Goal: Task Accomplishment & Management: Manage account settings

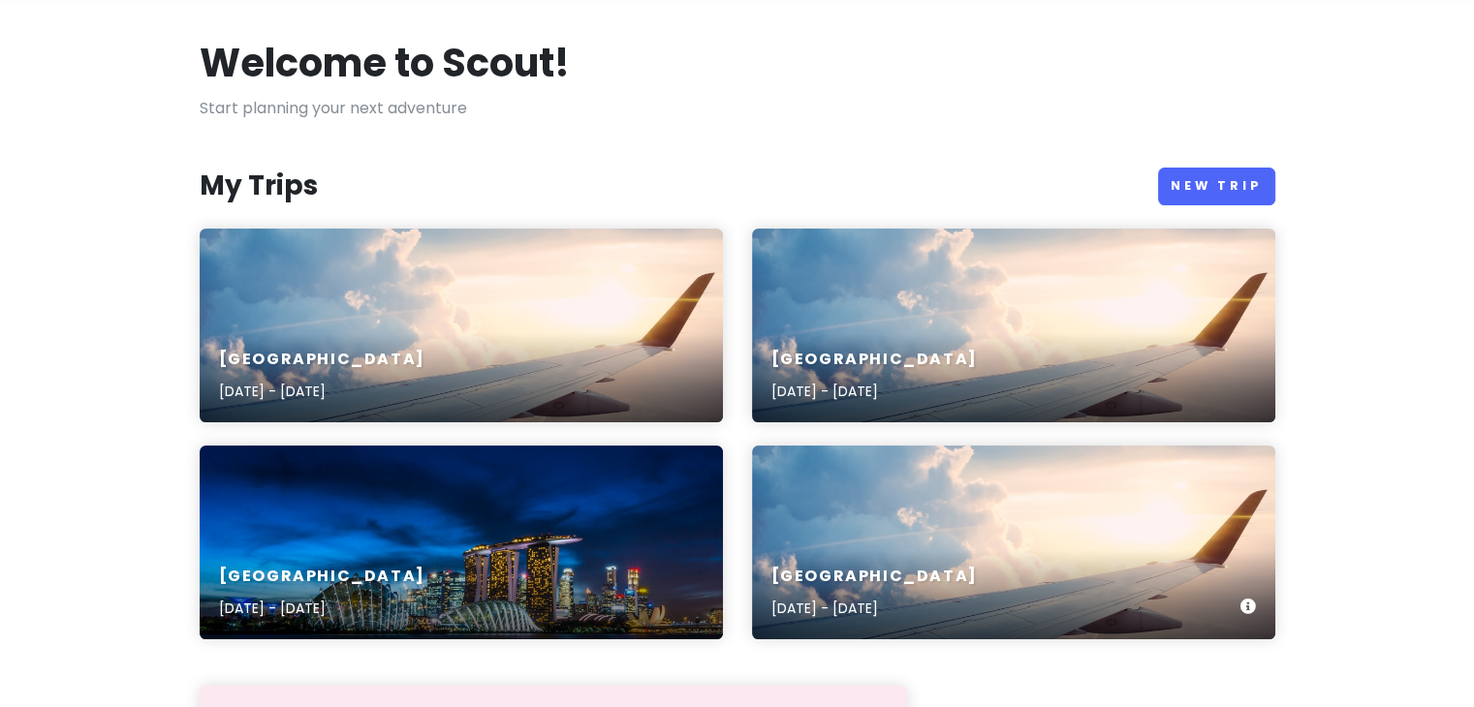
scroll to position [194, 0]
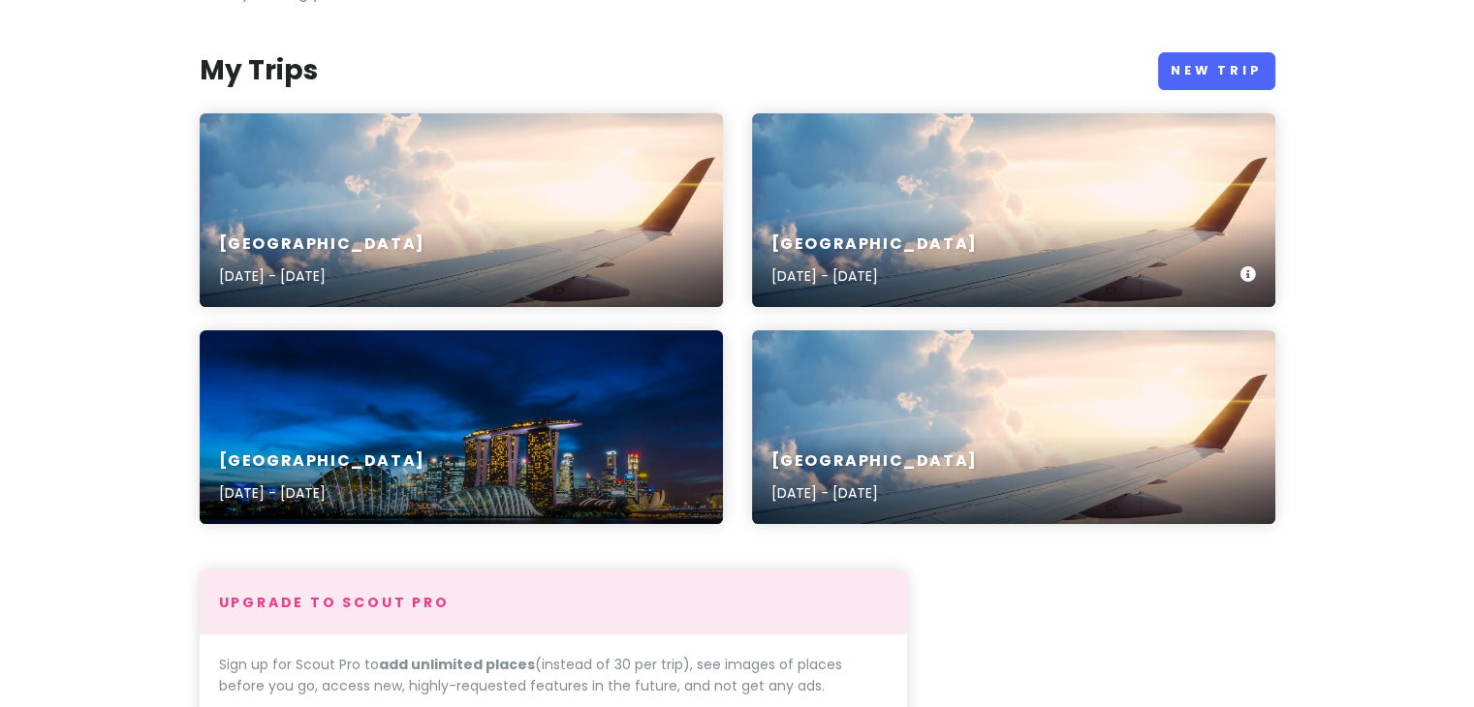
click at [954, 220] on div "Vietnam [DATE] - [DATE]" at bounding box center [1013, 261] width 523 height 92
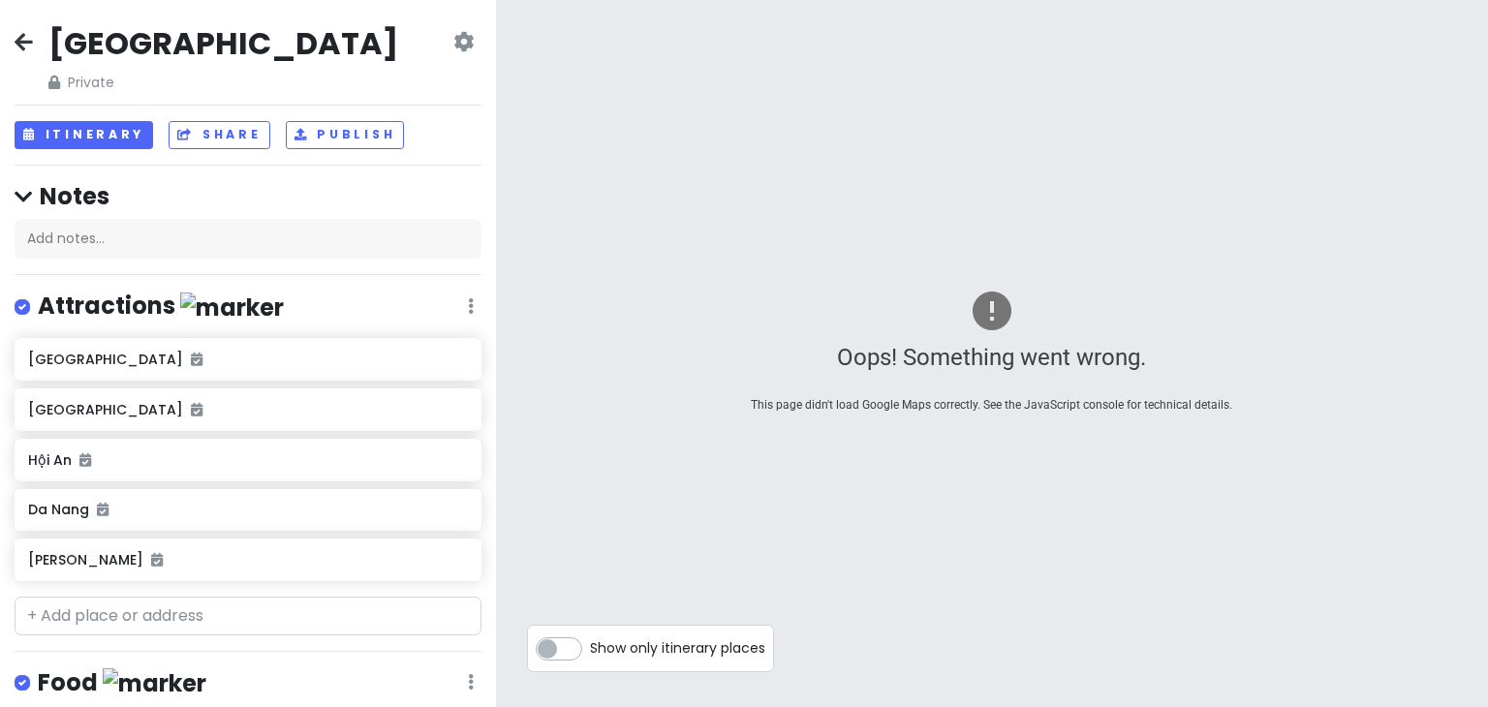
click at [454, 45] on icon at bounding box center [463, 42] width 20 height 16
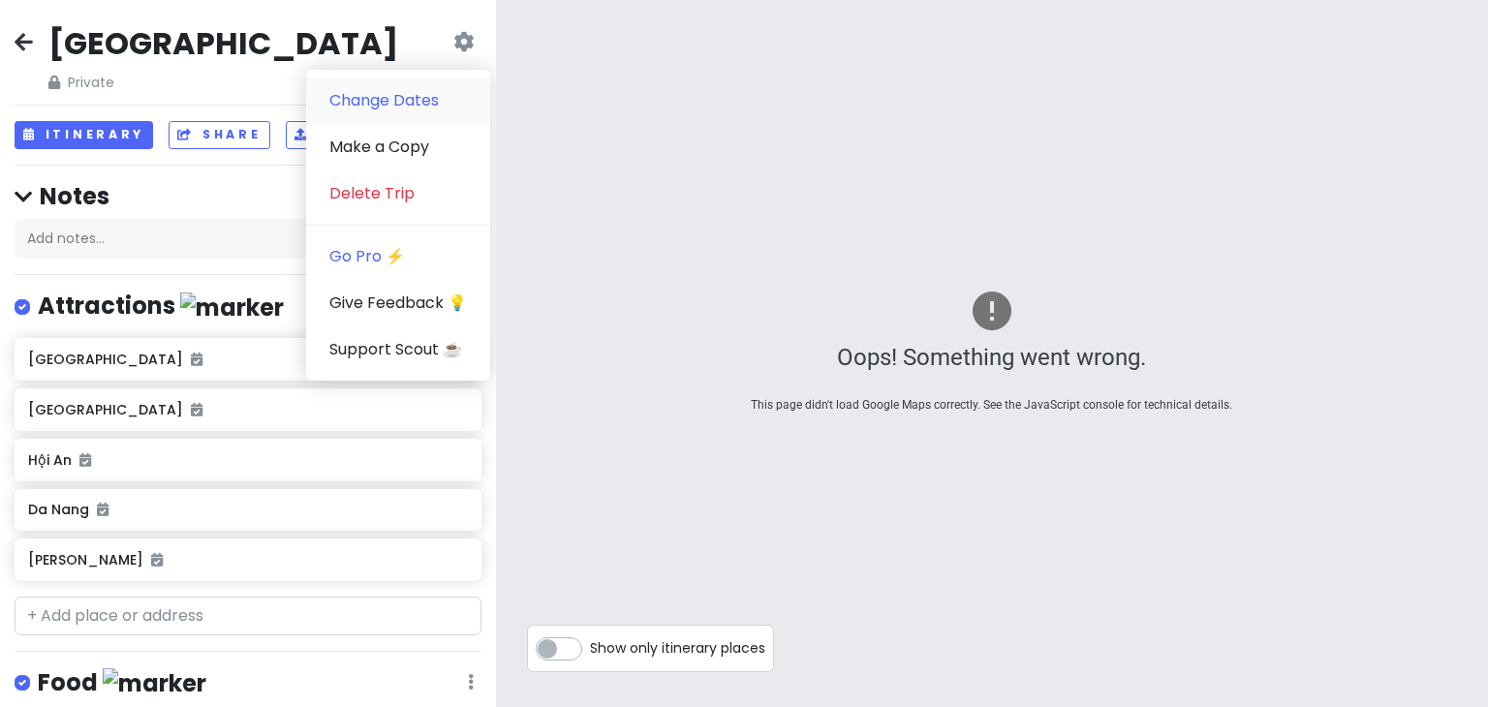
click at [433, 111] on link "Change Dates" at bounding box center [398, 101] width 184 height 47
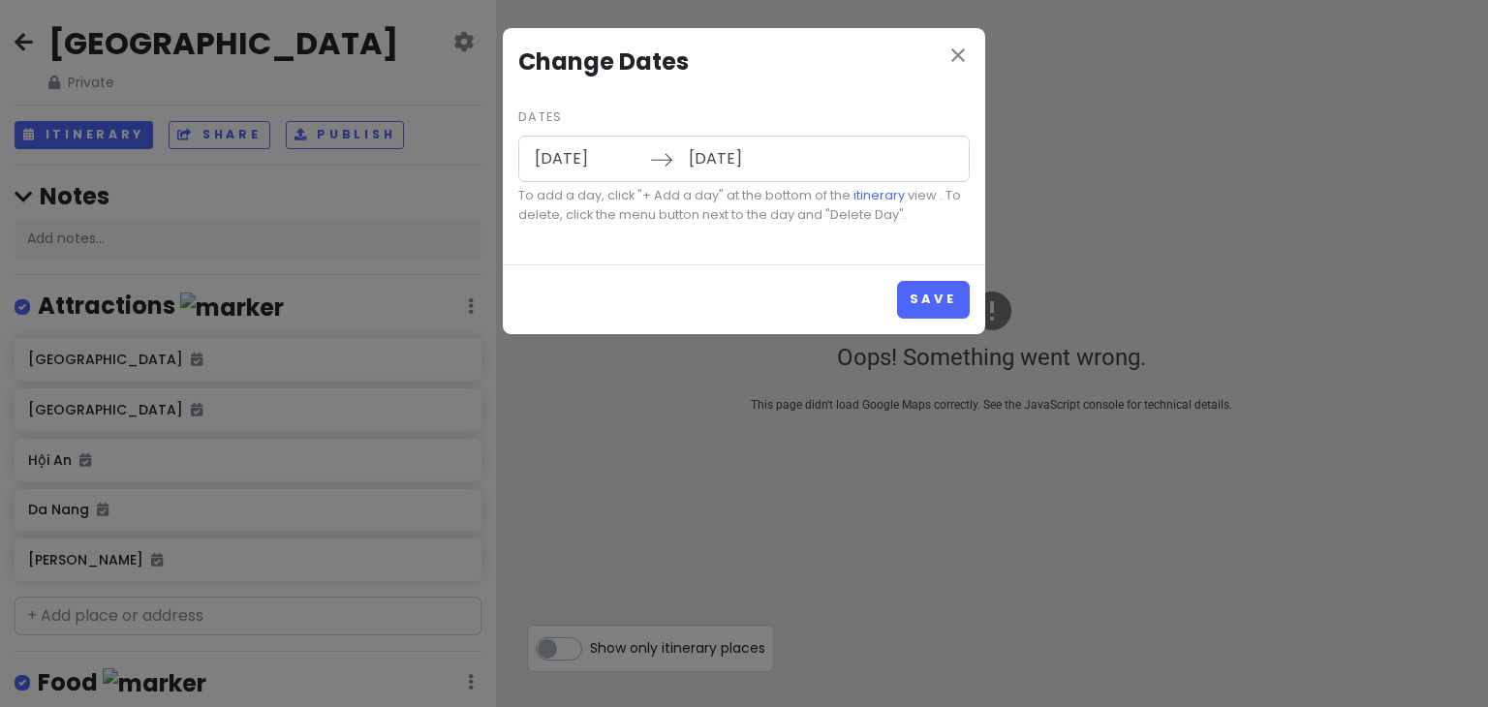
click at [608, 148] on input "[DATE]" at bounding box center [587, 159] width 126 height 45
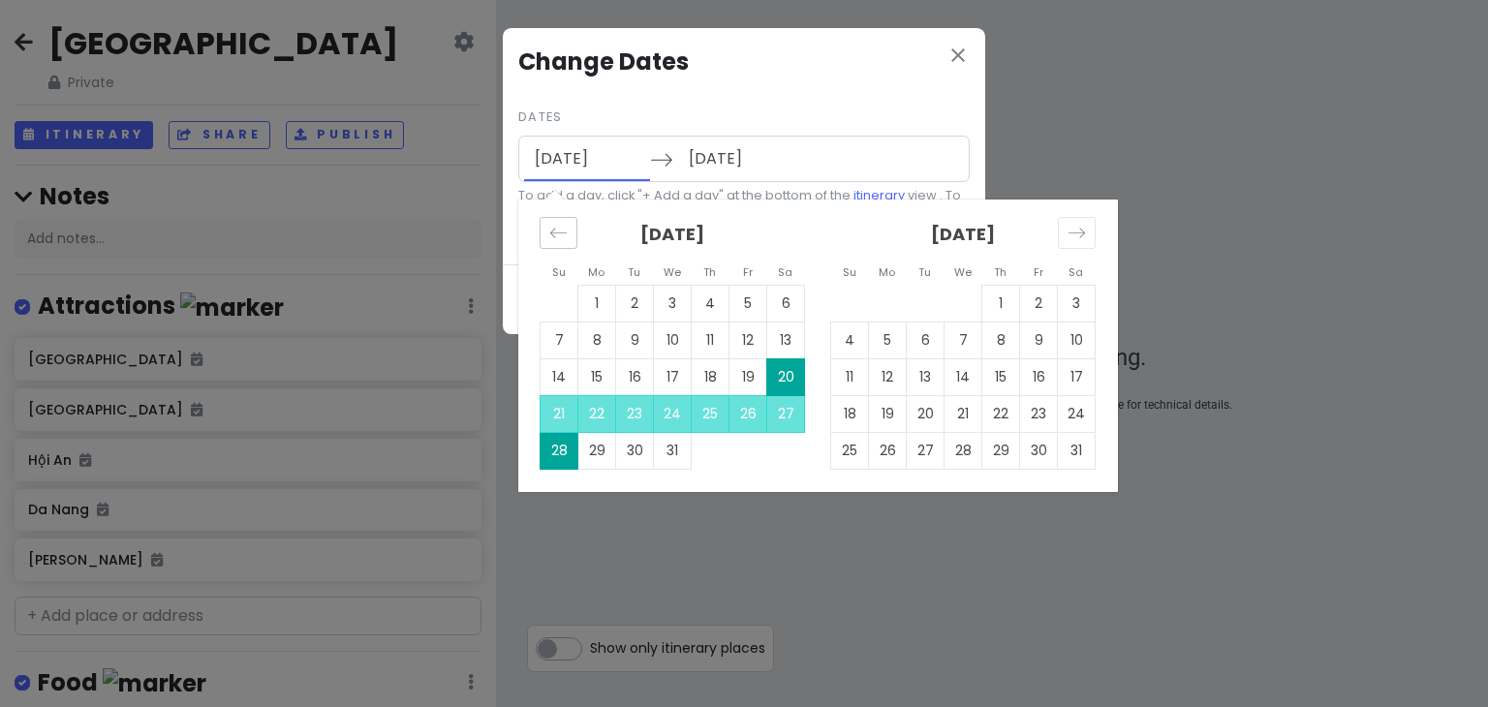
click at [567, 241] on div "Move backward to switch to the previous month." at bounding box center [559, 233] width 38 height 32
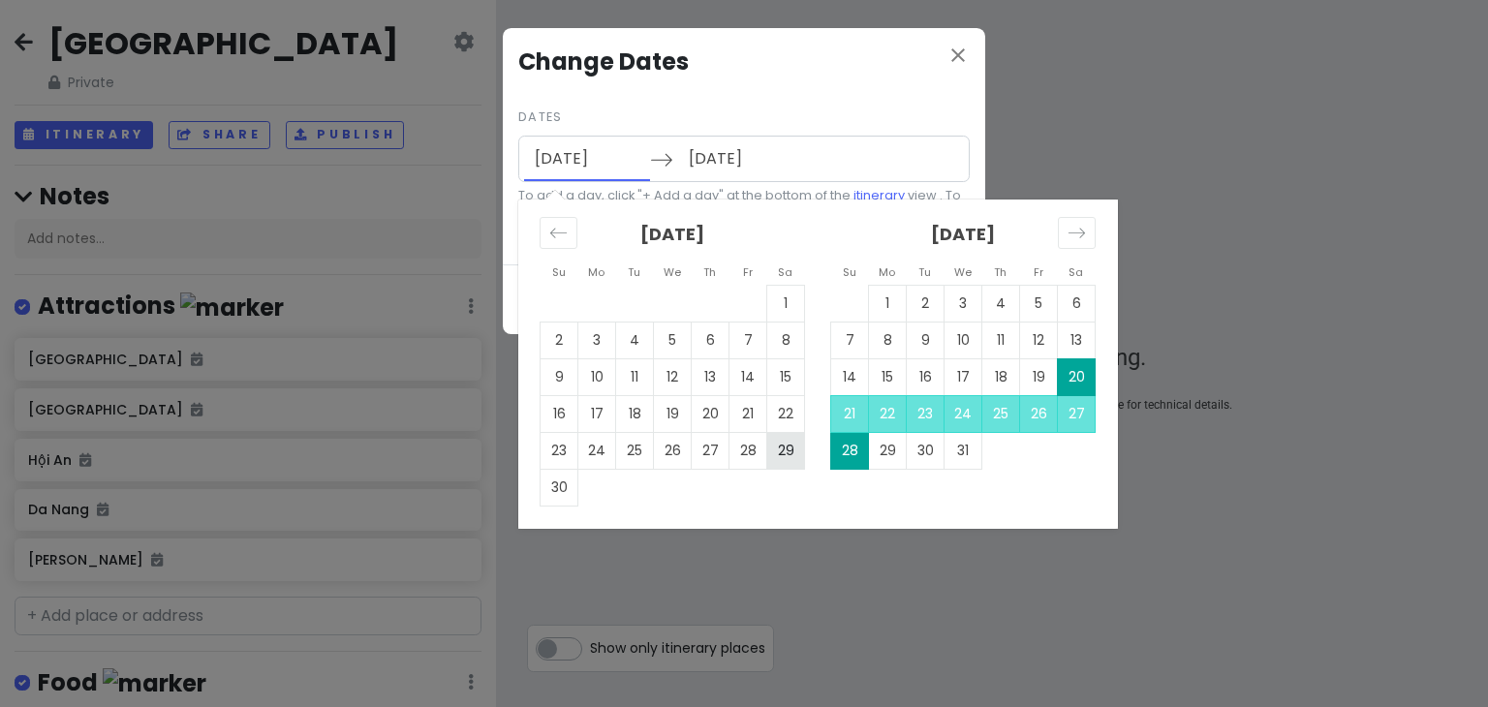
click at [783, 450] on td "29" at bounding box center [786, 450] width 38 height 37
type input "[DATE]"
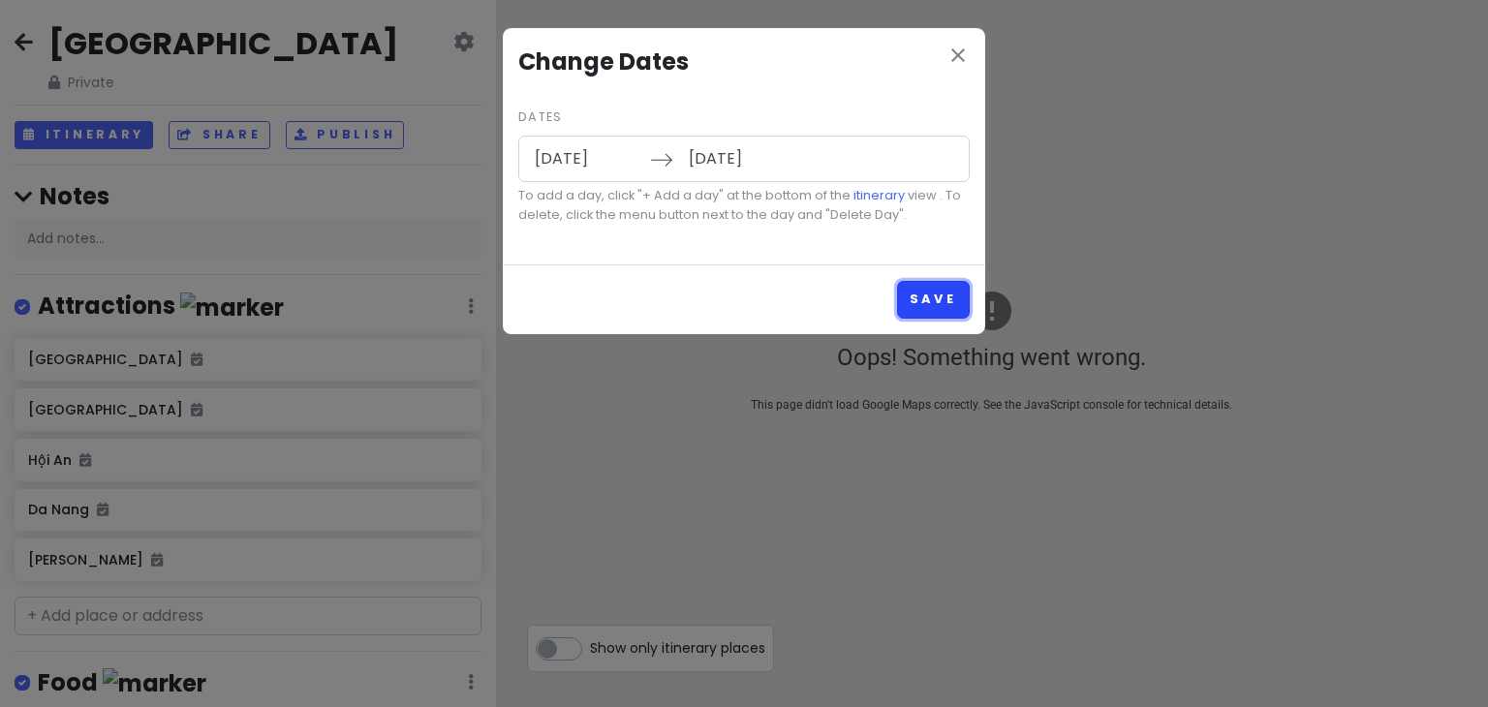
click at [919, 304] on button "Save" at bounding box center [933, 300] width 73 height 38
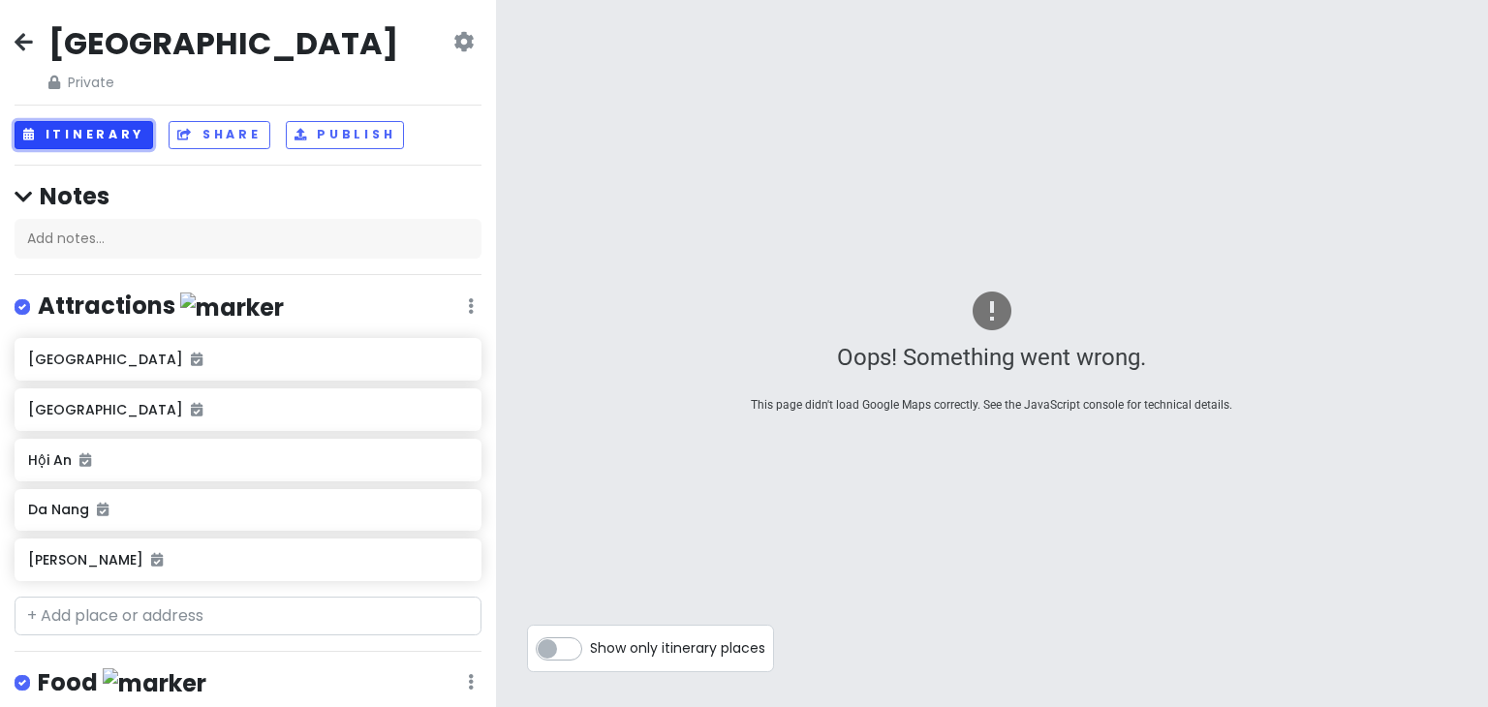
click at [128, 137] on button "Itinerary" at bounding box center [84, 135] width 139 height 28
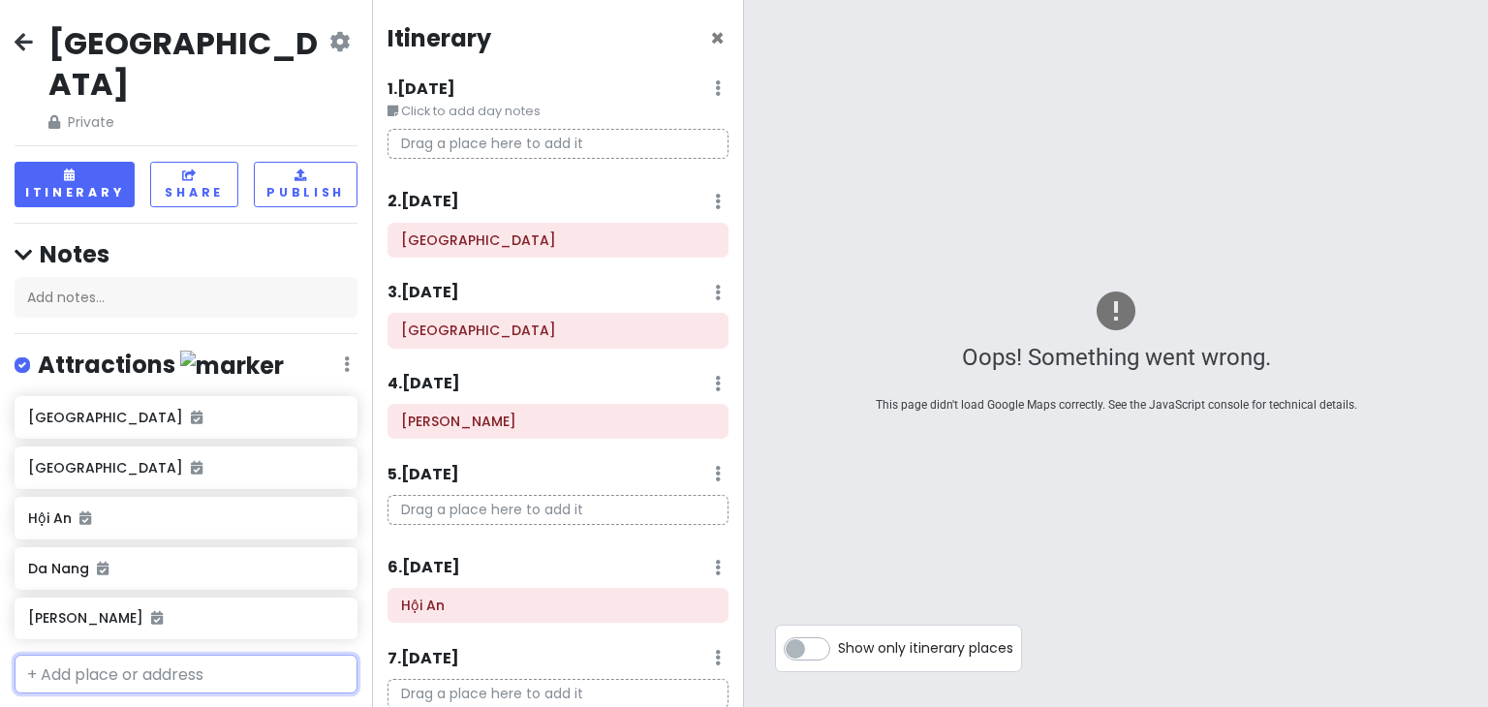
click at [206, 655] on input "text" at bounding box center [186, 674] width 343 height 39
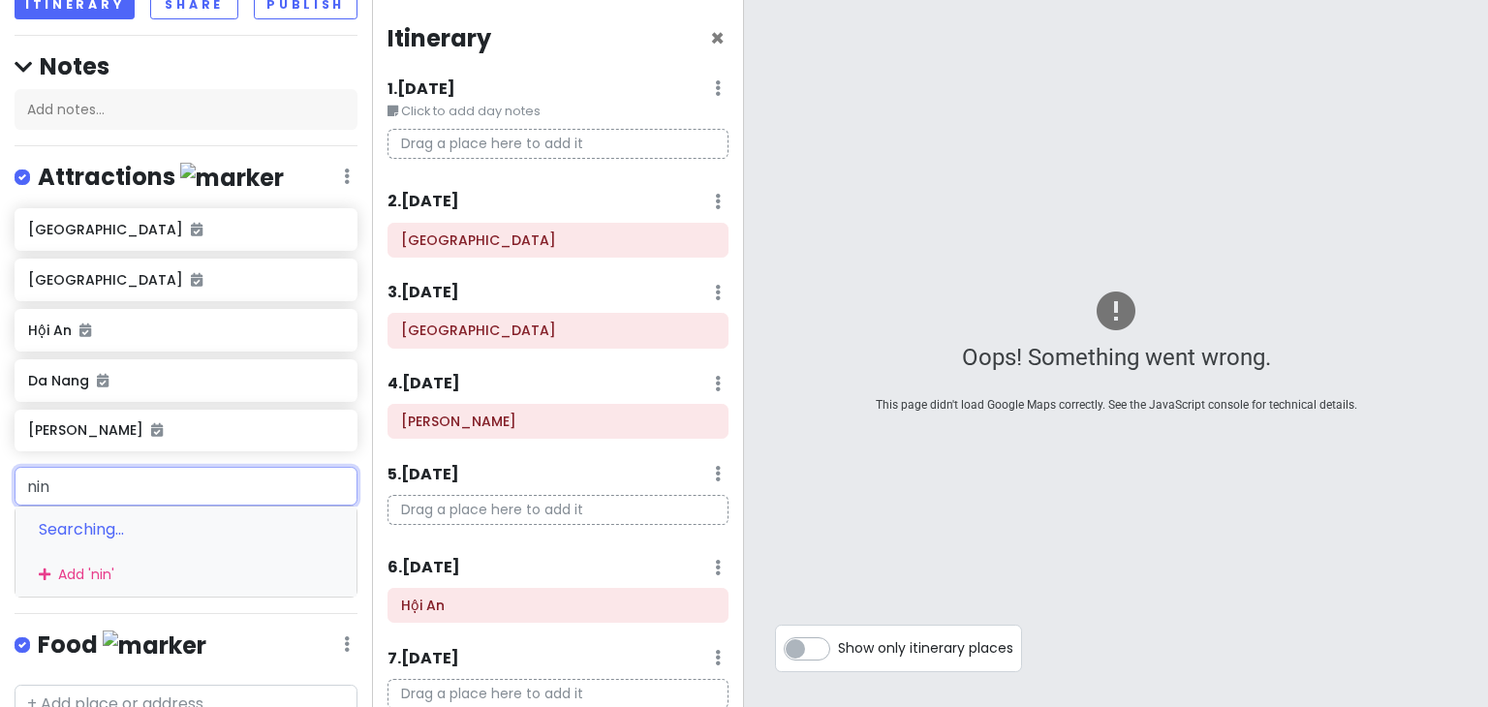
scroll to position [291, 0]
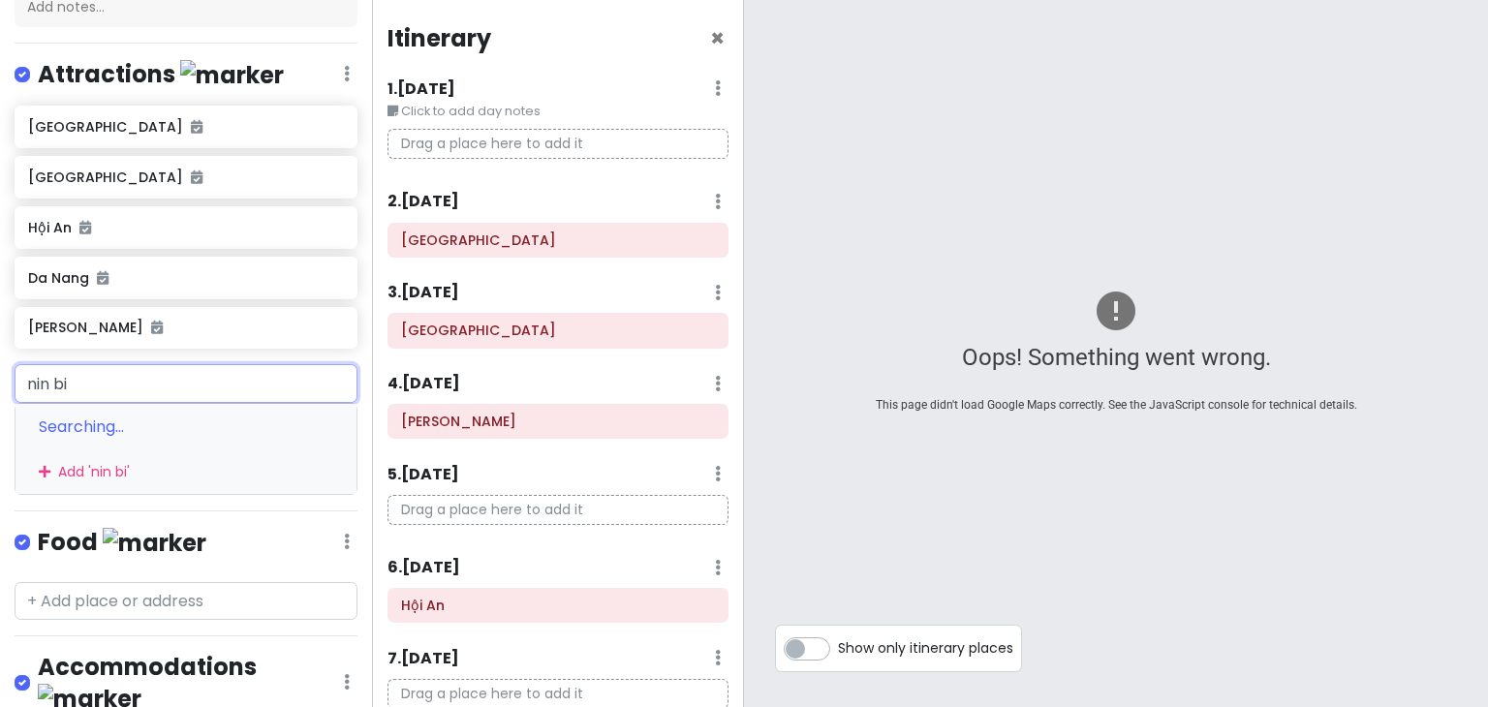
type input "nin bin"
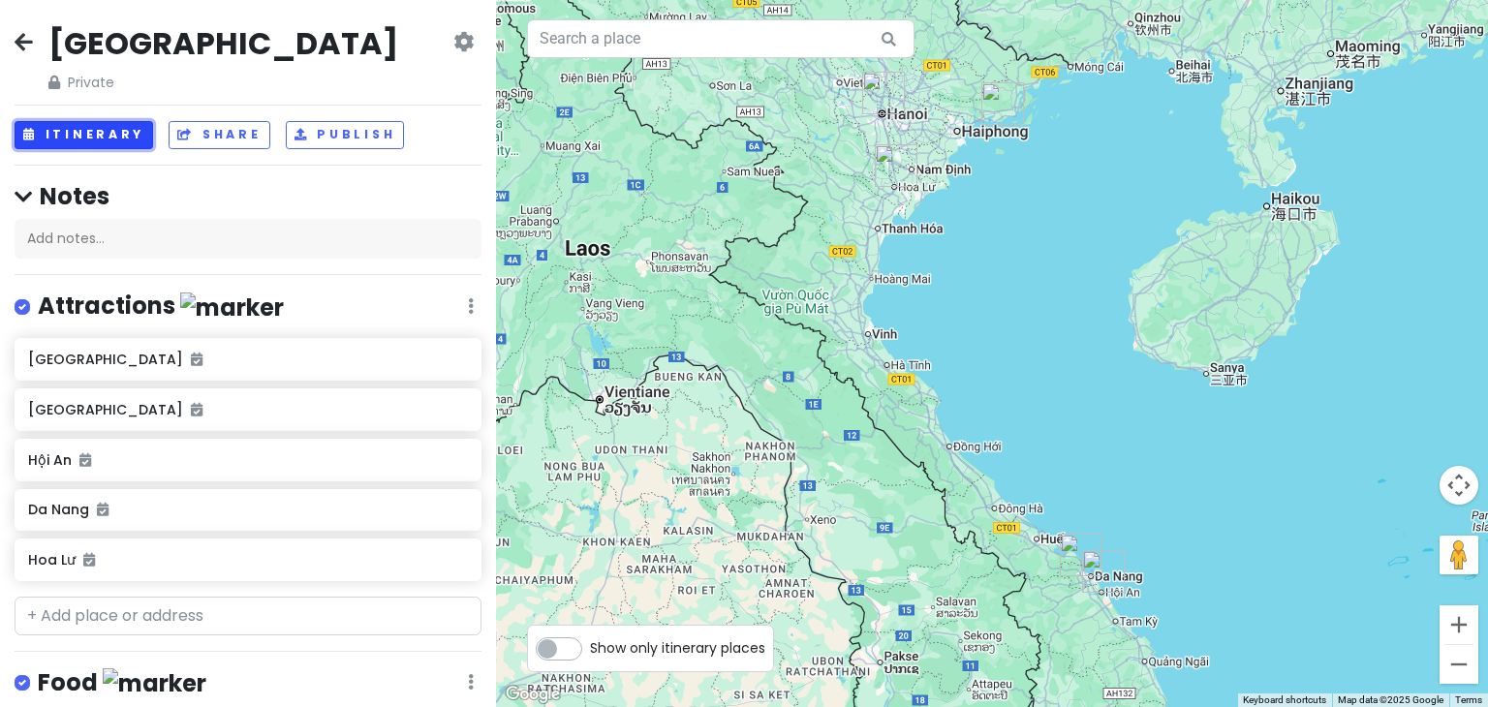
click at [136, 126] on button "Itinerary" at bounding box center [84, 135] width 139 height 28
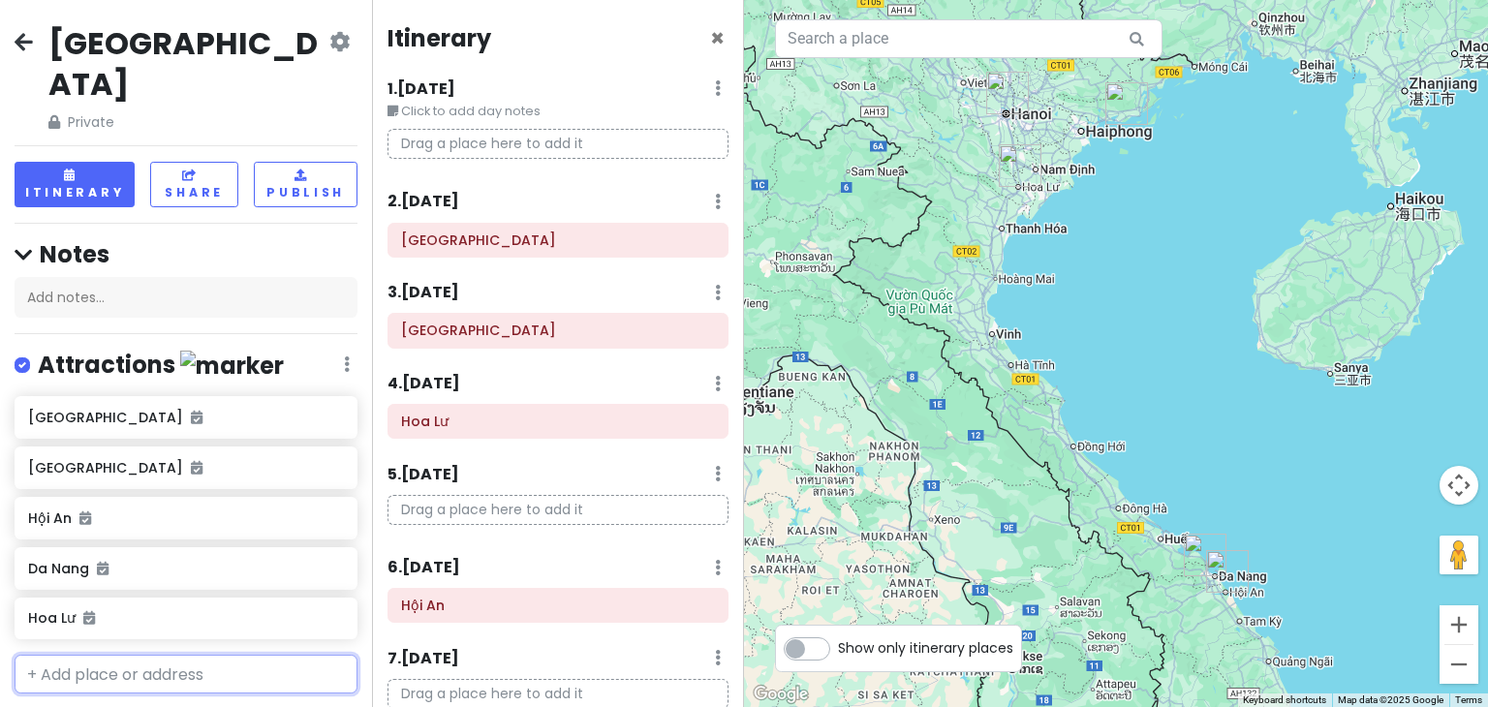
click at [202, 655] on input "text" at bounding box center [186, 674] width 343 height 39
type input "nin"
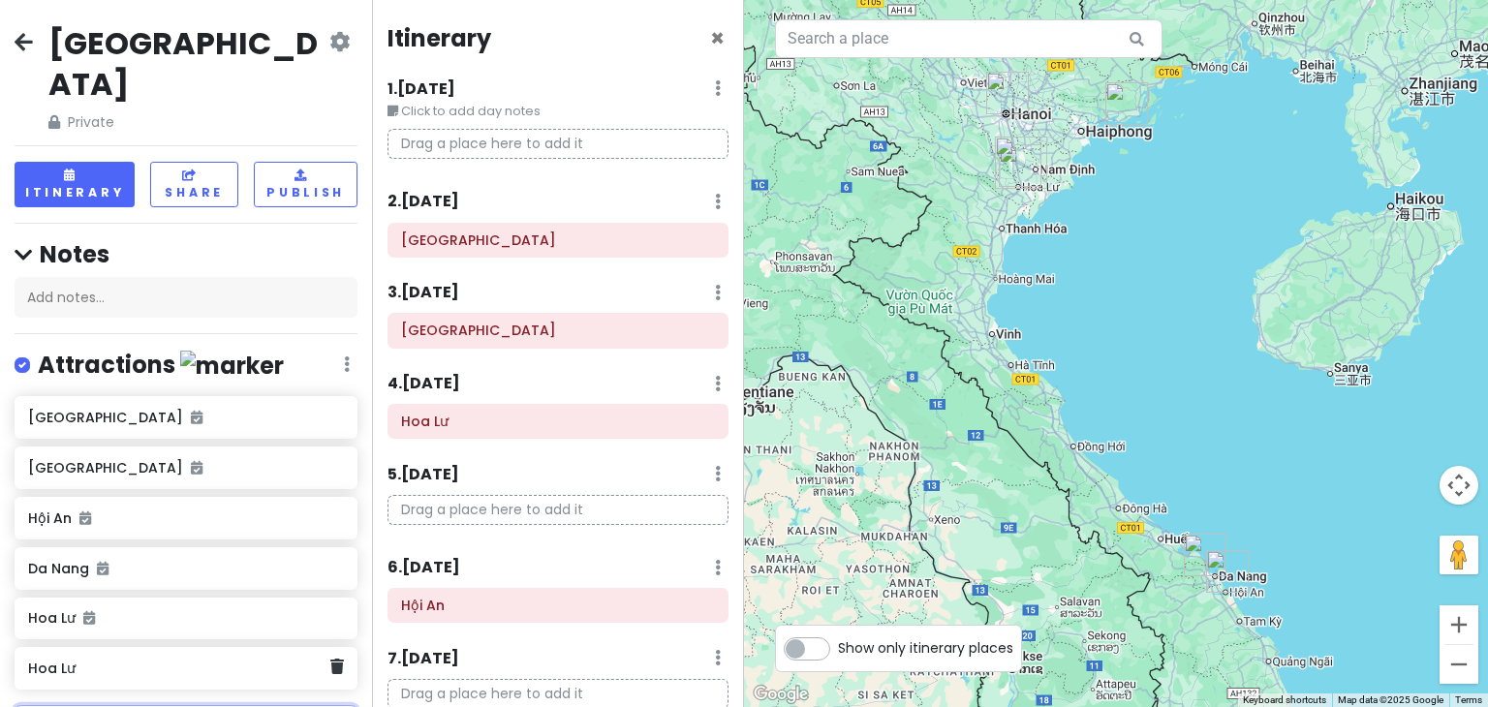
click at [182, 660] on h6 "[PERSON_NAME]" at bounding box center [178, 668] width 301 height 17
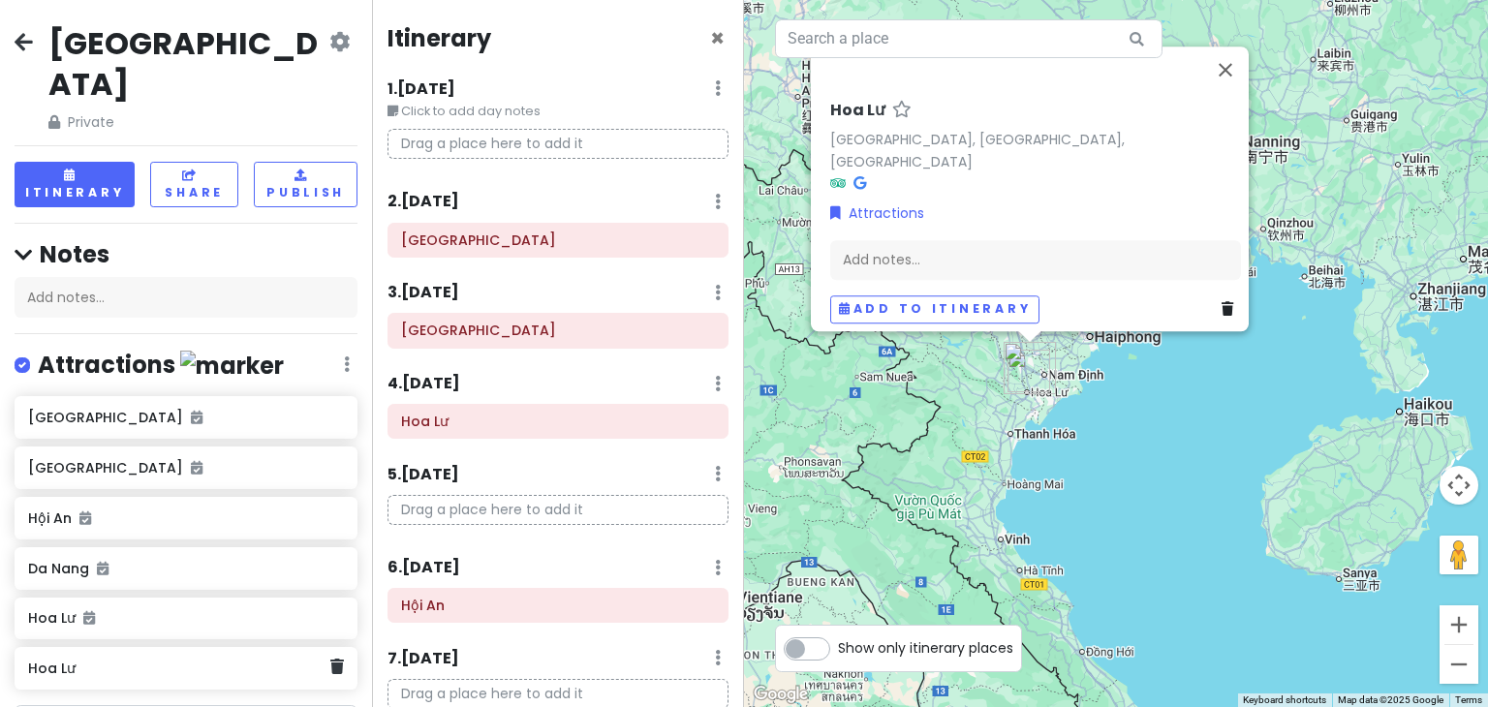
click at [329, 647] on div "[PERSON_NAME]" at bounding box center [186, 668] width 343 height 43
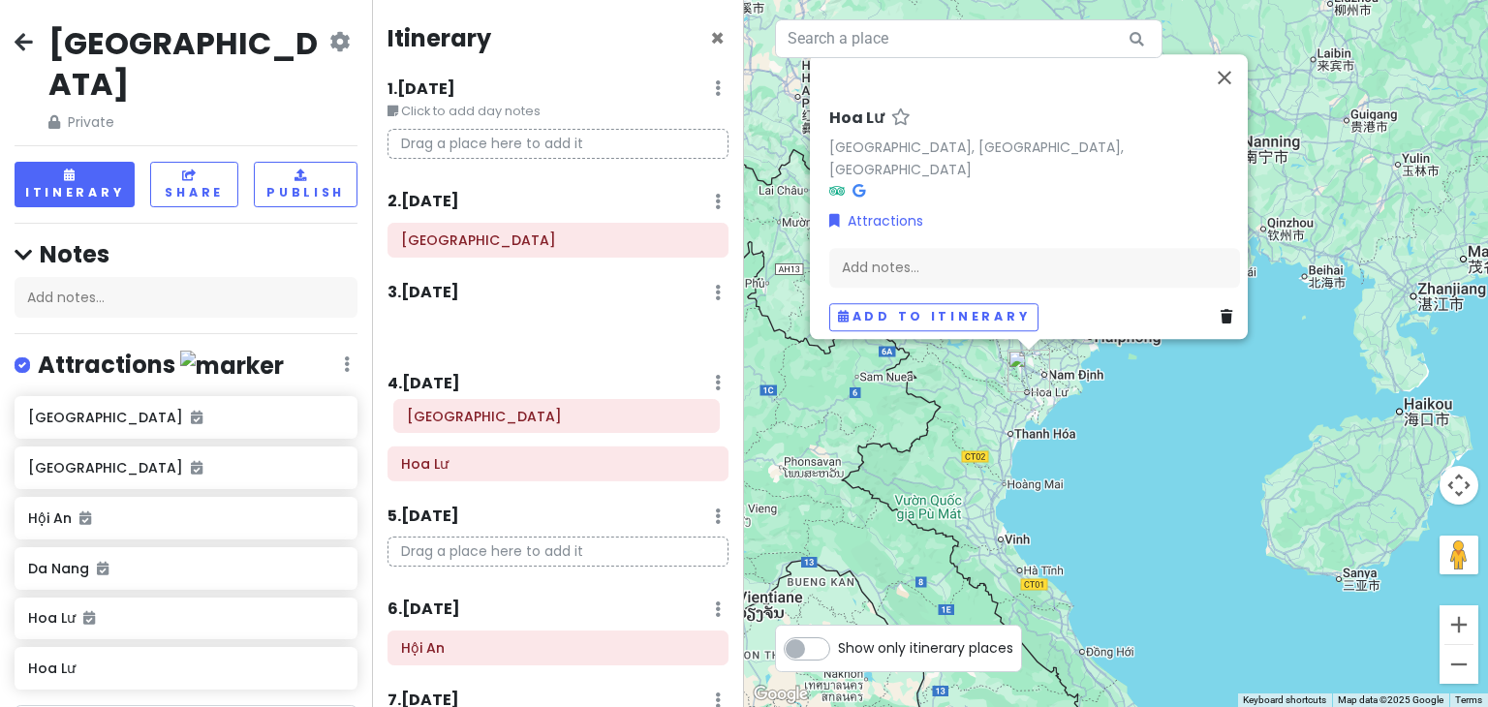
drag, startPoint x: 479, startPoint y: 333, endPoint x: 485, endPoint y: 420, distance: 86.4
click at [485, 420] on div "Itinerary × 1 . Sat 11/29 Edit Day Notes Delete Day Click to add day notes Drag…" at bounding box center [558, 353] width 372 height 707
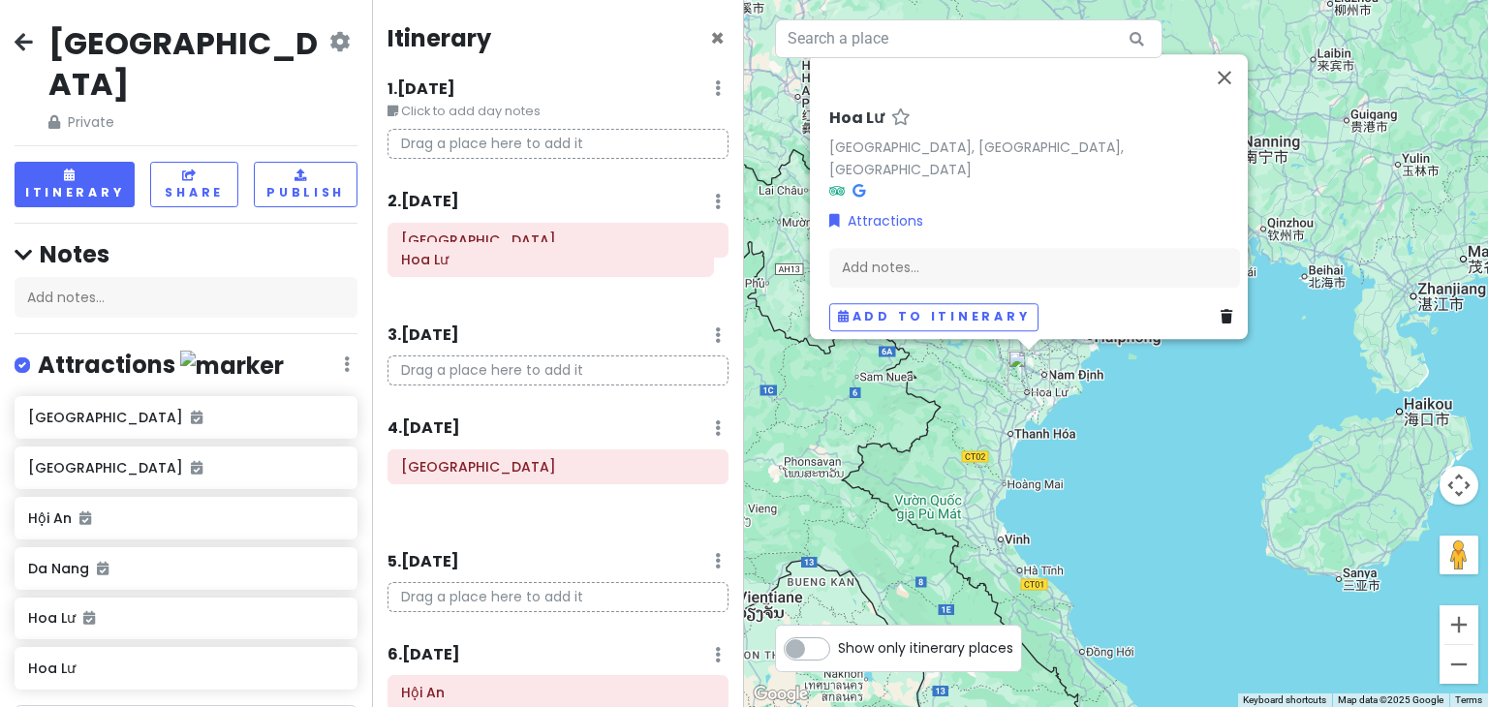
drag, startPoint x: 456, startPoint y: 464, endPoint x: 456, endPoint y: 259, distance: 205.4
click at [456, 259] on div "Itinerary × 1 . Sat 11/29 Edit Day Notes Delete Day Click to add day notes Drag…" at bounding box center [558, 353] width 372 height 707
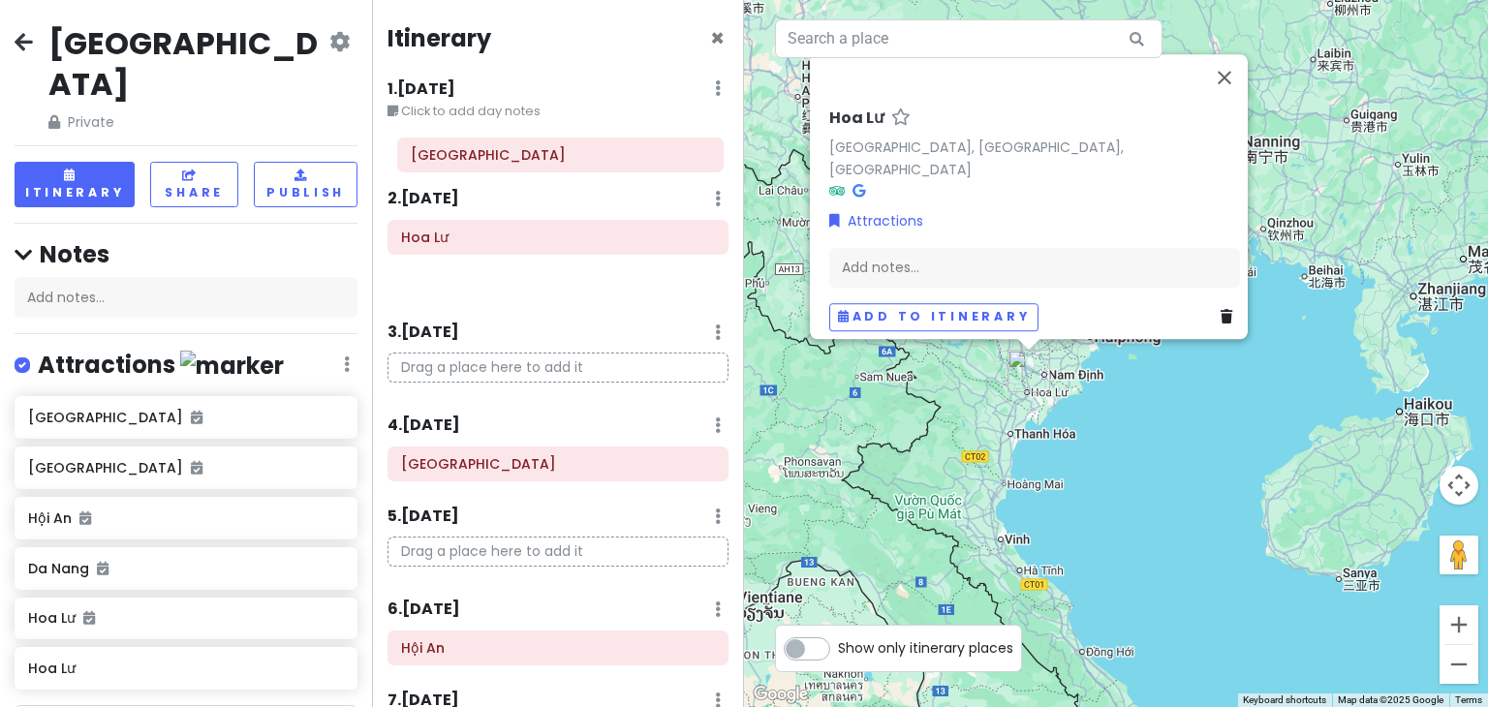
drag, startPoint x: 454, startPoint y: 243, endPoint x: 464, endPoint y: 159, distance: 84.9
click at [464, 159] on div "Itinerary × 1 . Sat 11/29 Edit Day Notes Delete Day Click to add day notes 2 . …" at bounding box center [558, 353] width 372 height 707
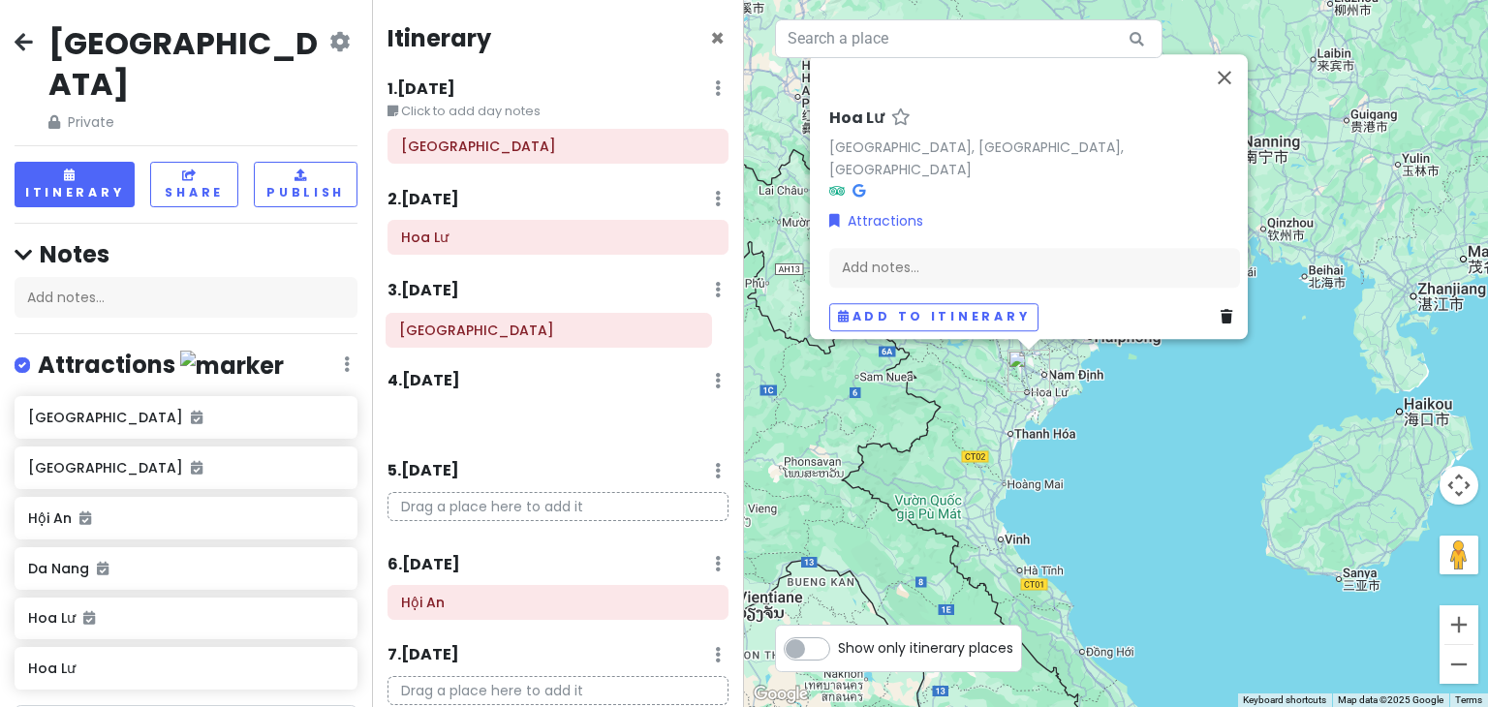
drag, startPoint x: 464, startPoint y: 424, endPoint x: 462, endPoint y: 334, distance: 90.1
click at [462, 334] on div "Itinerary × 1 . Sat 11/29 Edit Day Notes Delete Day Click to add day notes Hano…" at bounding box center [558, 353] width 372 height 707
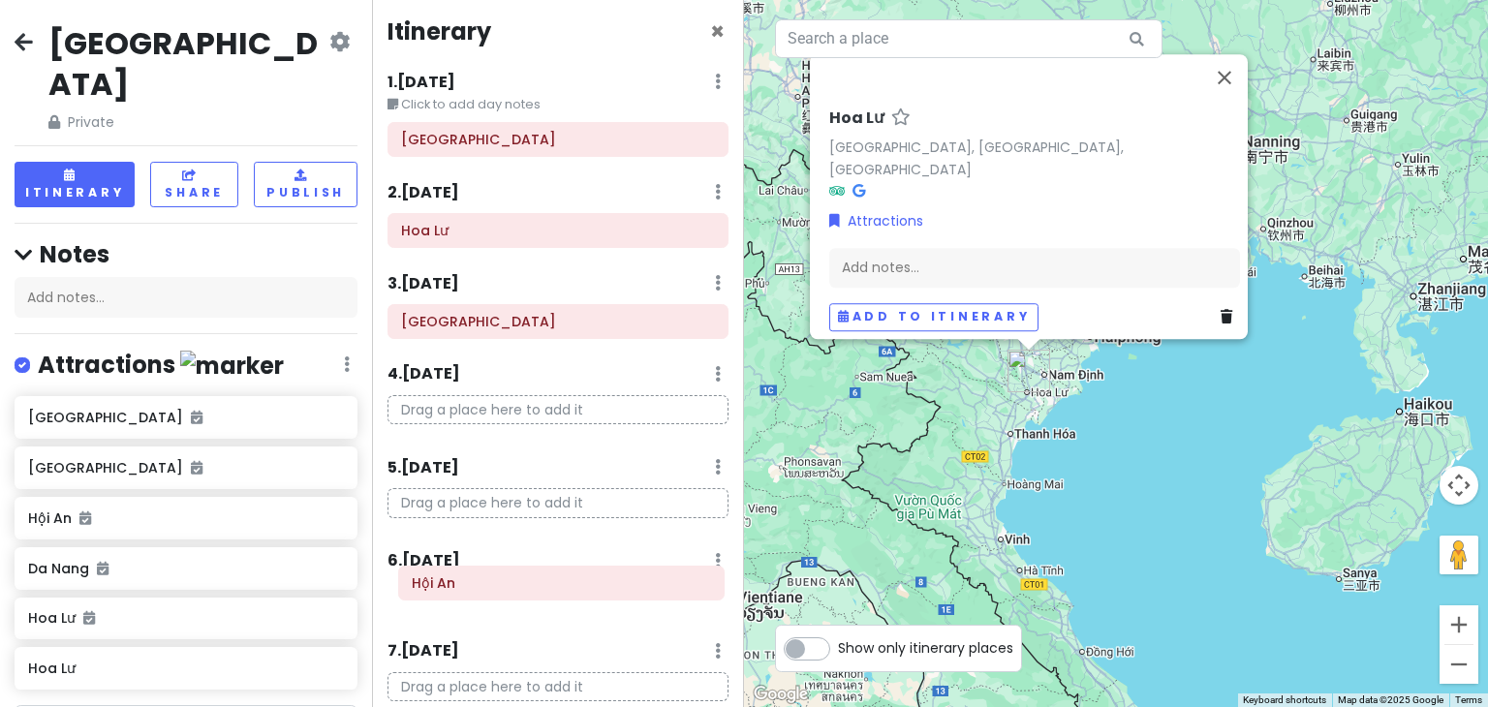
scroll to position [10, 0]
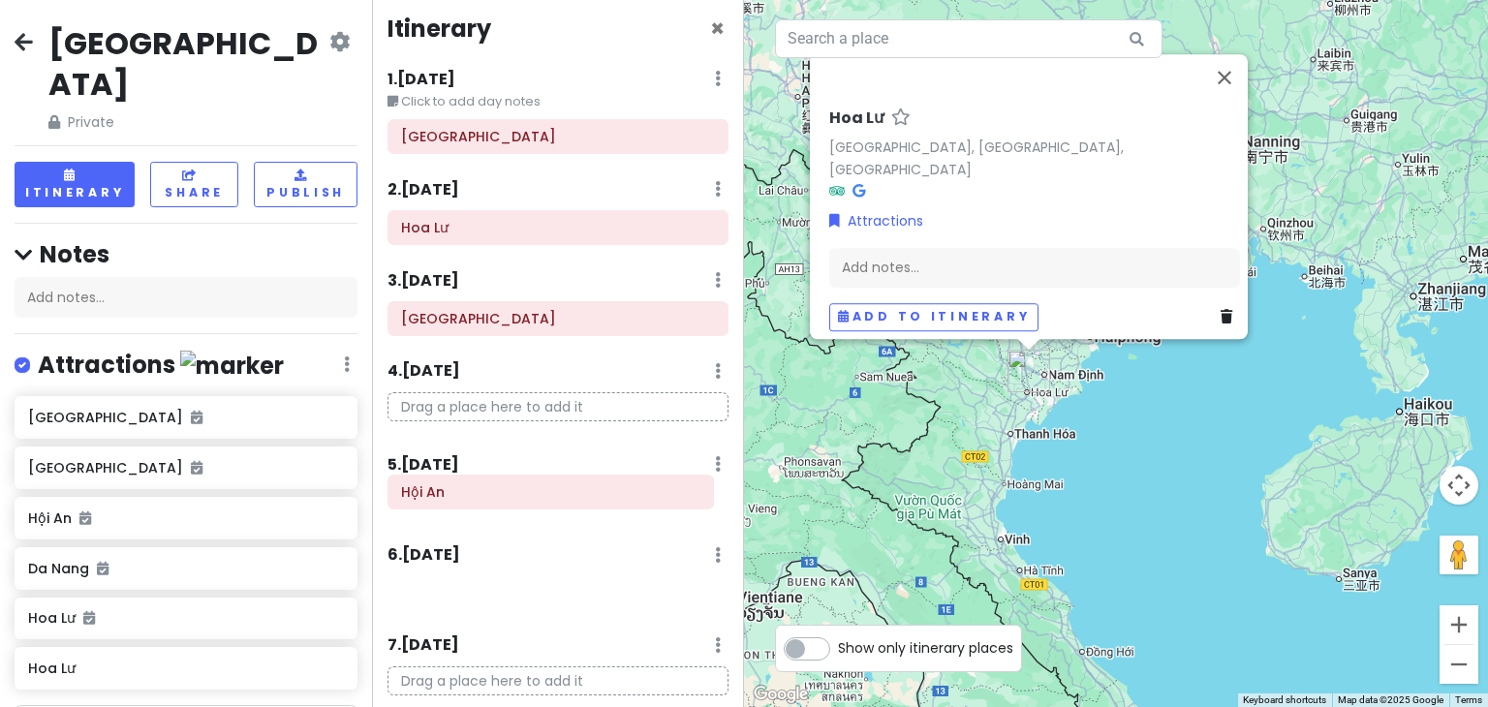
drag, startPoint x: 447, startPoint y: 610, endPoint x: 447, endPoint y: 498, distance: 111.4
click at [447, 498] on div "Itinerary × 1 . Sat 11/29 Edit Day Notes Delete Day Click to add day notes Hano…" at bounding box center [558, 353] width 372 height 707
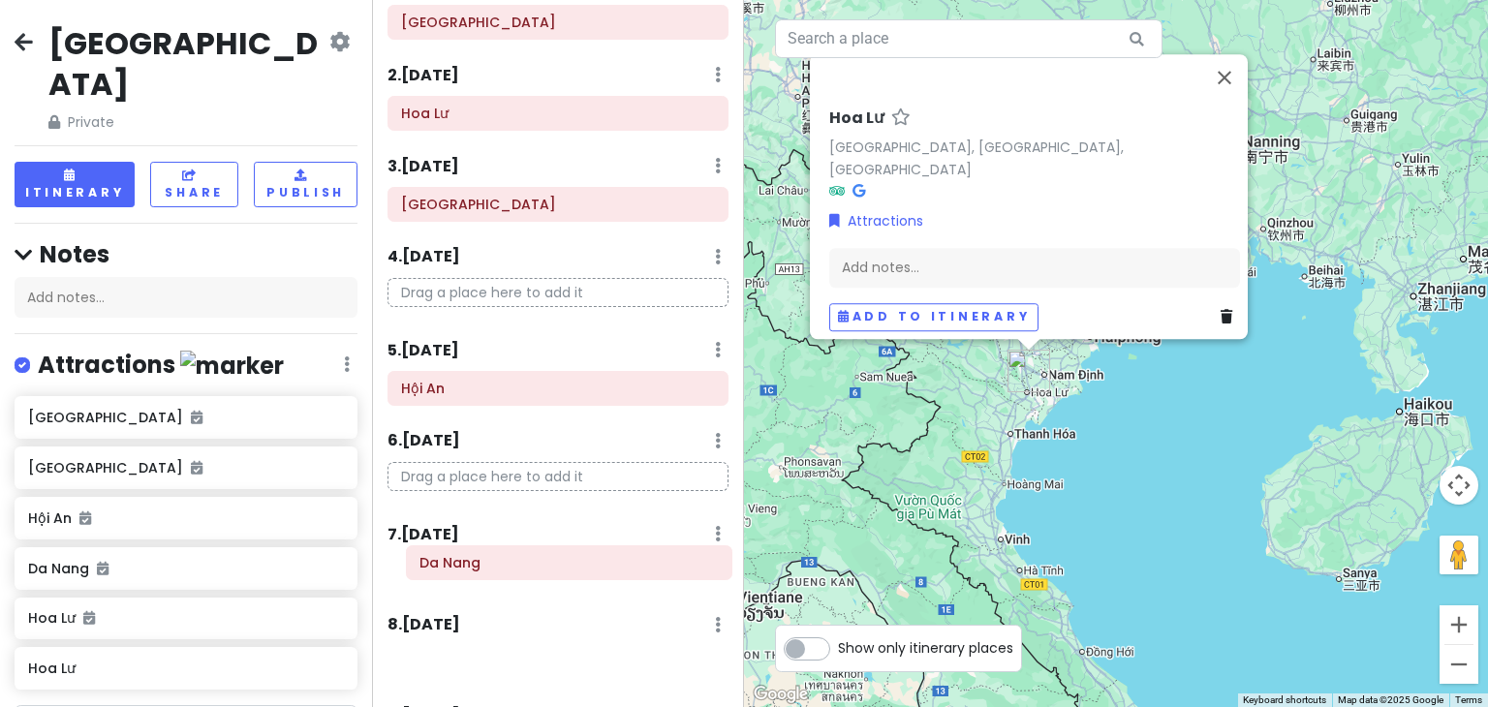
scroll to position [128, 0]
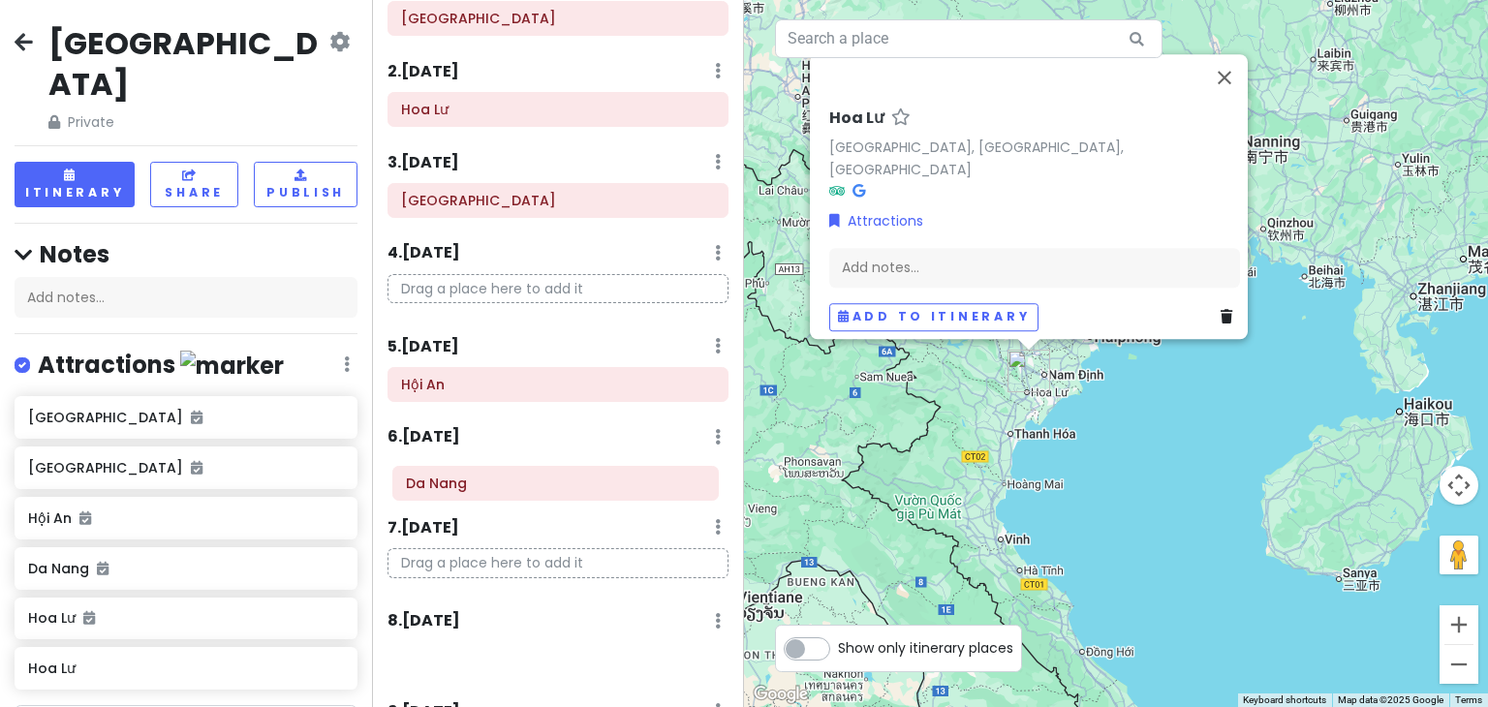
drag, startPoint x: 443, startPoint y: 690, endPoint x: 448, endPoint y: 493, distance: 196.8
click at [448, 493] on div "Itinerary × 1 . Sat 11/29 Edit Day Notes Delete Day Click to add day notes Hano…" at bounding box center [558, 353] width 372 height 707
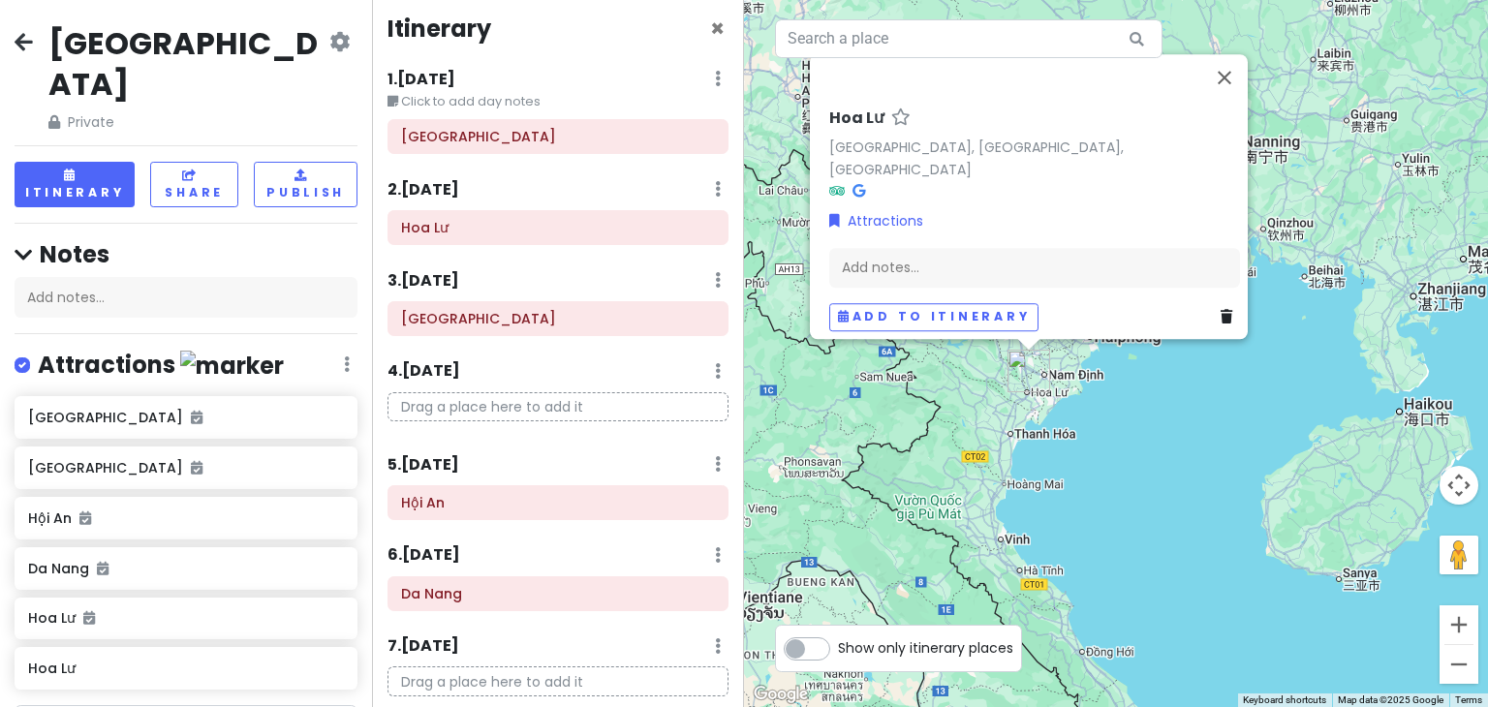
scroll to position [0, 0]
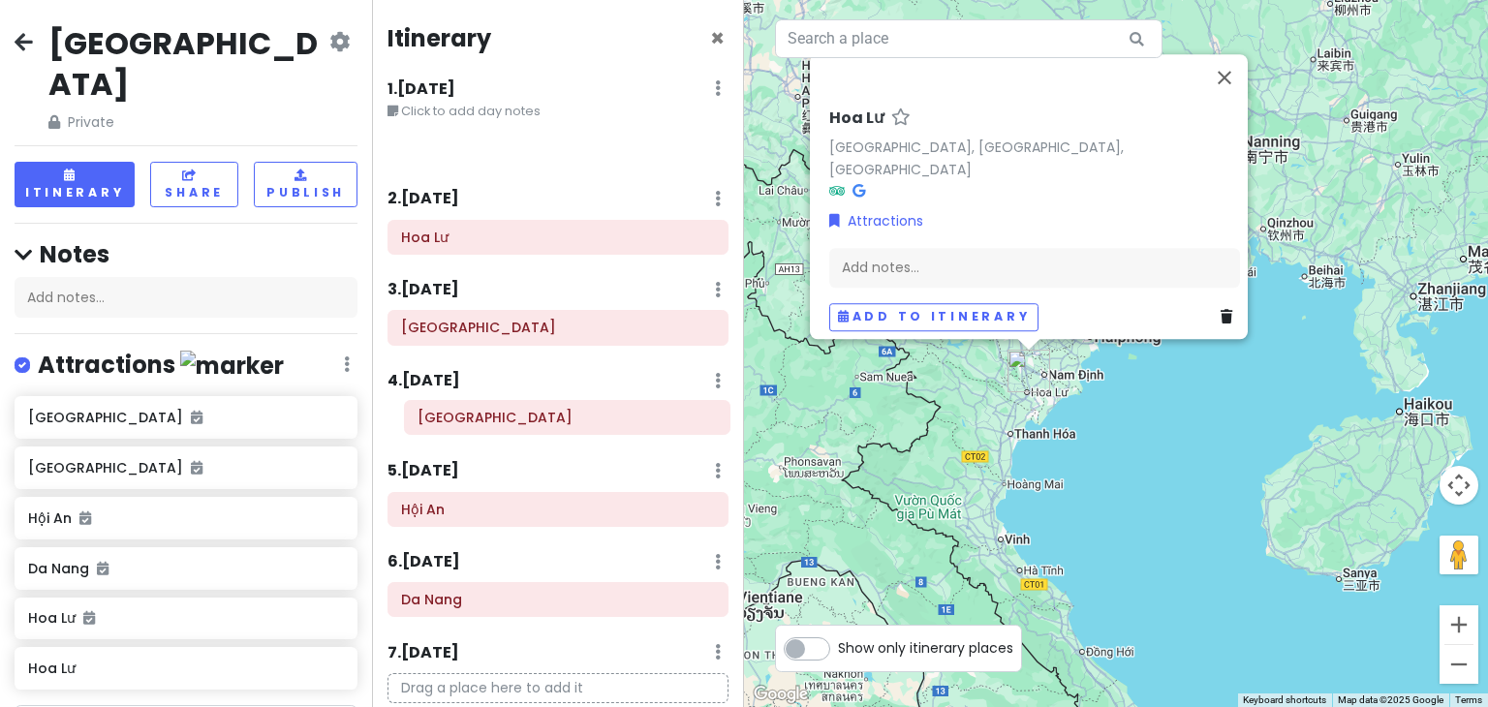
drag, startPoint x: 458, startPoint y: 148, endPoint x: 475, endPoint y: 420, distance: 271.8
click at [475, 420] on div "Itinerary × 1 . Sat 11/29 Edit Day Notes Delete Day Click to add day notes Hano…" at bounding box center [558, 353] width 372 height 707
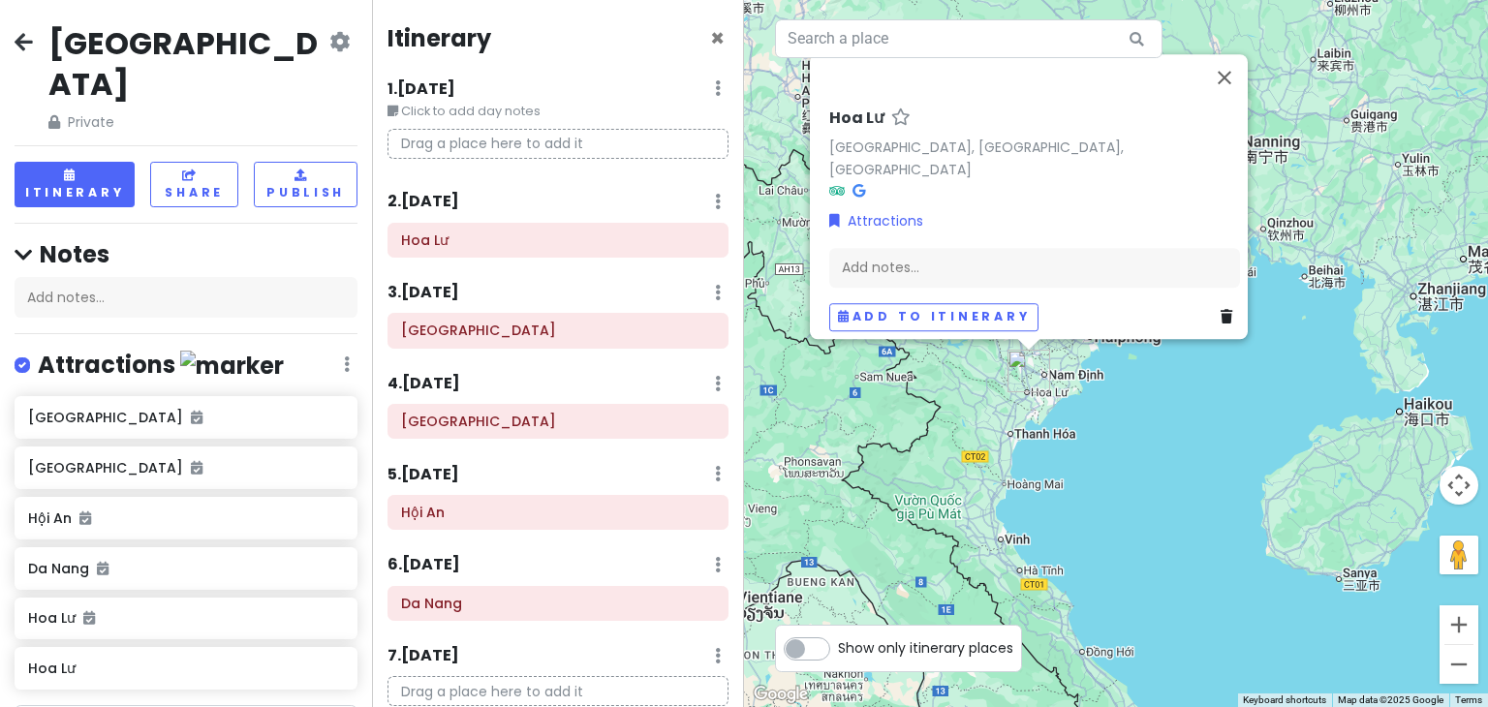
scroll to position [194, 0]
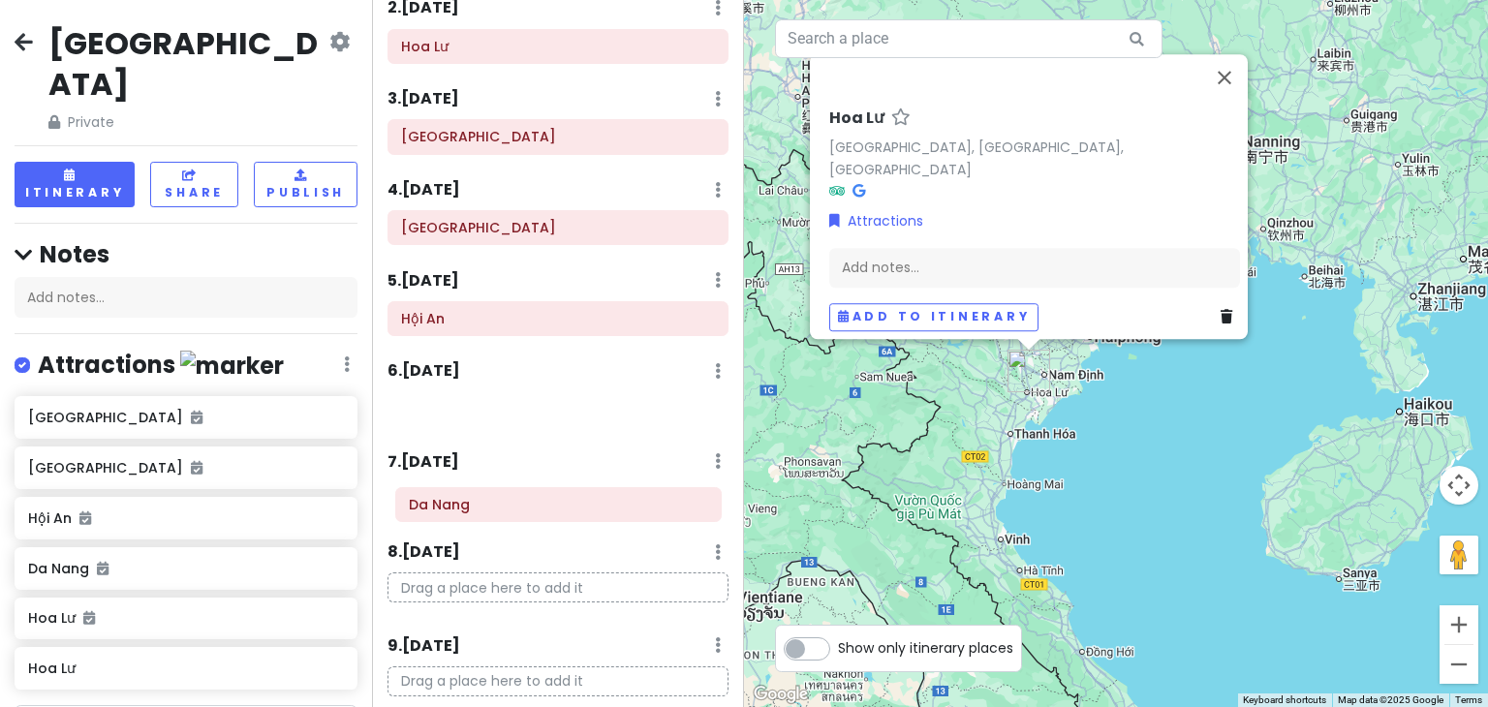
drag, startPoint x: 485, startPoint y: 411, endPoint x: 492, endPoint y: 508, distance: 97.2
click at [492, 508] on div "Itinerary × 1 . Sat 11/29 Edit Day Notes Delete Day Click to add day notes Drag…" at bounding box center [558, 353] width 372 height 707
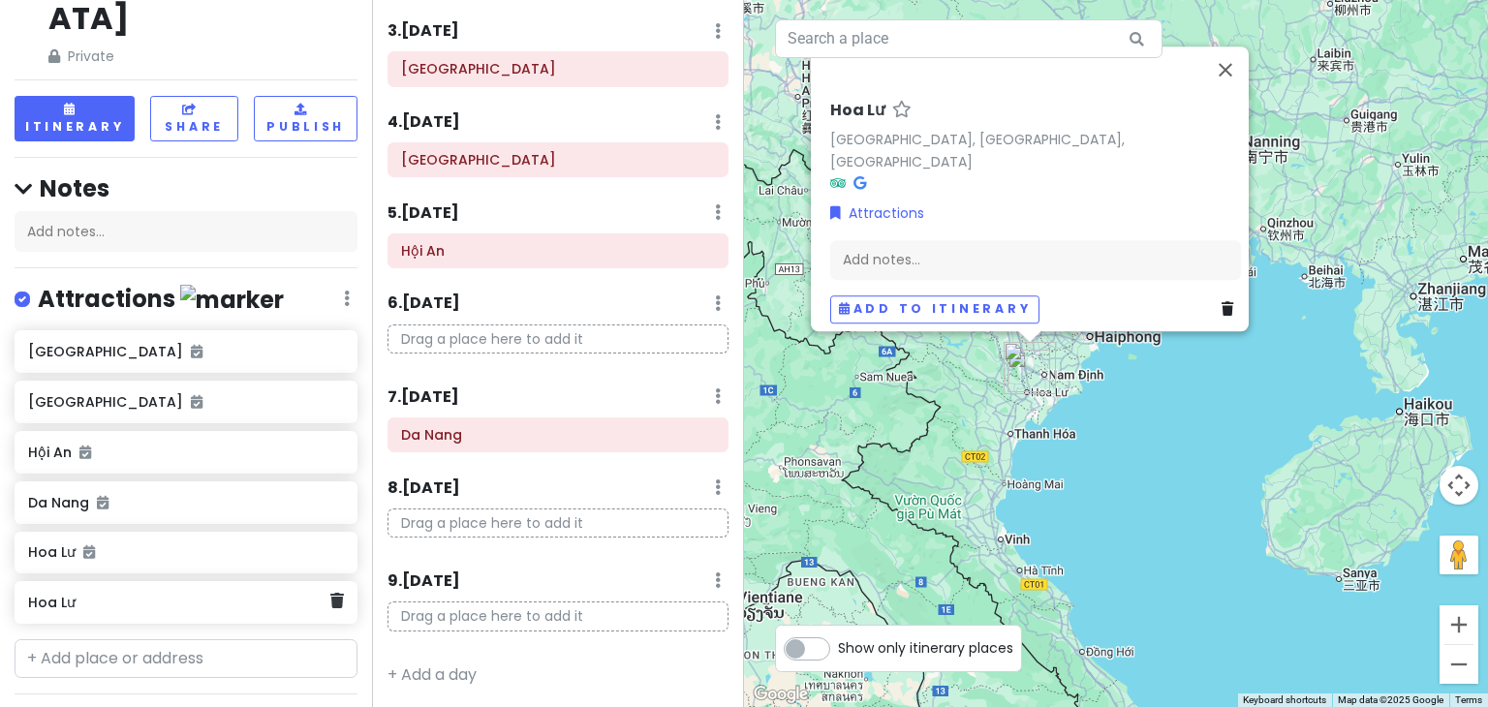
scroll to position [97, 0]
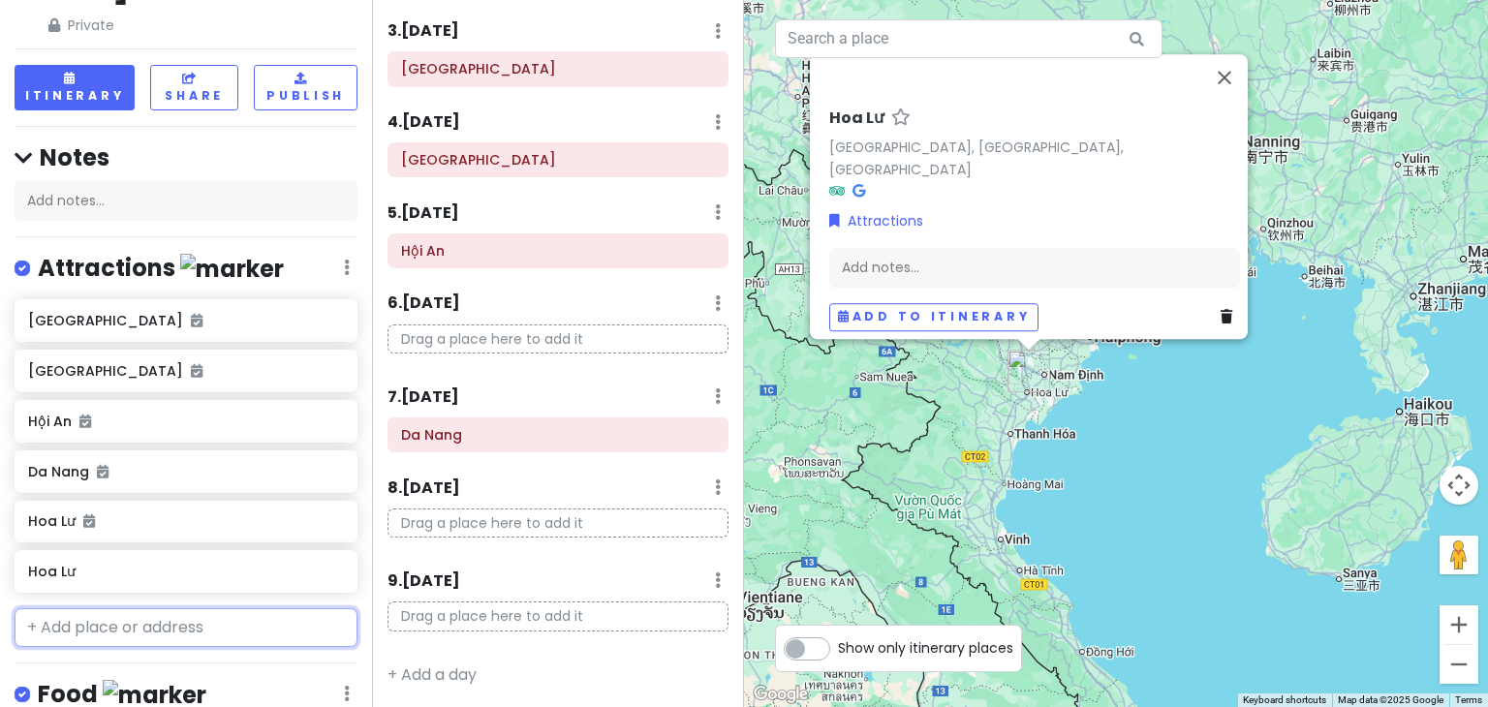
click at [177, 609] on input "text" at bounding box center [186, 628] width 343 height 39
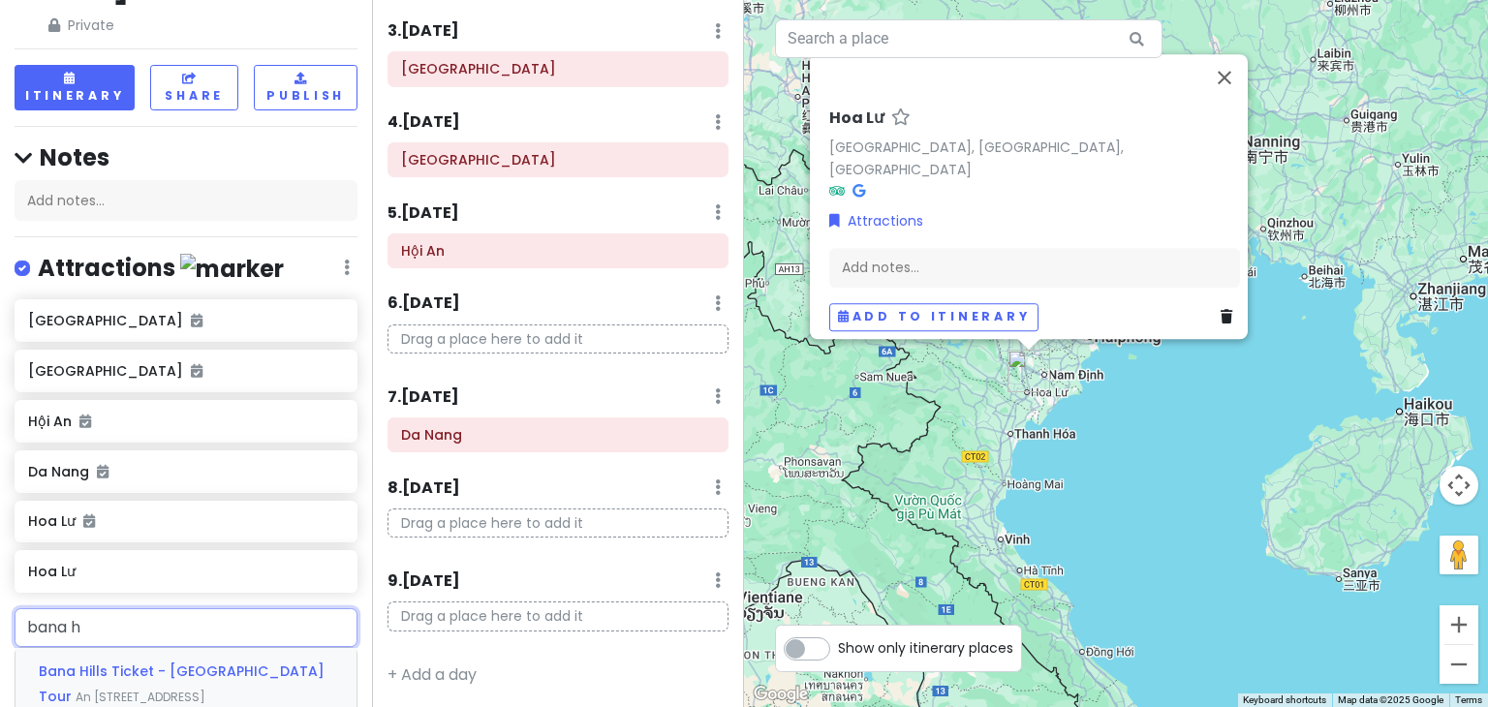
type input "bana hi"
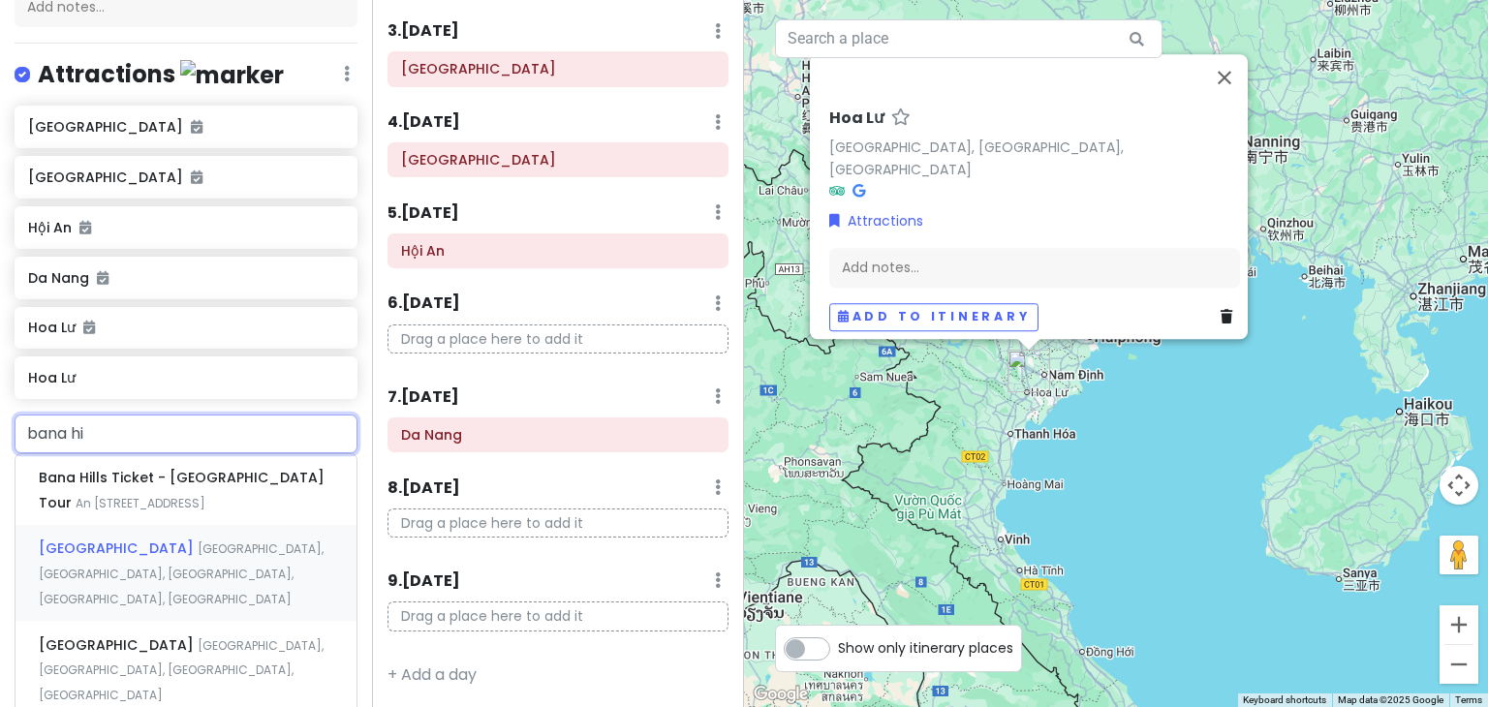
click at [182, 525] on div "Ba Na Hills Thôn An Sơn, Hòa Ninh, Hòa Vang, Da Nang, Vietnam" at bounding box center [186, 573] width 341 height 96
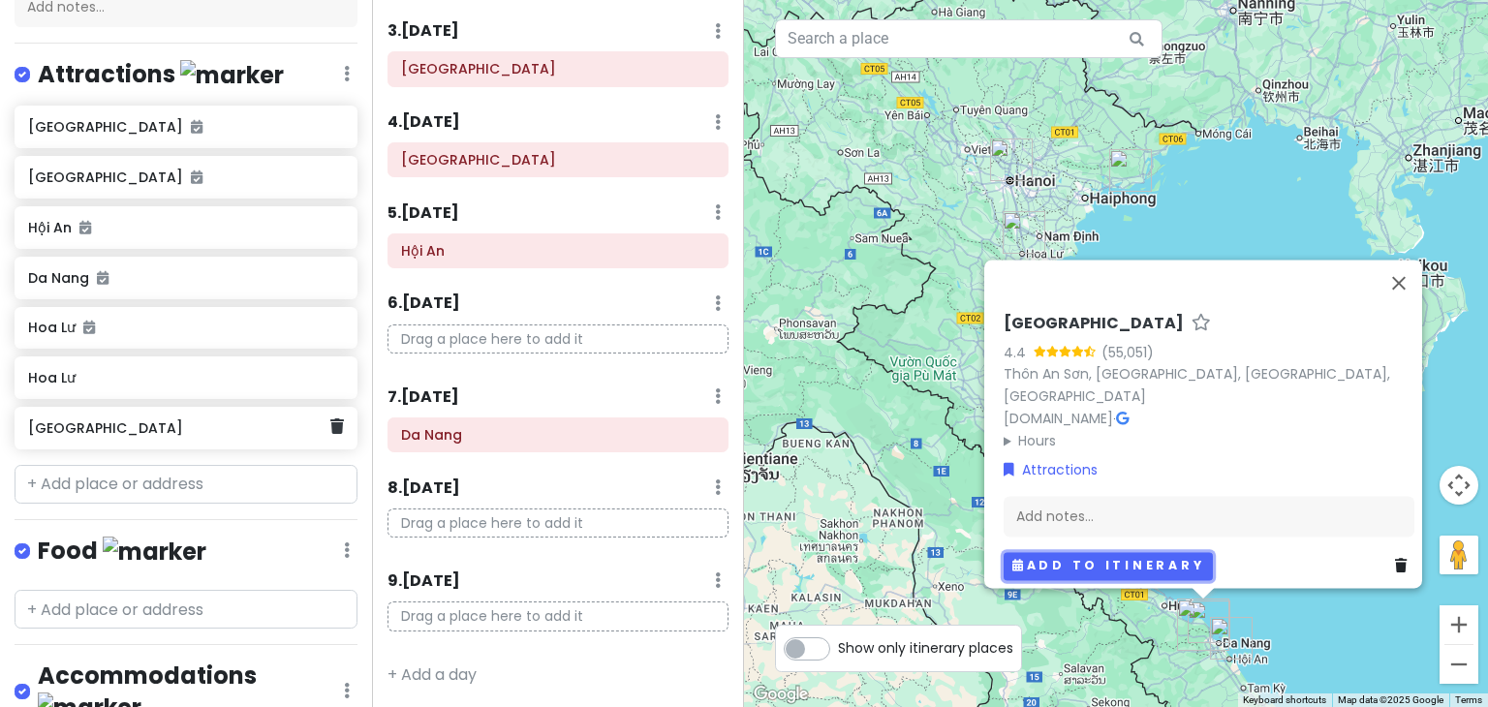
drag, startPoint x: 177, startPoint y: 386, endPoint x: 1121, endPoint y: 559, distance: 959.6
click at [1121, 559] on button "Add to itinerary" at bounding box center [1108, 566] width 209 height 28
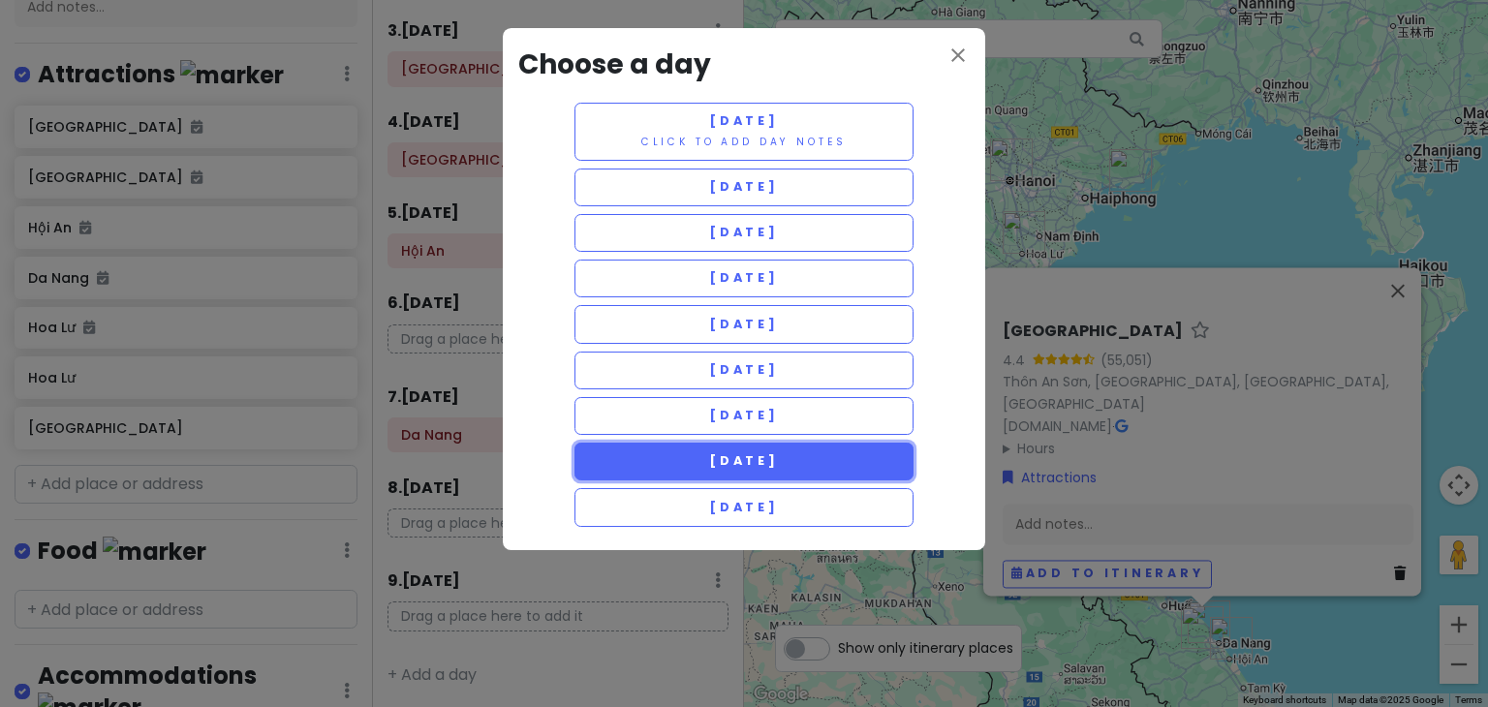
click at [801, 448] on button "Saturday 12/6" at bounding box center [744, 462] width 339 height 38
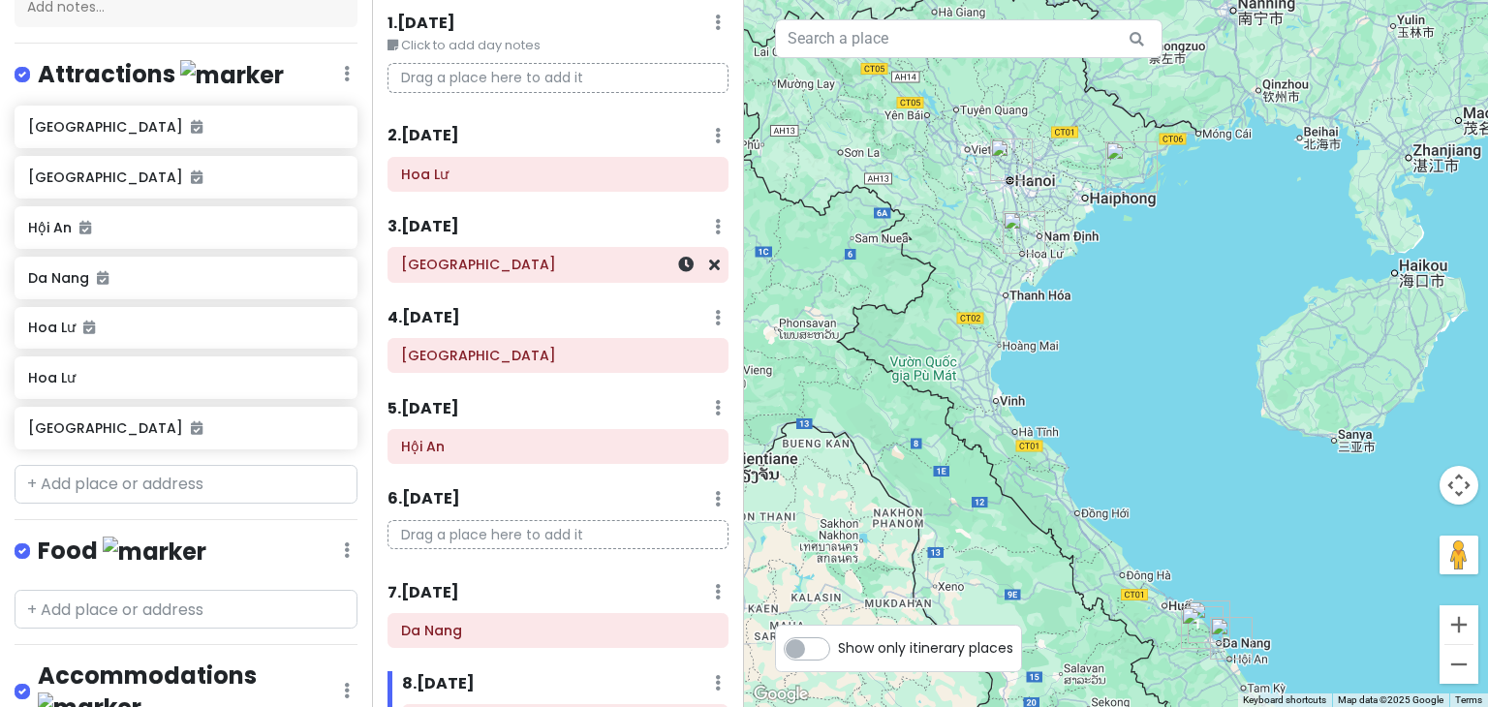
scroll to position [0, 0]
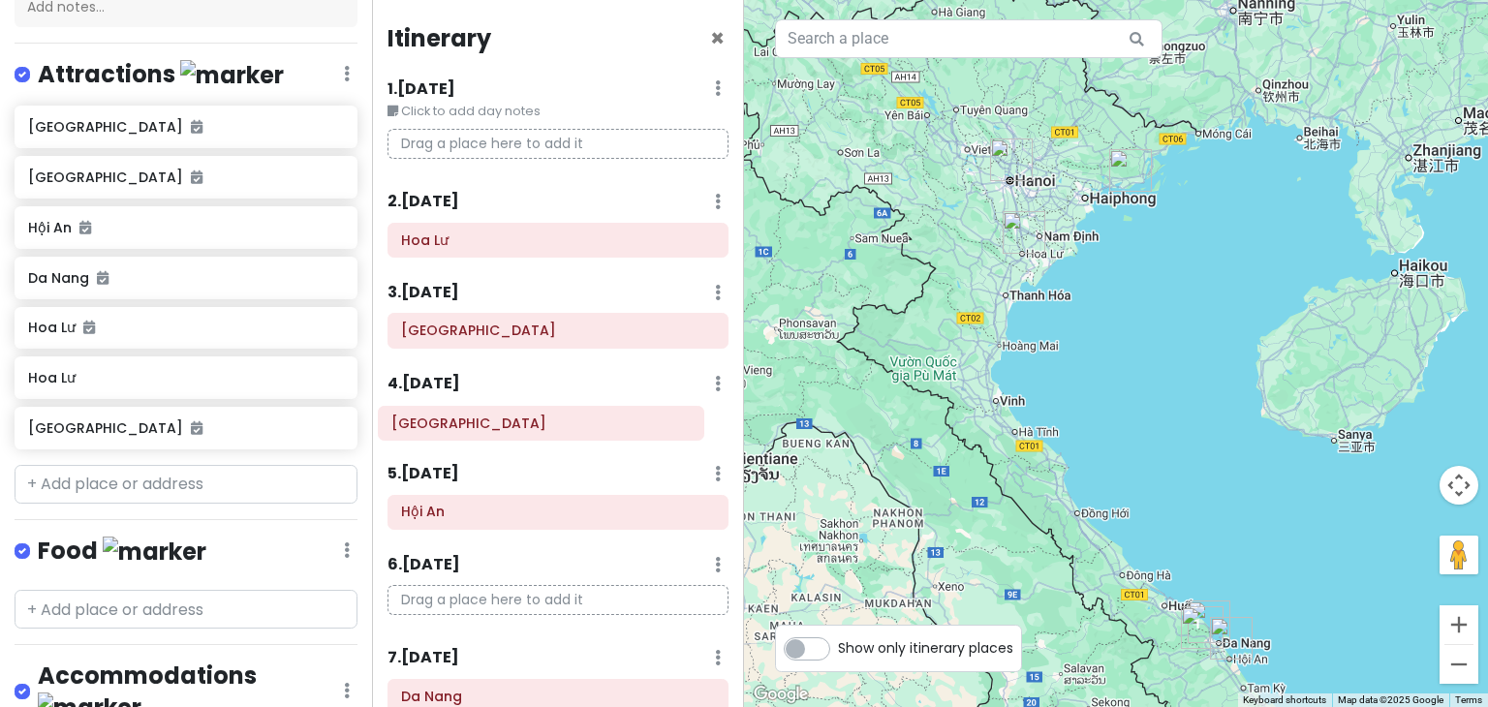
drag, startPoint x: 500, startPoint y: 421, endPoint x: 490, endPoint y: 423, distance: 10.1
click at [490, 423] on div "[GEOGRAPHIC_DATA]" at bounding box center [558, 425] width 370 height 43
click at [532, 144] on p "Drag a place here to add it" at bounding box center [558, 144] width 341 height 30
click at [535, 144] on p "Drag a place here to add it" at bounding box center [558, 144] width 341 height 30
click at [510, 137] on p "Drag a place here to add it" at bounding box center [558, 144] width 341 height 30
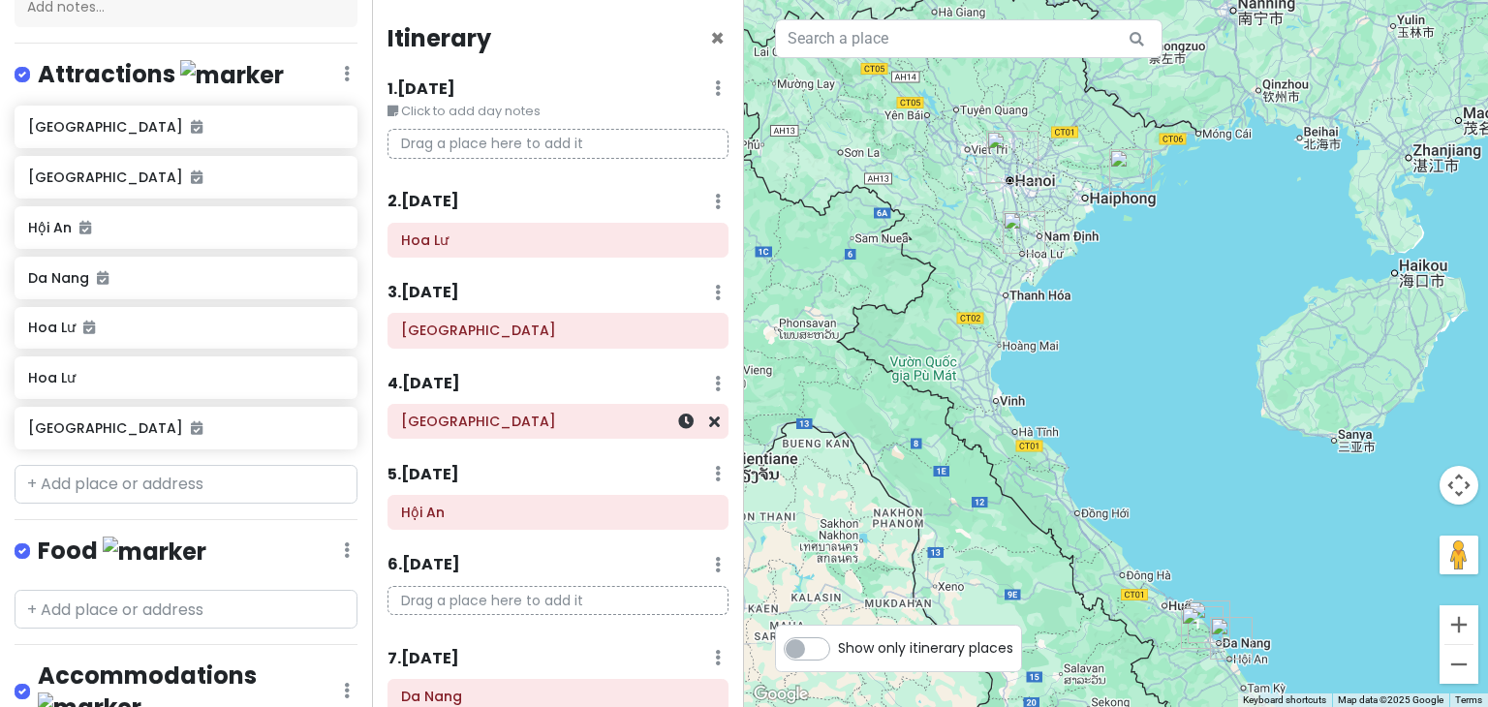
click at [610, 424] on h6 "[GEOGRAPHIC_DATA]" at bounding box center [558, 421] width 314 height 17
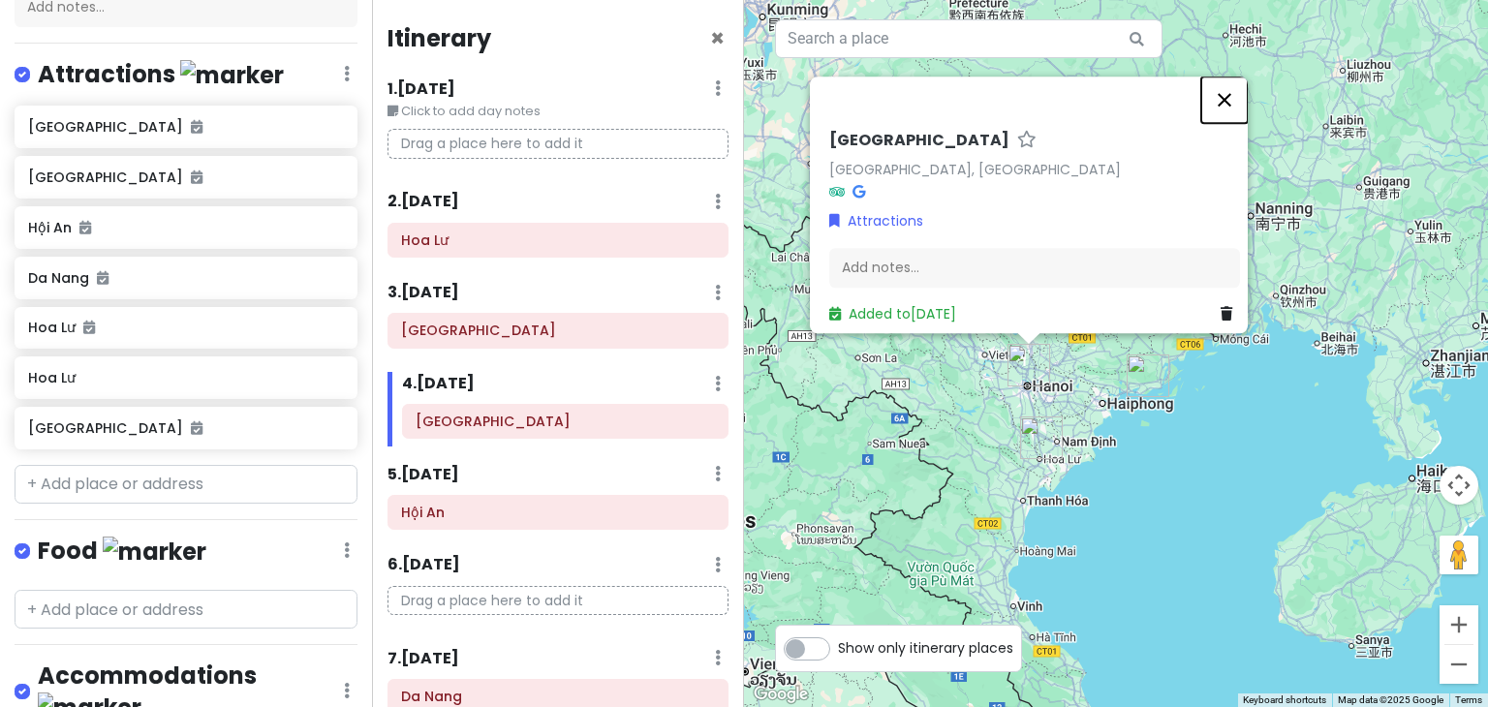
click at [1231, 90] on button "Close" at bounding box center [1225, 100] width 47 height 47
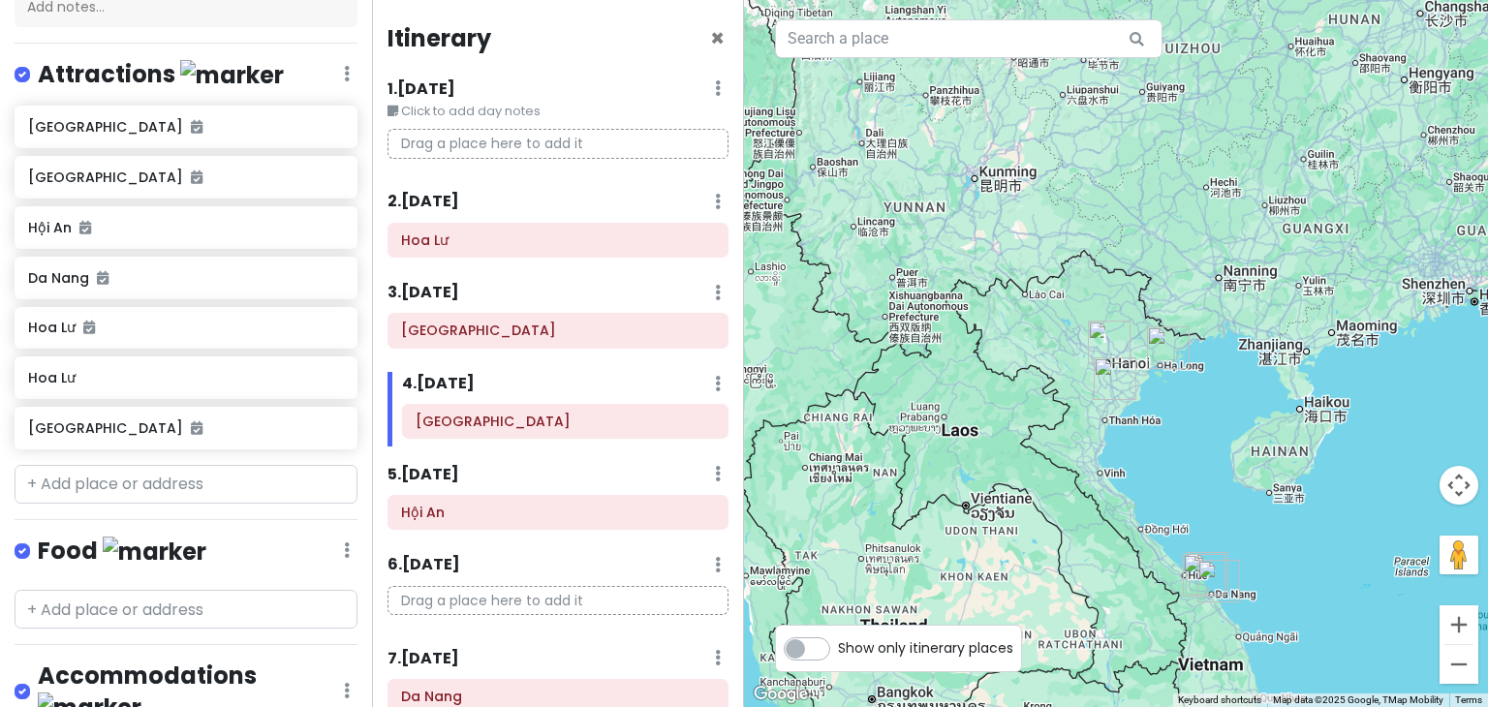
drag, startPoint x: 1233, startPoint y: 447, endPoint x: 1192, endPoint y: 361, distance: 94.5
click at [1192, 361] on div at bounding box center [1116, 353] width 744 height 707
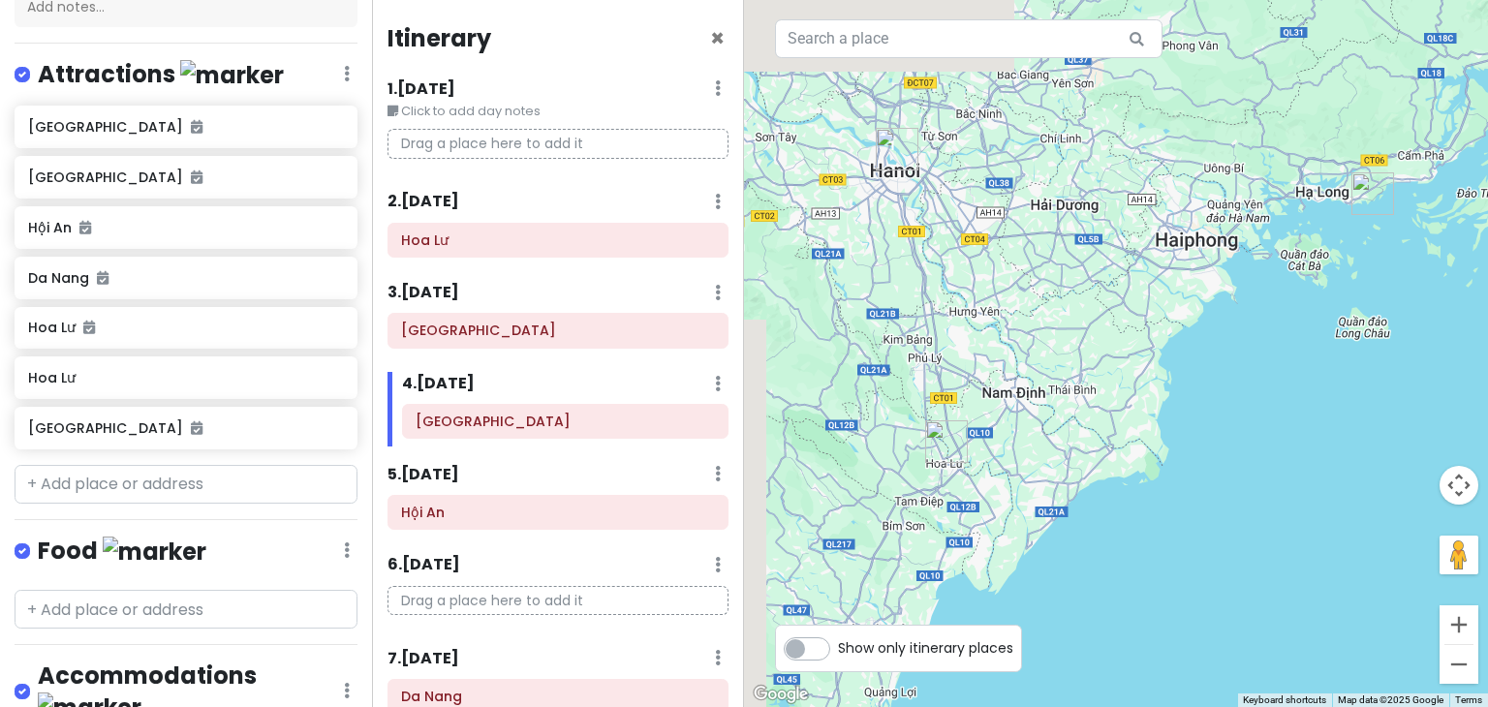
drag, startPoint x: 1127, startPoint y: 242, endPoint x: 1178, endPoint y: 330, distance: 102.0
click at [1178, 330] on div at bounding box center [1116, 353] width 744 height 707
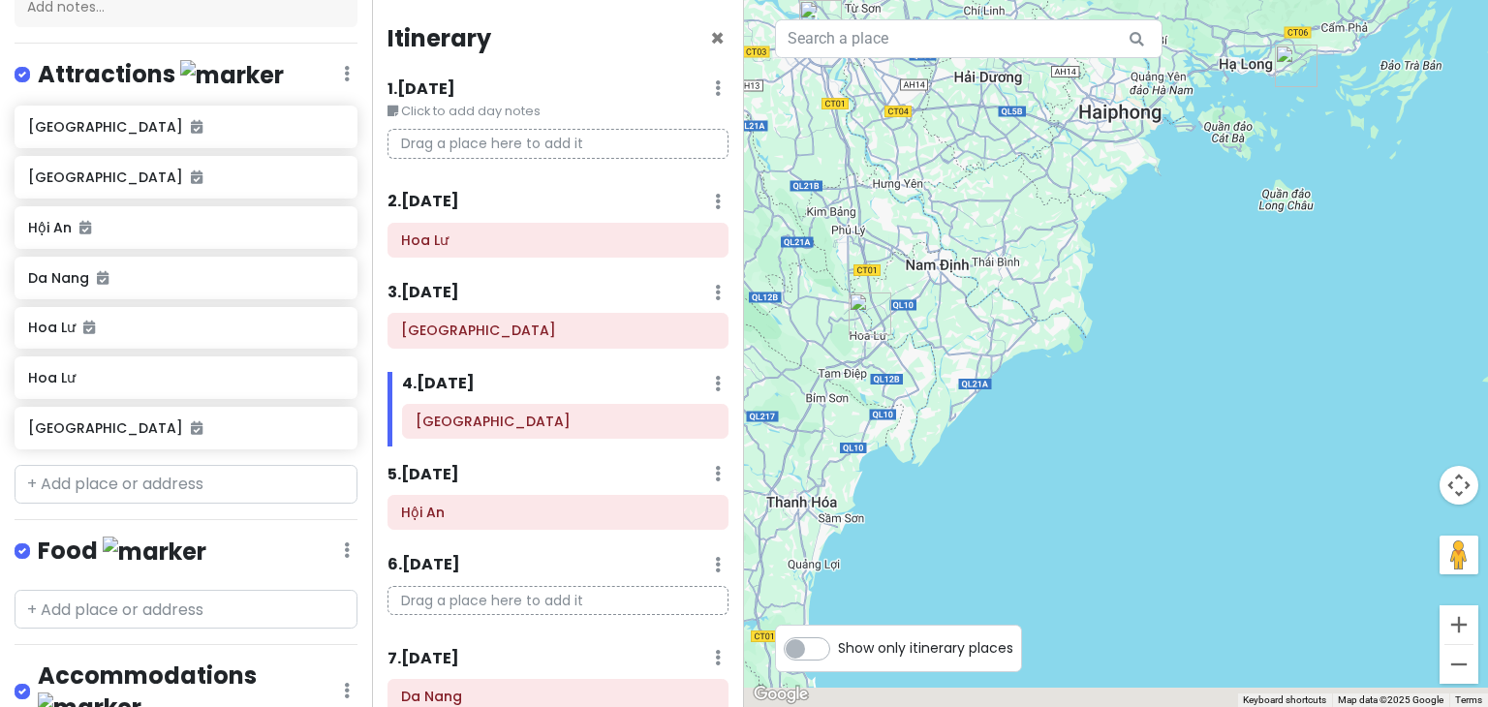
drag, startPoint x: 1115, startPoint y: 490, endPoint x: 1157, endPoint y: 360, distance: 137.3
click at [1157, 360] on div at bounding box center [1116, 353] width 744 height 707
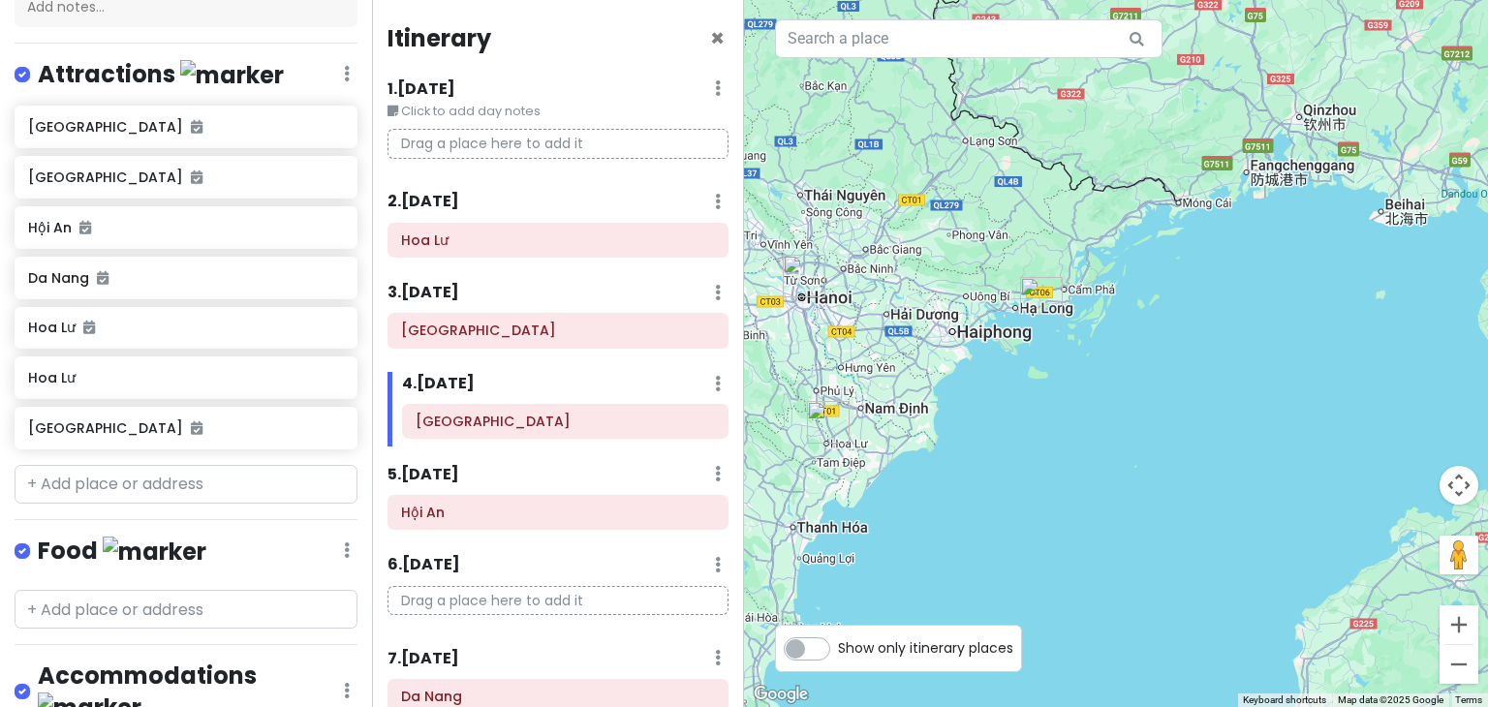
drag, startPoint x: 1271, startPoint y: 293, endPoint x: 1152, endPoint y: 439, distance: 188.7
click at [1152, 439] on div at bounding box center [1116, 353] width 744 height 707
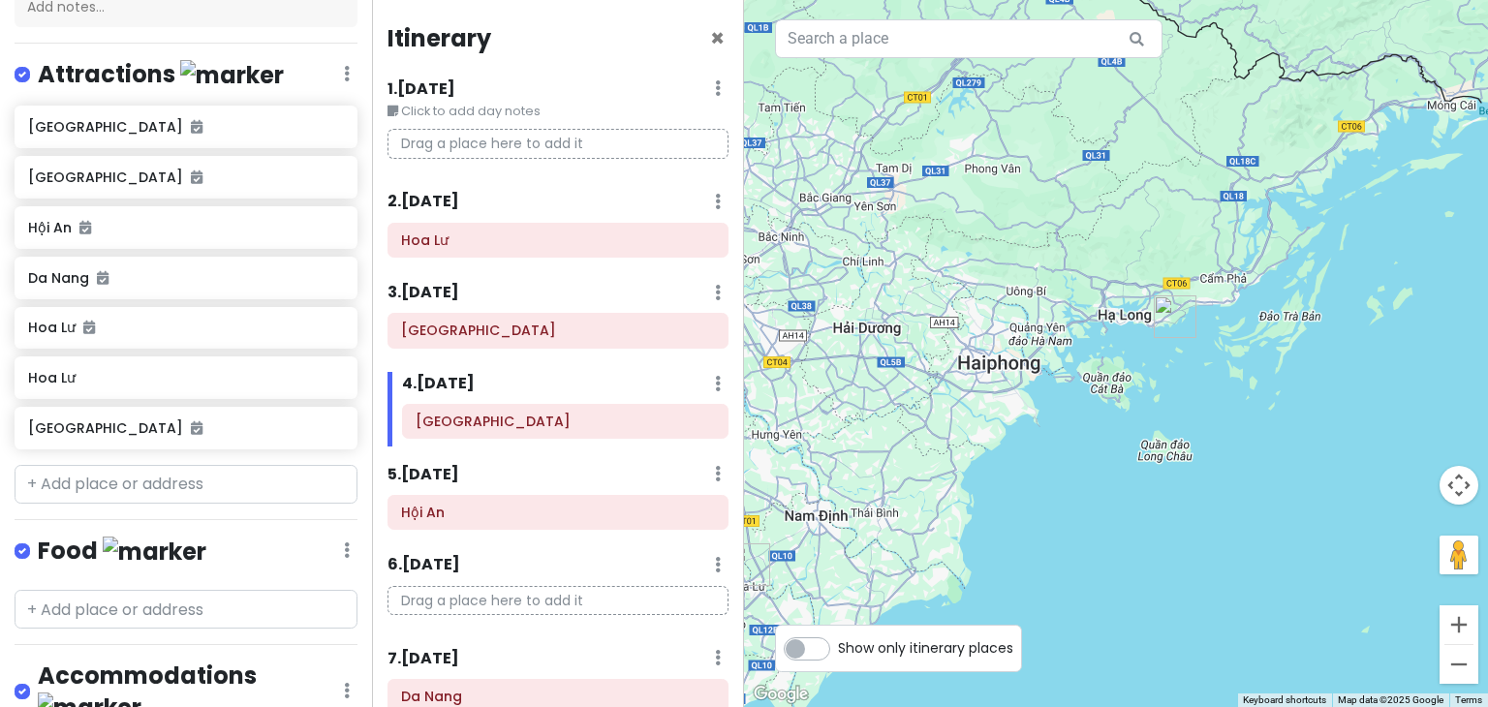
drag, startPoint x: 1041, startPoint y: 474, endPoint x: 1203, endPoint y: 421, distance: 170.4
click at [1203, 421] on div at bounding box center [1116, 353] width 744 height 707
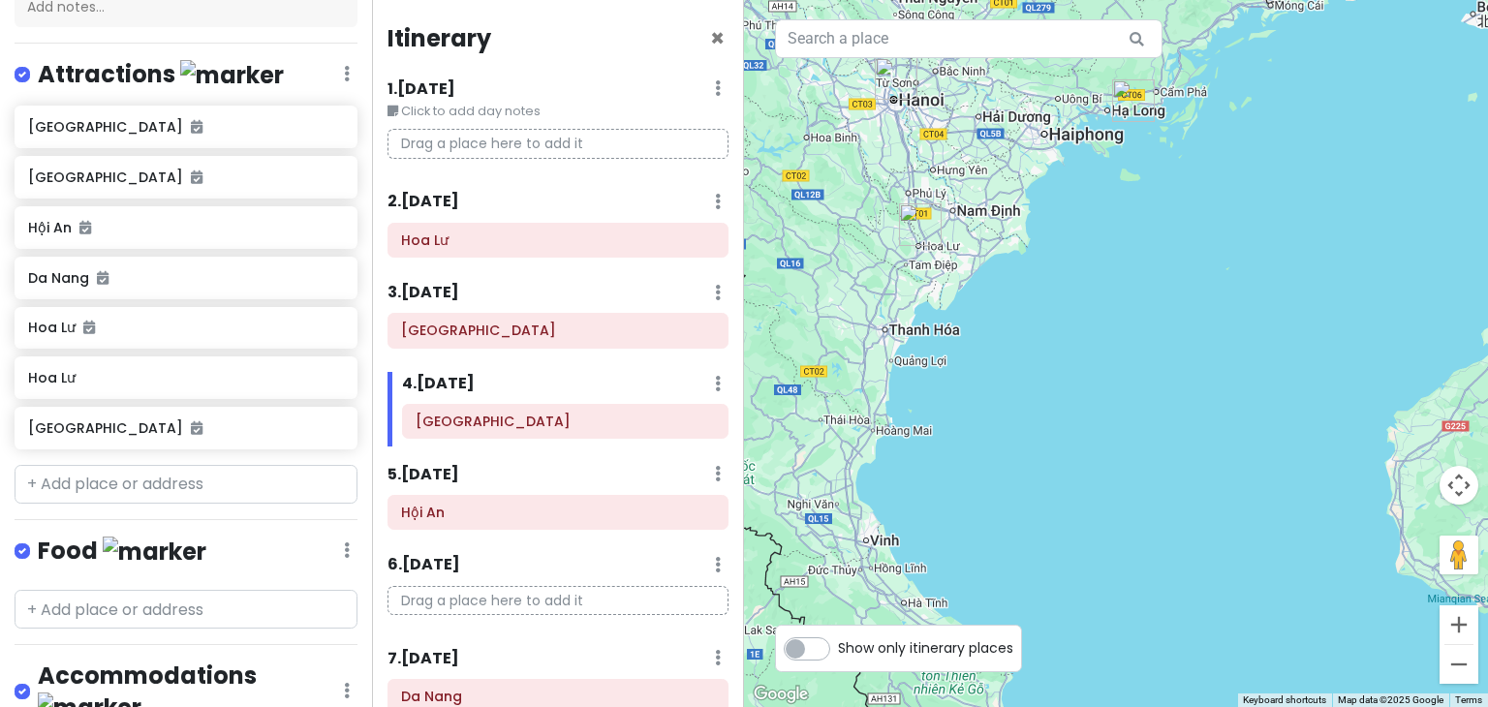
drag, startPoint x: 1078, startPoint y: 510, endPoint x: 1033, endPoint y: 299, distance: 214.9
click at [1066, 256] on div at bounding box center [1116, 353] width 744 height 707
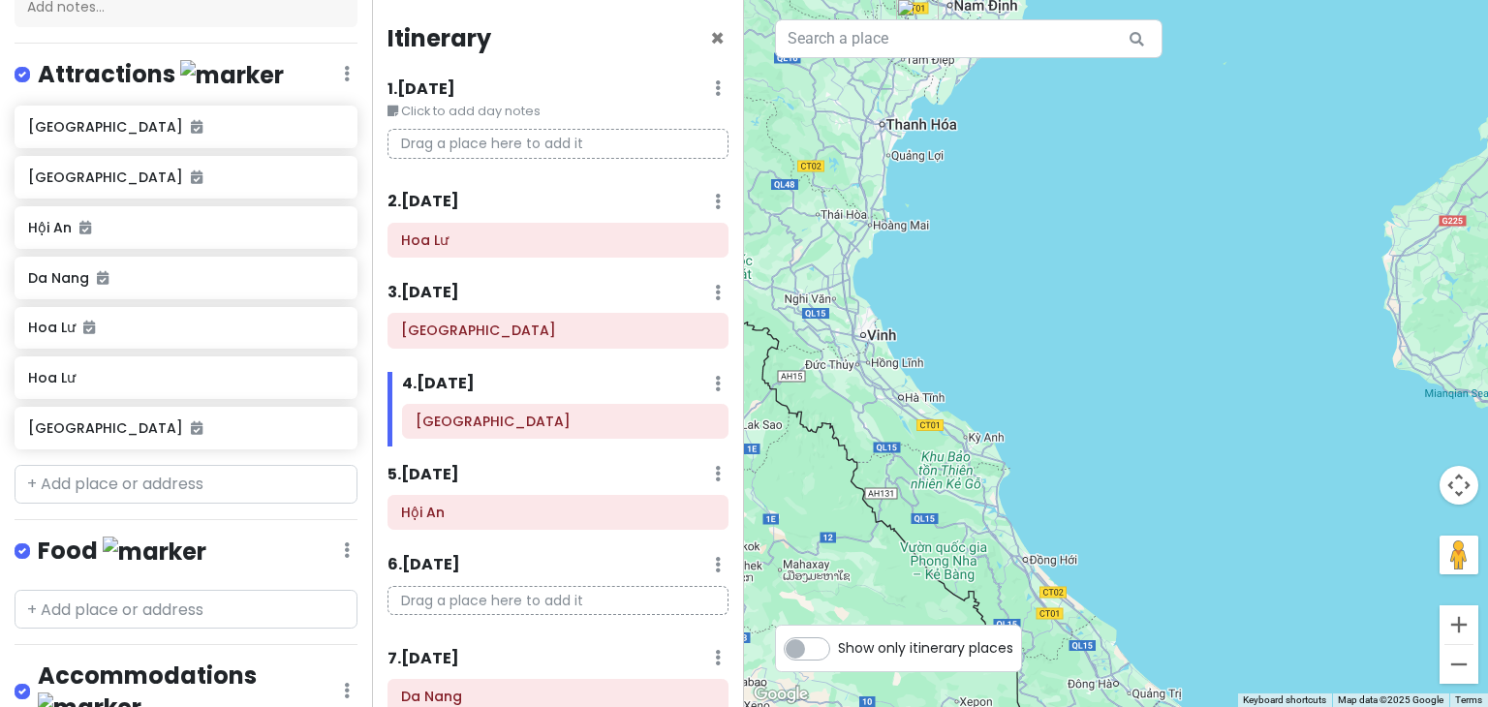
drag, startPoint x: 1032, startPoint y: 422, endPoint x: 1035, endPoint y: 196, distance: 225.8
click at [1035, 196] on div at bounding box center [1116, 353] width 744 height 707
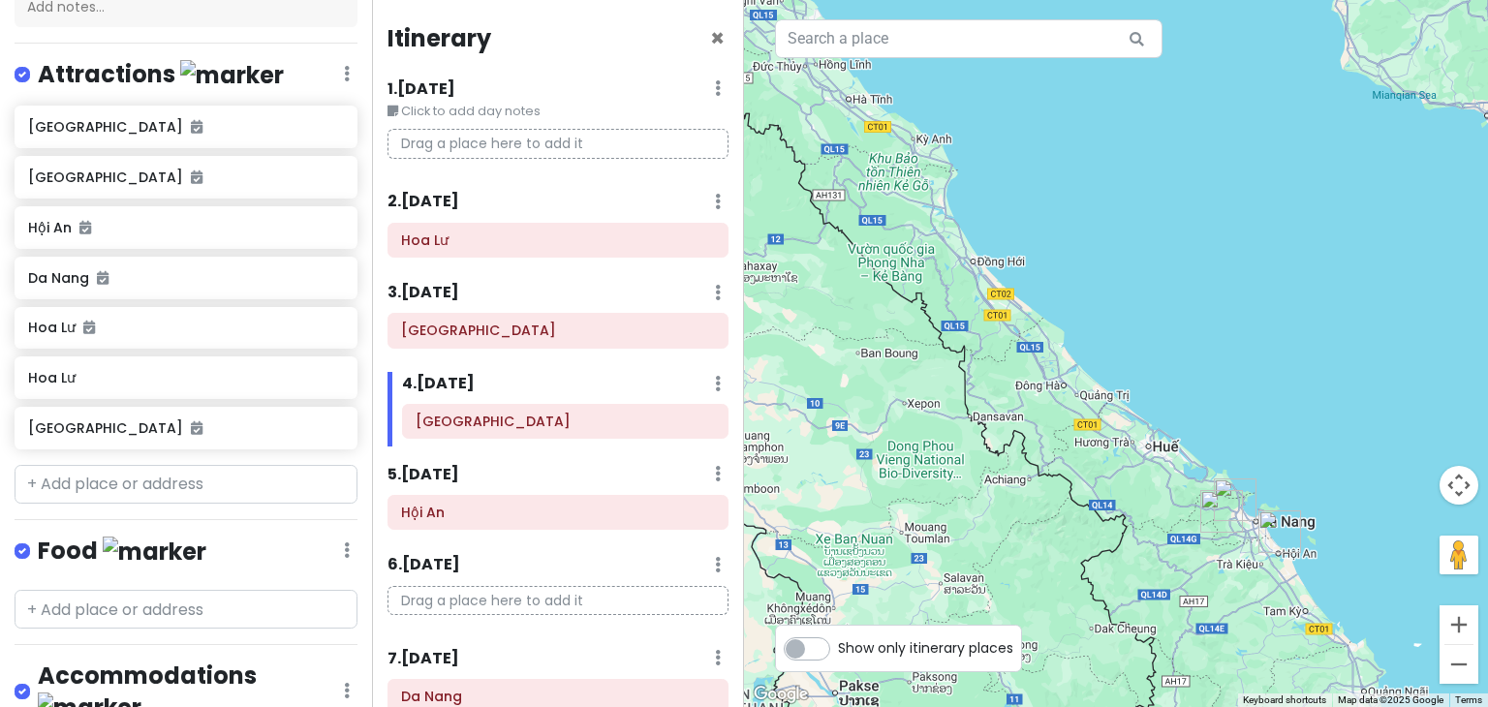
drag, startPoint x: 1128, startPoint y: 424, endPoint x: 1139, endPoint y: 336, distance: 88.8
click at [1074, 155] on div at bounding box center [1116, 353] width 744 height 707
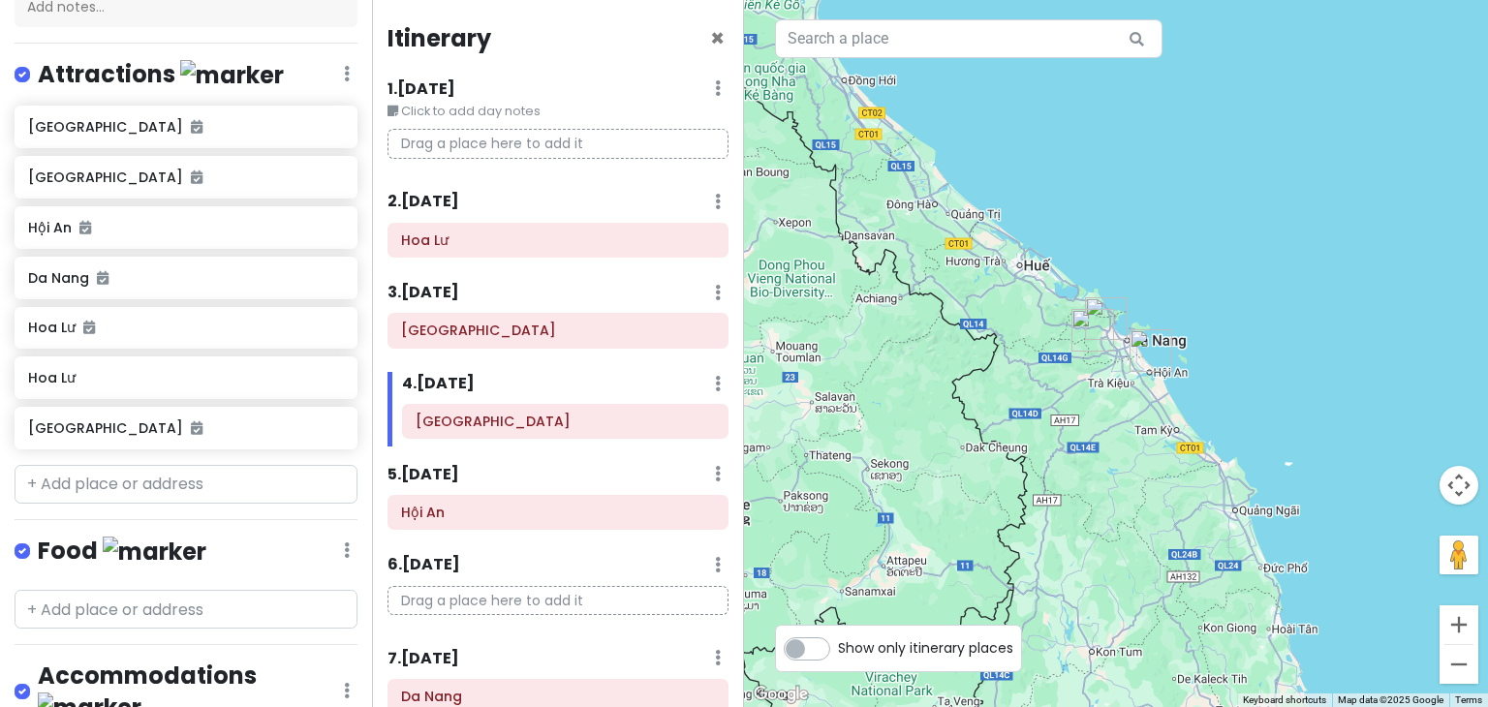
drag, startPoint x: 1252, startPoint y: 411, endPoint x: 1121, endPoint y: 270, distance: 192.0
click at [1126, 262] on div at bounding box center [1116, 353] width 744 height 707
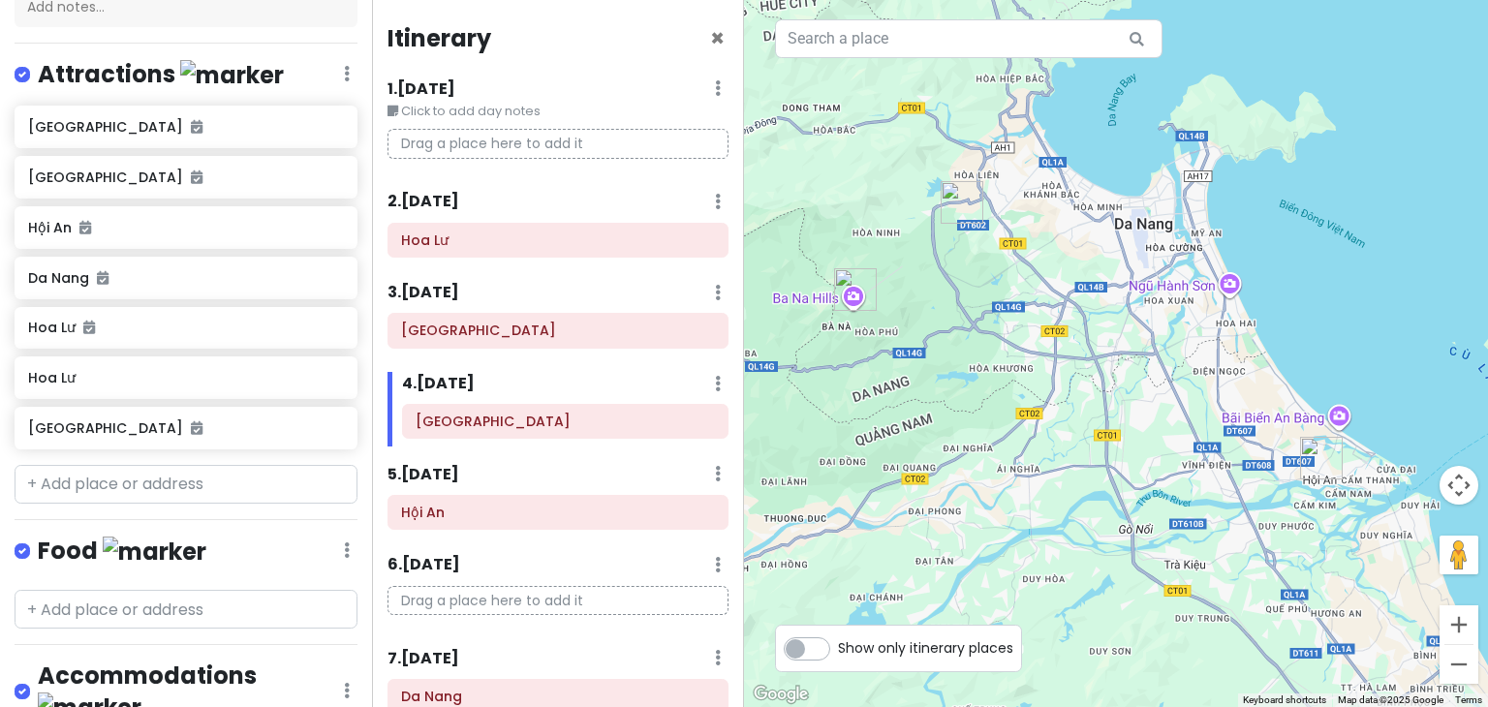
drag, startPoint x: 1213, startPoint y: 336, endPoint x: 1407, endPoint y: 369, distance: 196.6
click at [1407, 369] on div at bounding box center [1116, 353] width 744 height 707
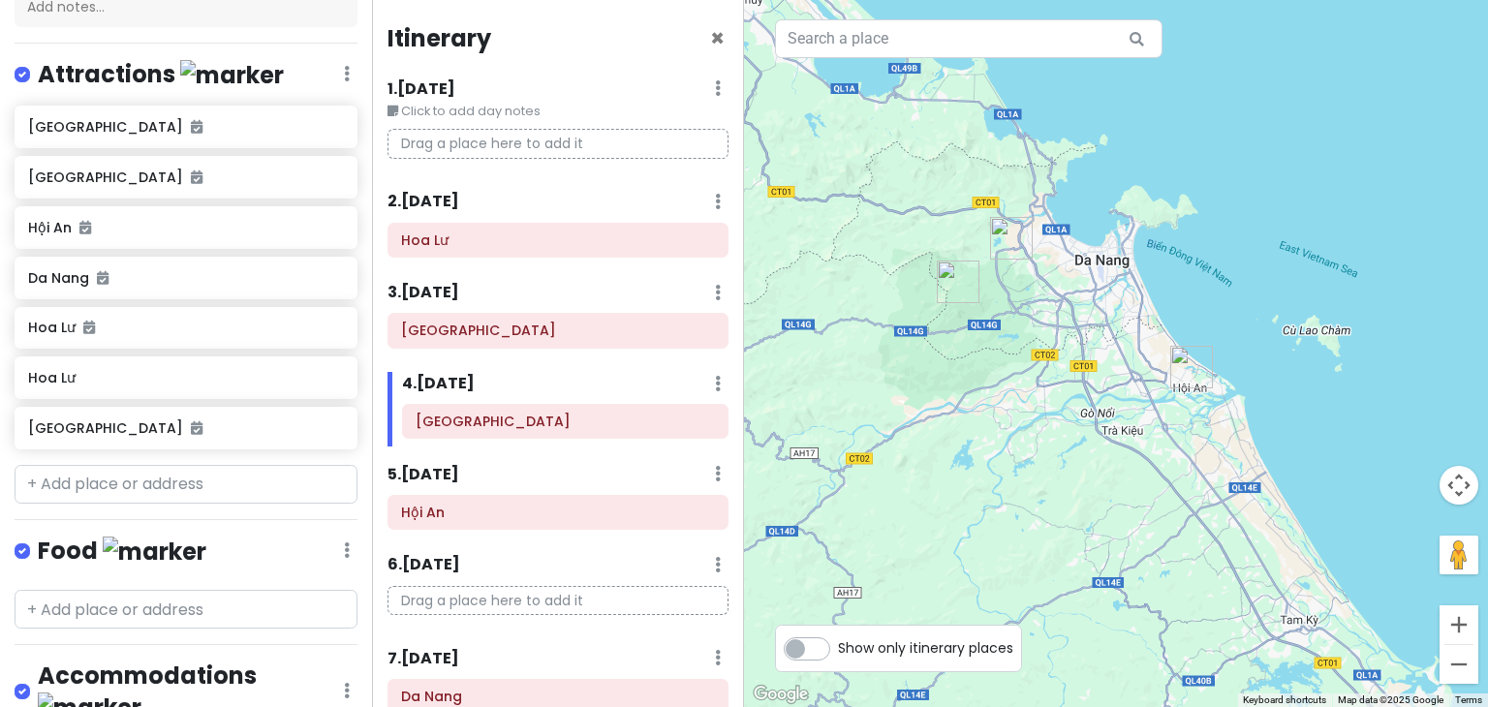
click at [562, 131] on p "Drag a place here to add it" at bounding box center [558, 144] width 341 height 30
click at [565, 144] on p "Drag a place here to add it" at bounding box center [558, 144] width 341 height 30
click at [147, 465] on input "text" at bounding box center [186, 484] width 343 height 39
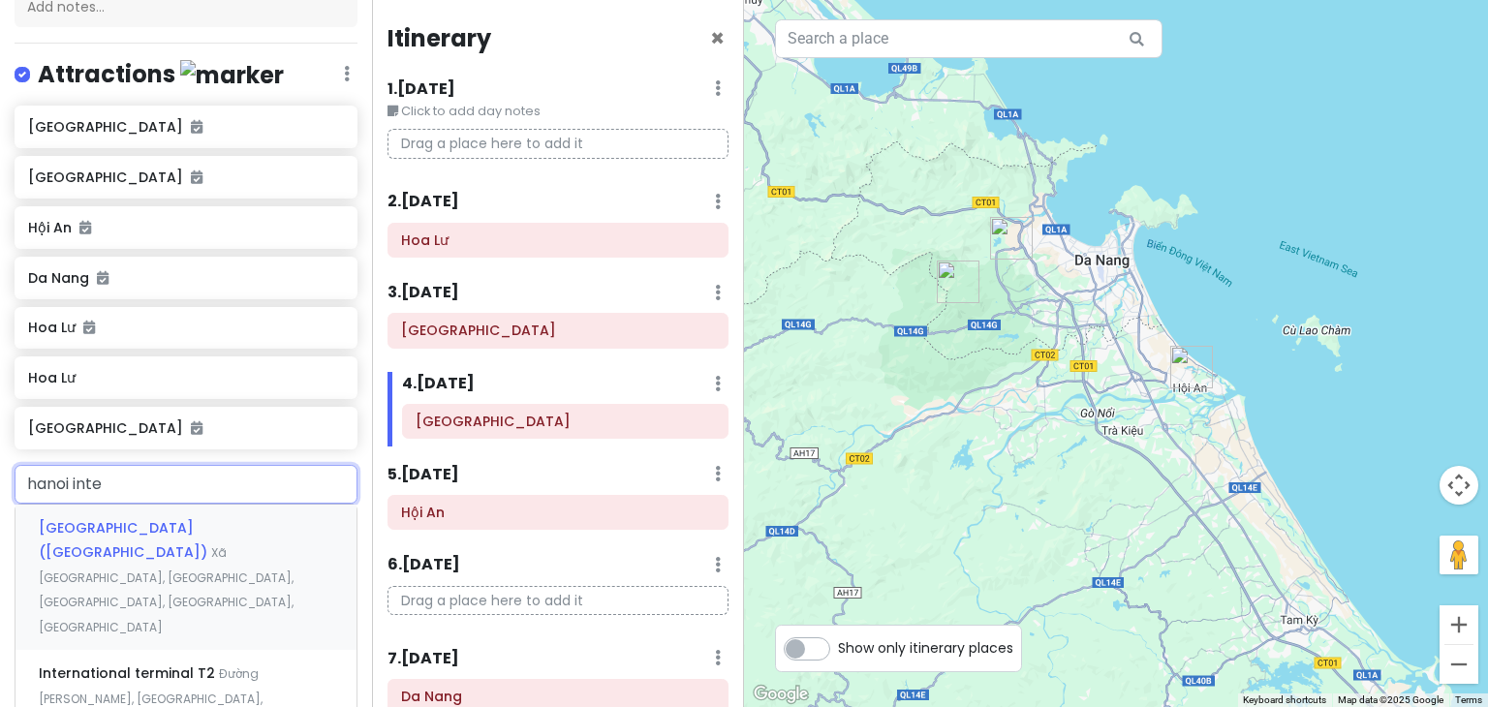
type input "hanoi inter"
click at [139, 518] on span "Noi Bai International Airport (HAN)" at bounding box center [125, 540] width 172 height 45
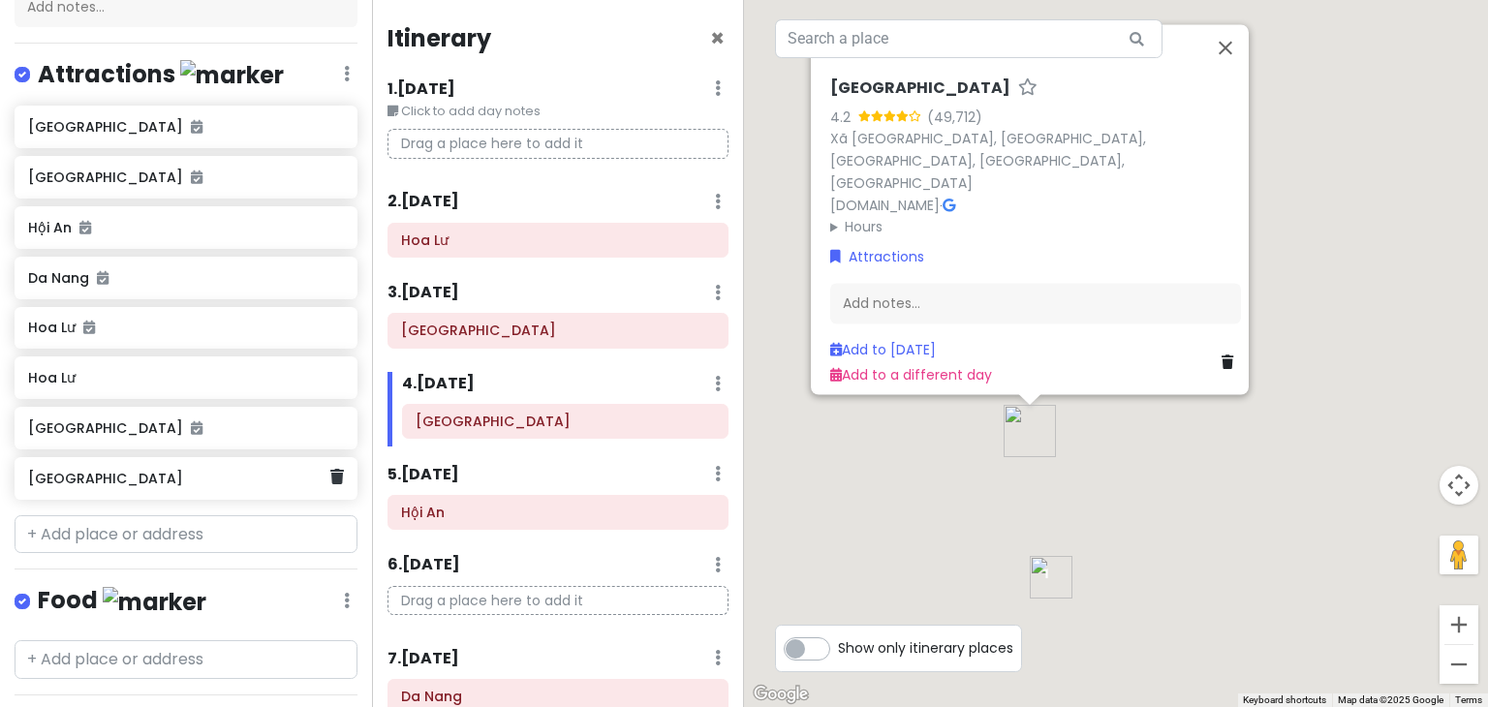
click at [149, 470] on h6 "Noi Bai International Airport" at bounding box center [178, 478] width 301 height 17
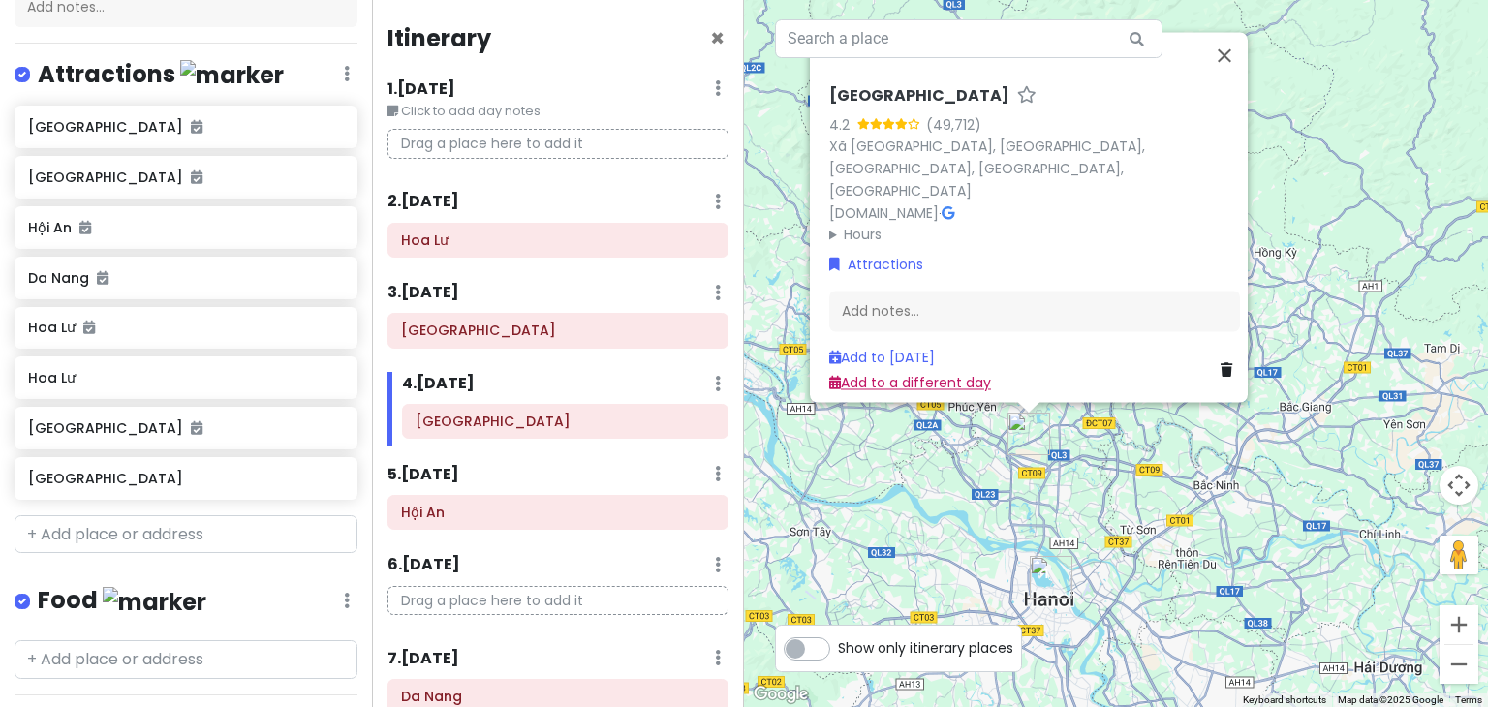
click at [971, 374] on link "Add to a different day" at bounding box center [910, 383] width 162 height 19
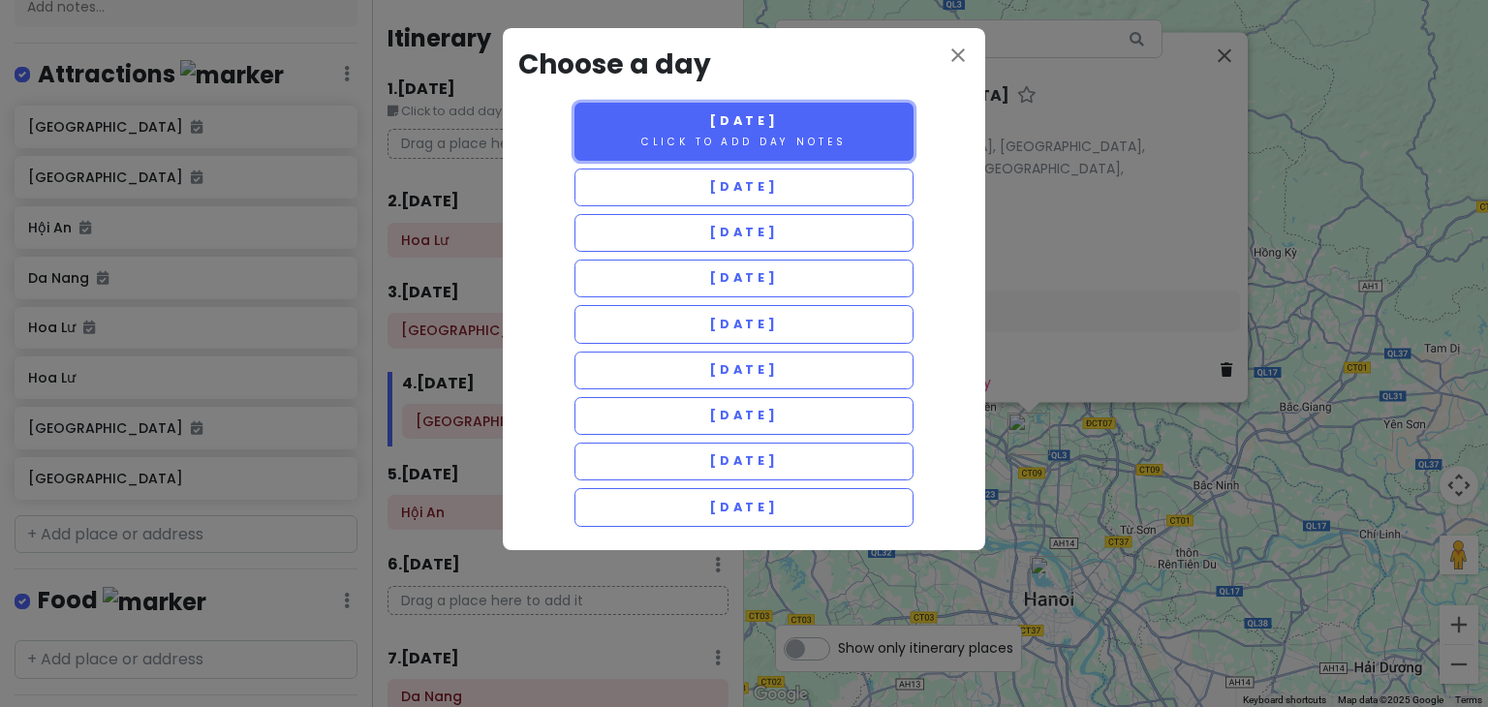
click at [779, 115] on span "Saturday 11/29" at bounding box center [744, 120] width 70 height 16
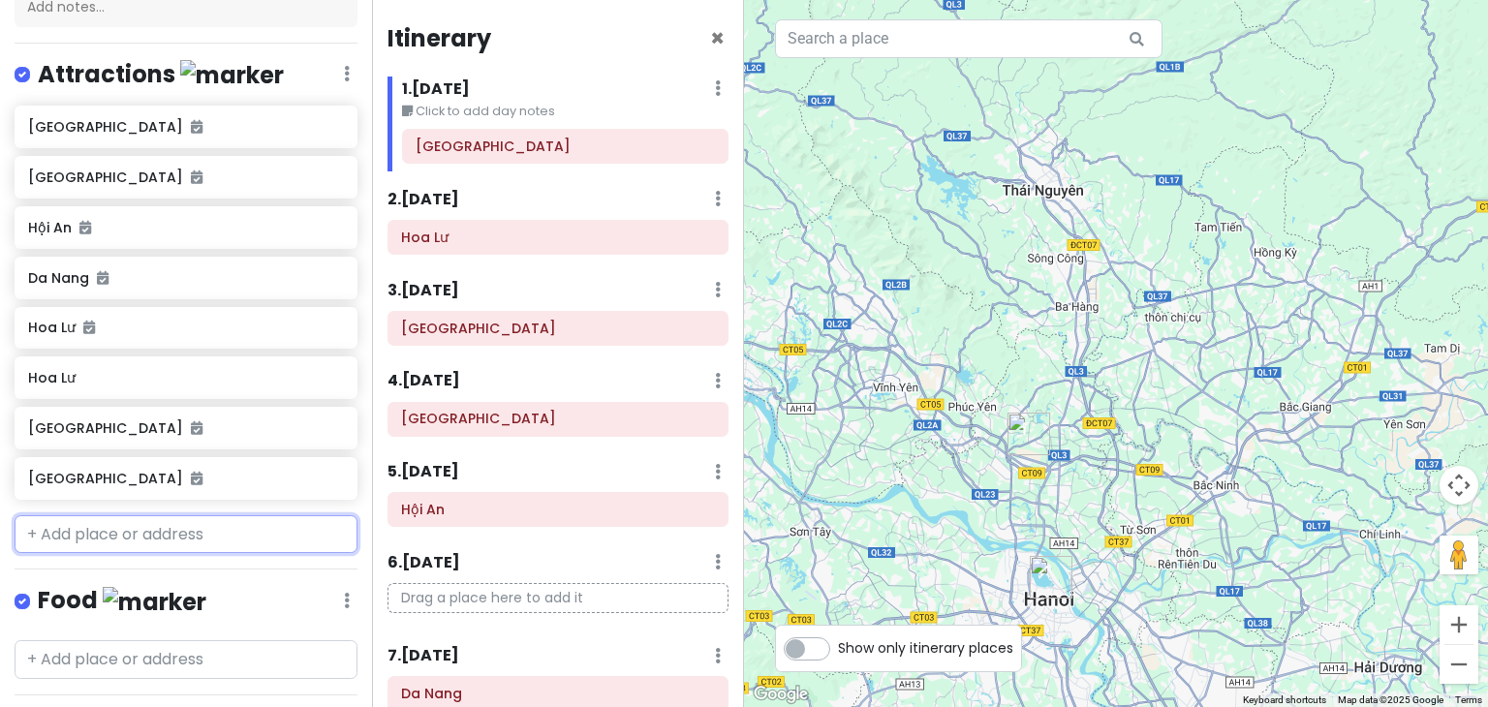
click at [179, 516] on input "text" at bounding box center [186, 535] width 343 height 39
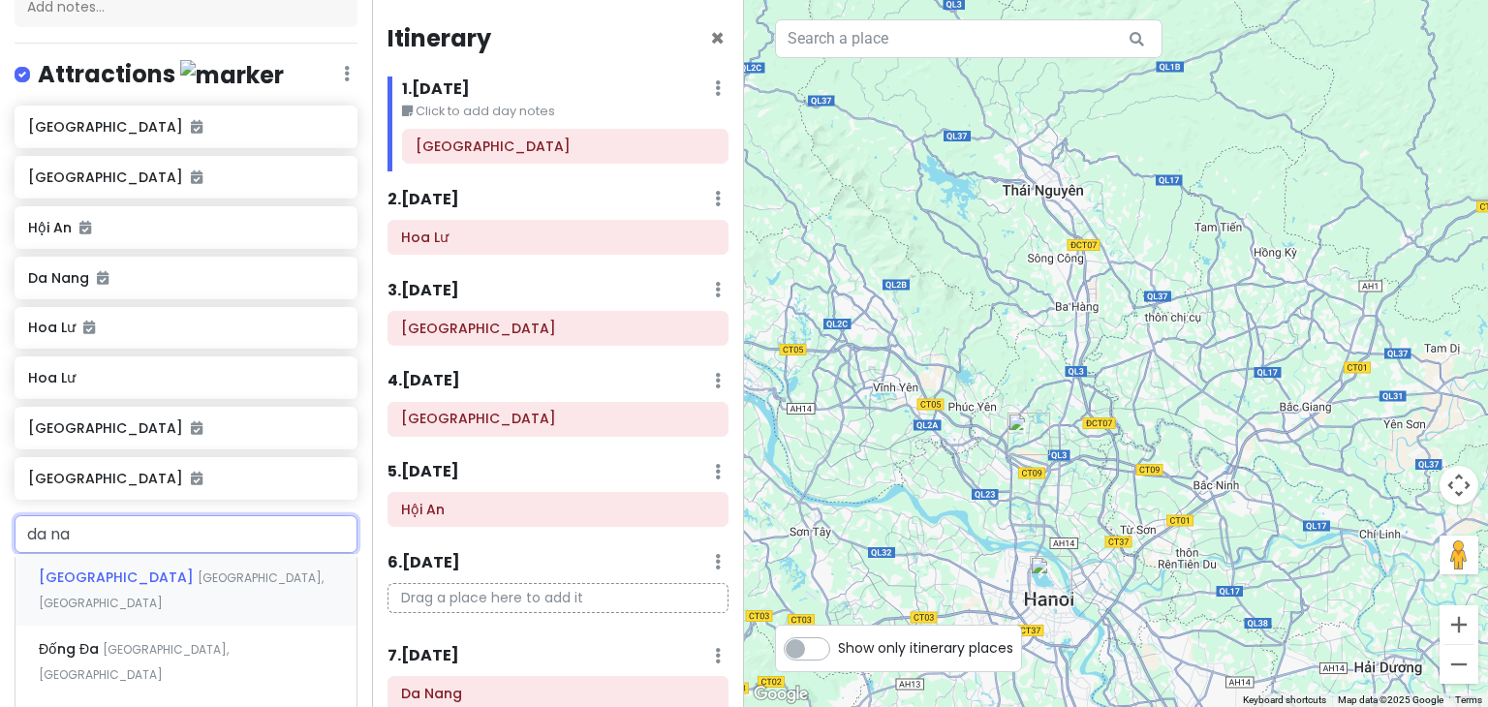
type input "da nan"
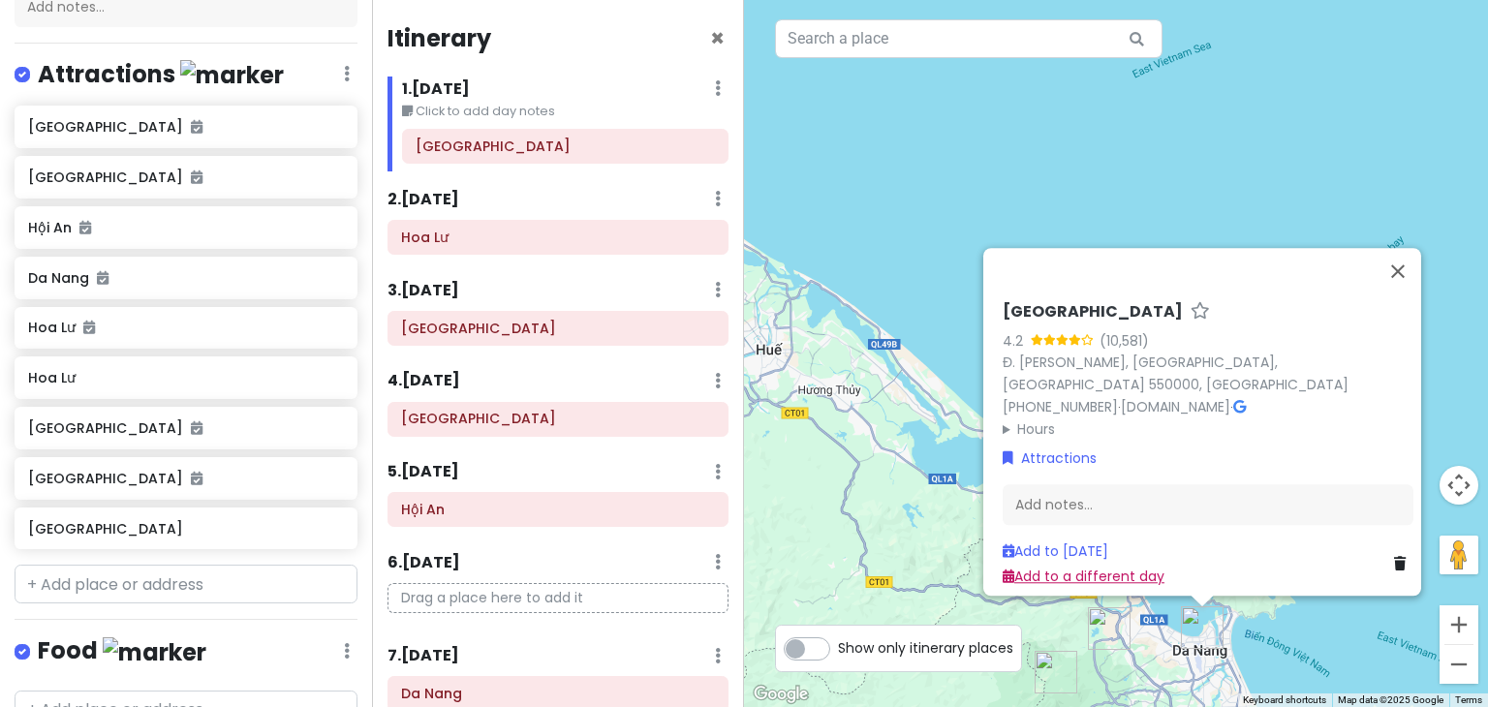
click at [1070, 573] on link "Add to a different day" at bounding box center [1084, 577] width 162 height 19
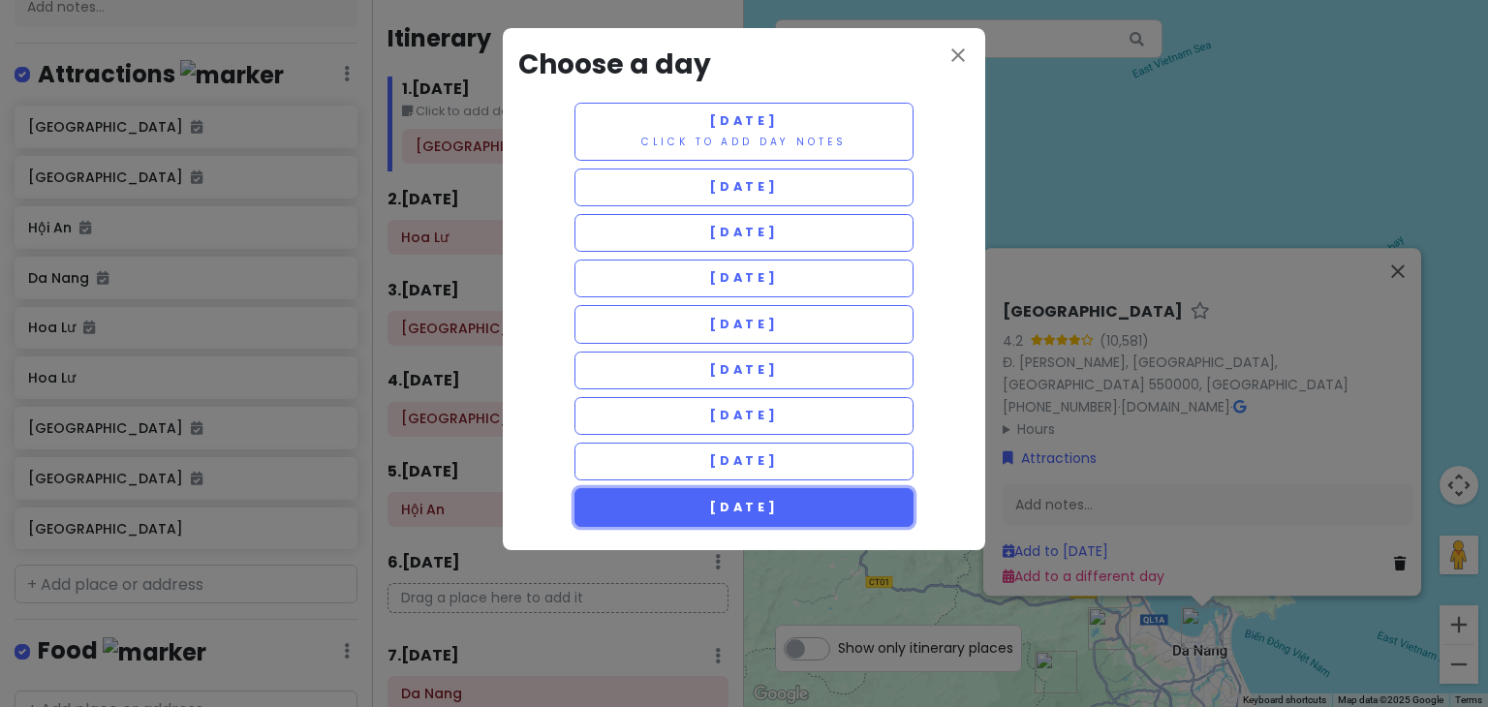
click at [779, 504] on span "Sunday 12/7" at bounding box center [744, 507] width 70 height 16
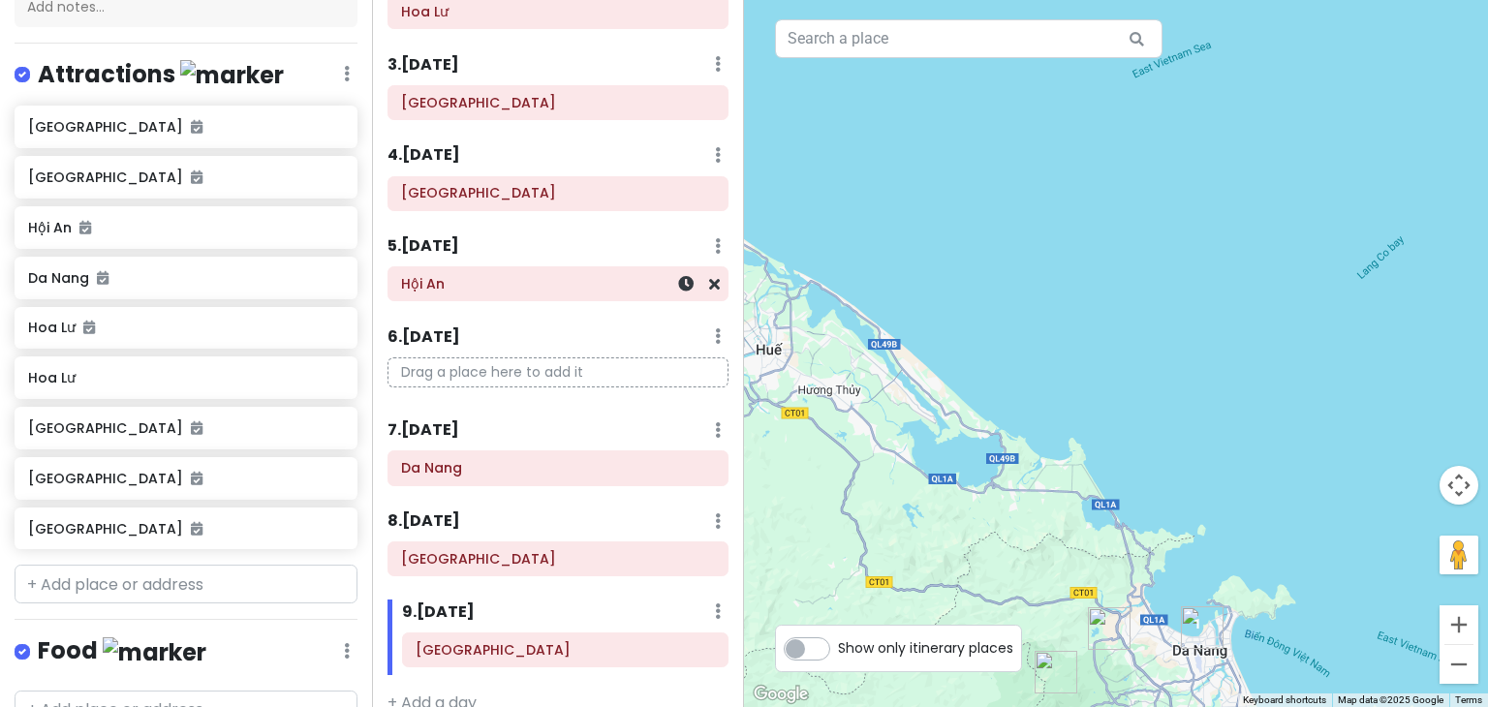
scroll to position [255, 0]
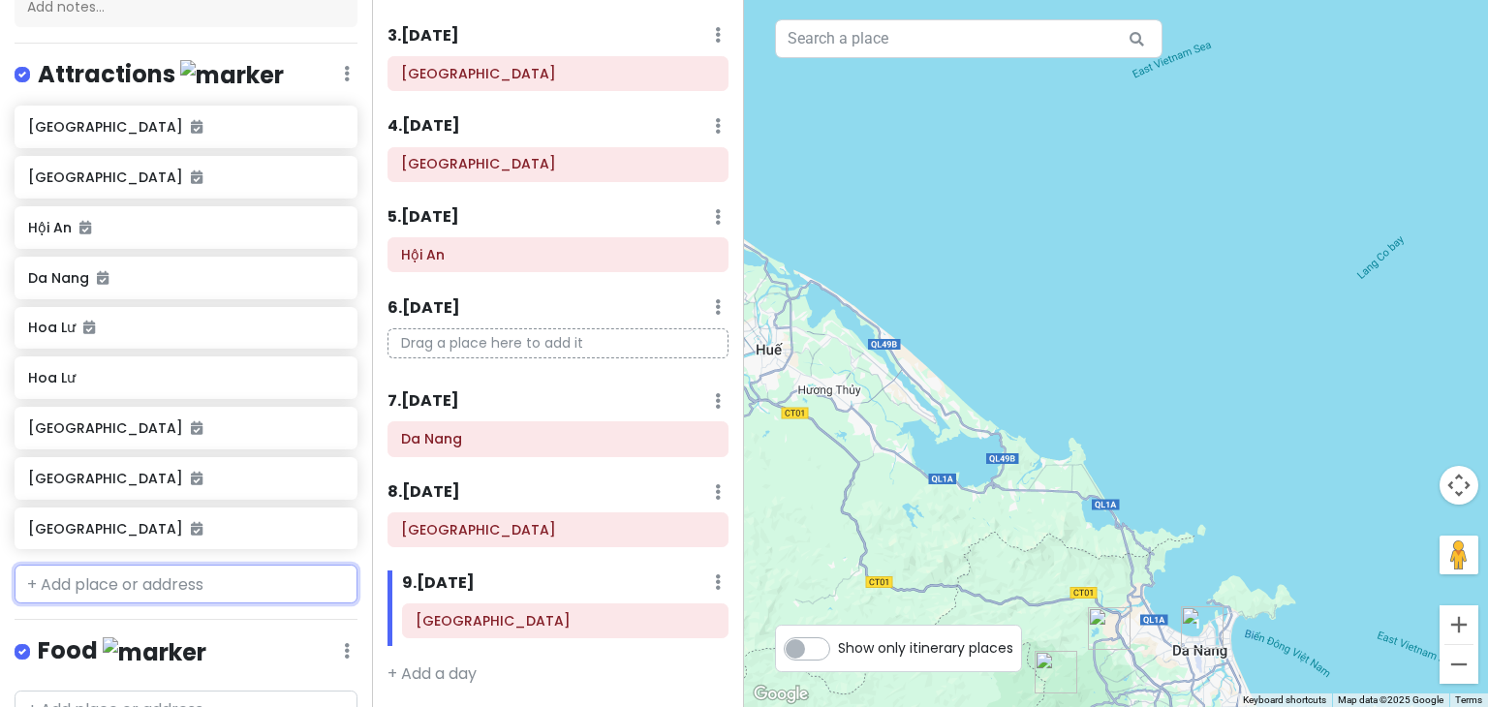
click at [177, 565] on input "text" at bounding box center [186, 584] width 343 height 39
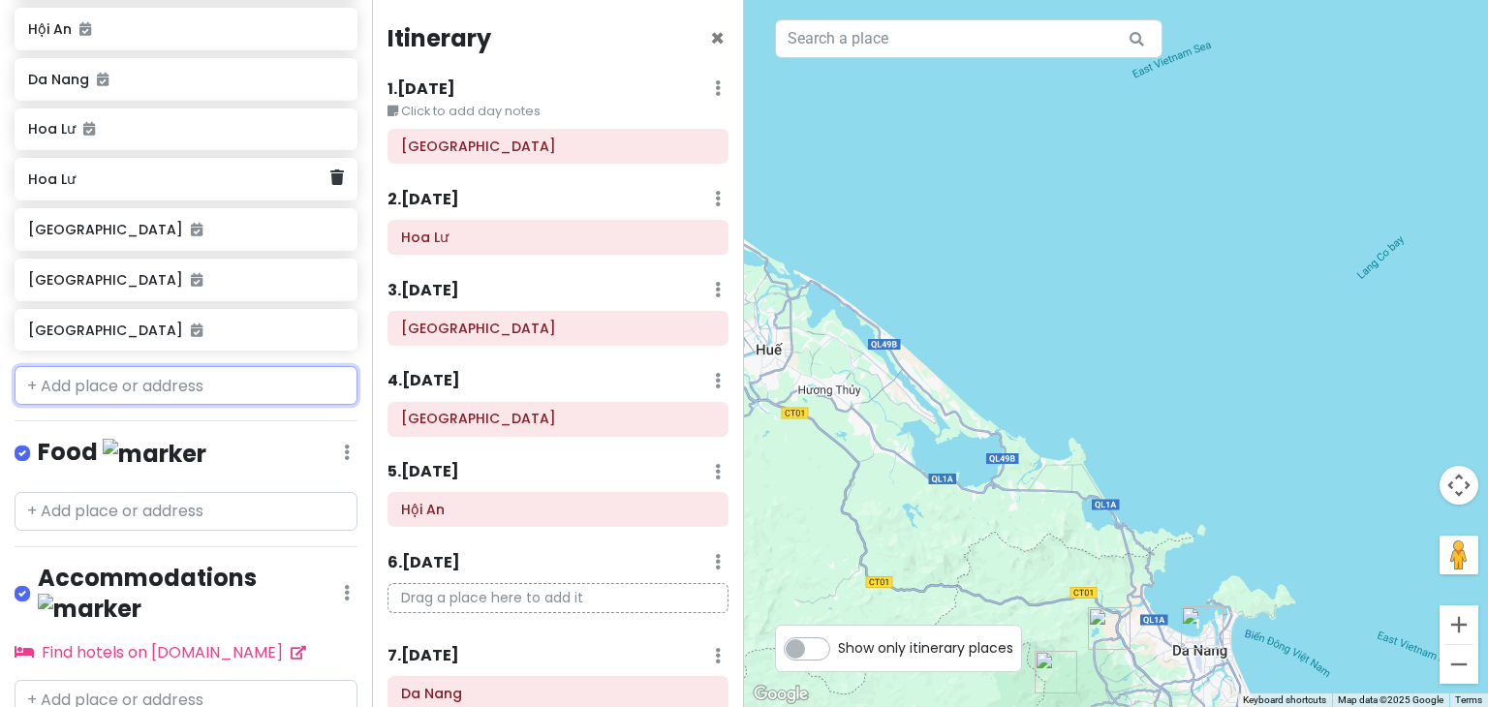
scroll to position [496, 0]
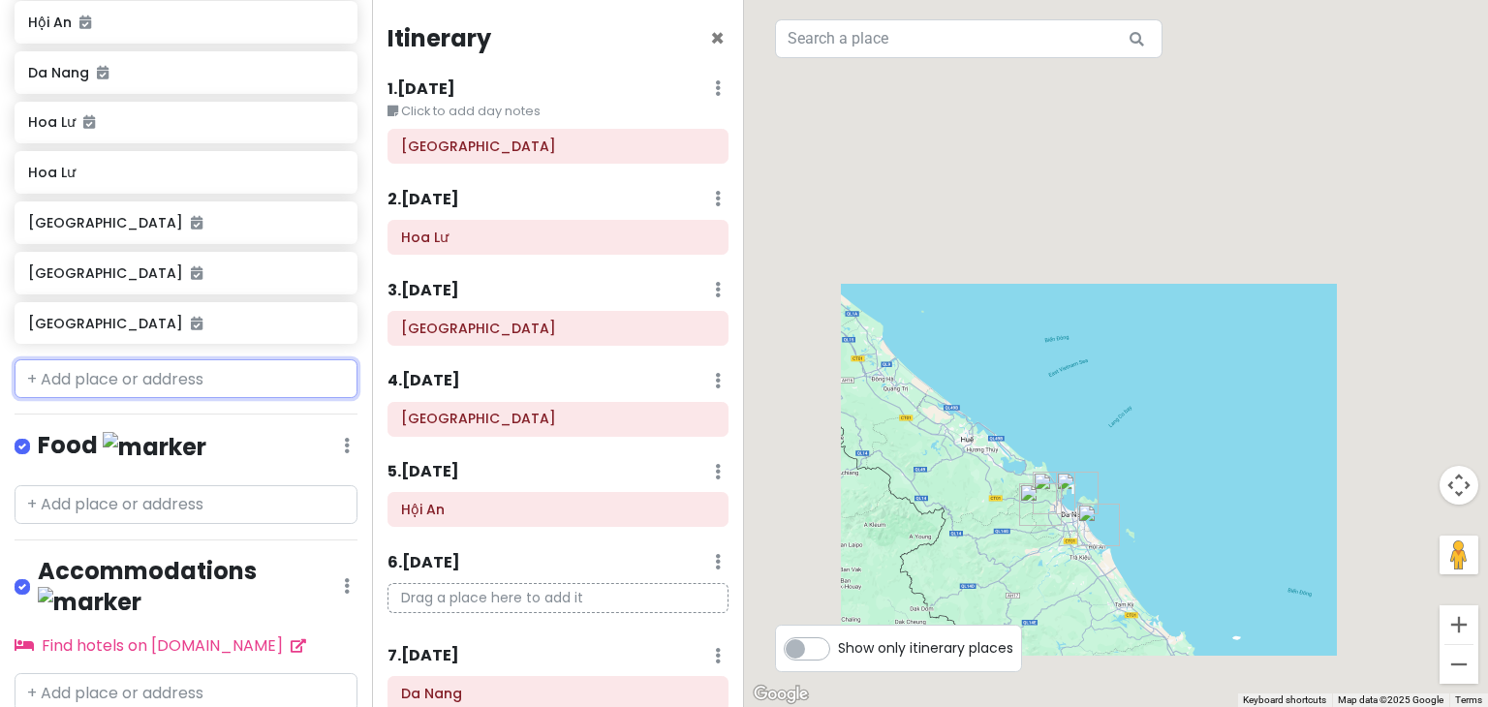
click at [277, 360] on input "text" at bounding box center [186, 379] width 343 height 39
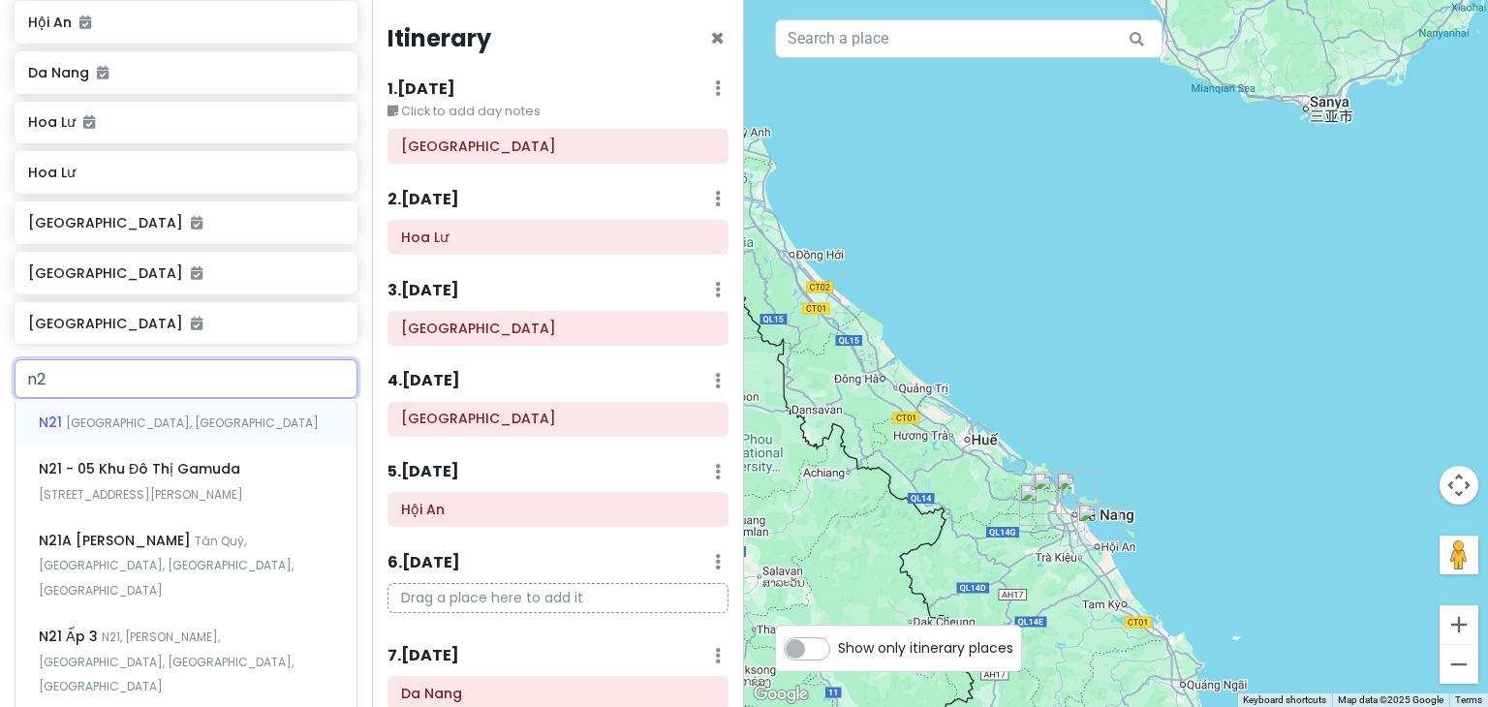
type input "n"
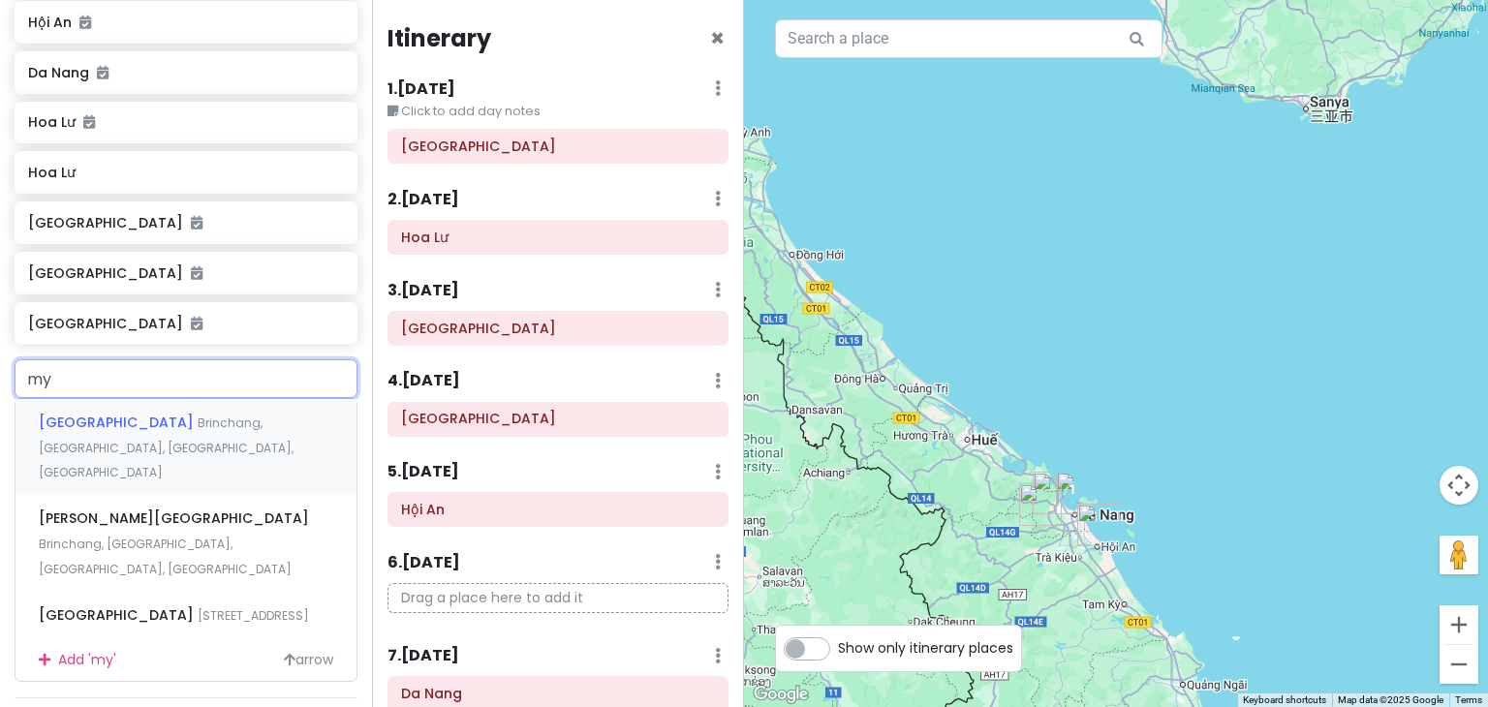
type input "m"
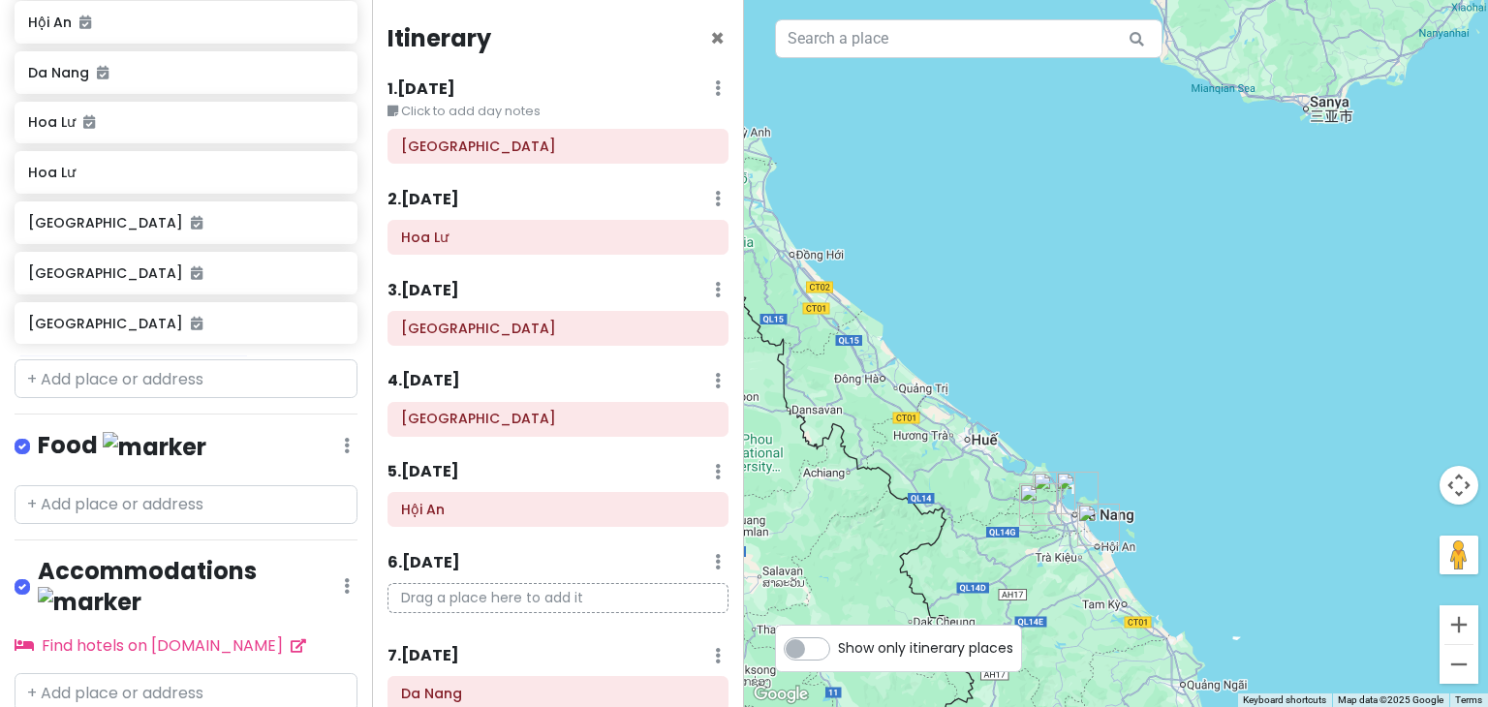
click at [926, 280] on div at bounding box center [1116, 353] width 744 height 707
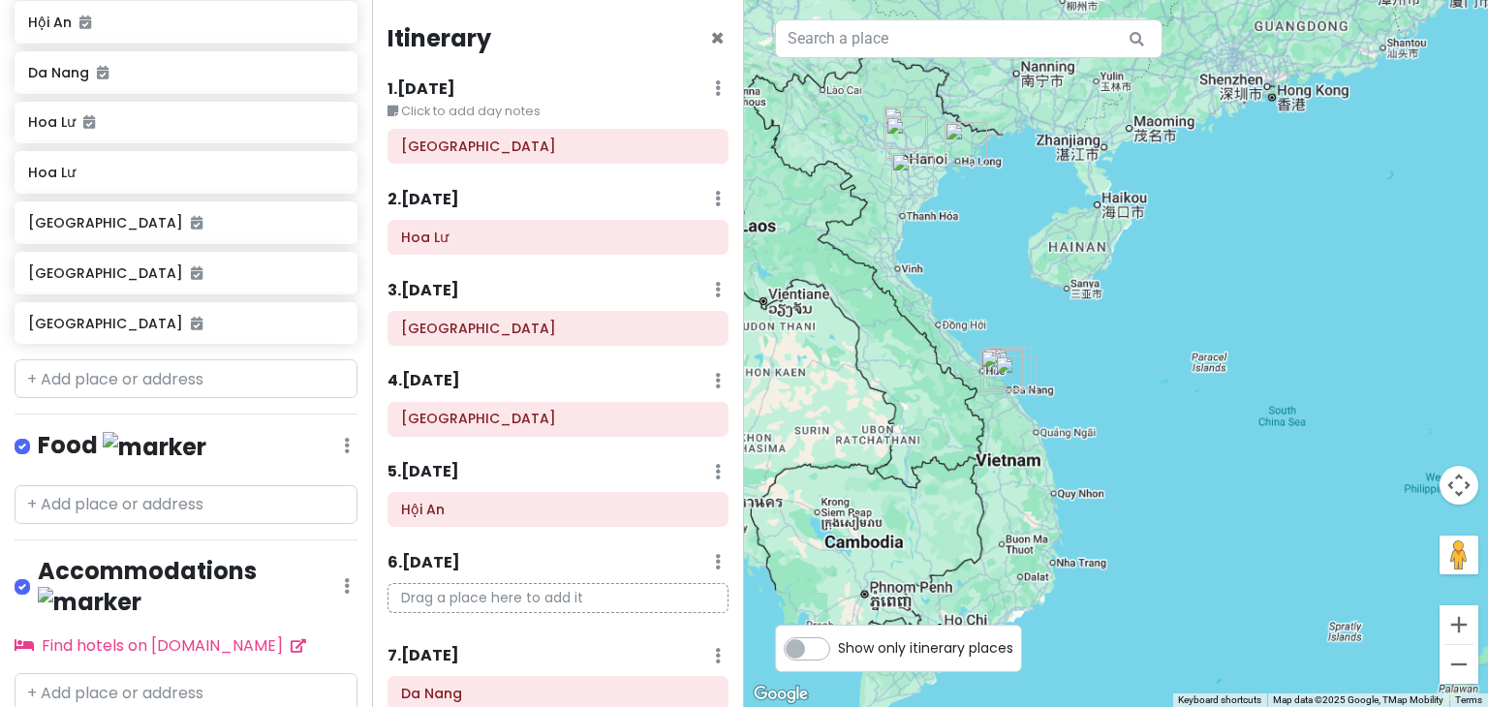
drag, startPoint x: 996, startPoint y: 197, endPoint x: 997, endPoint y: 277, distance: 80.4
click at [997, 277] on div at bounding box center [1116, 353] width 744 height 707
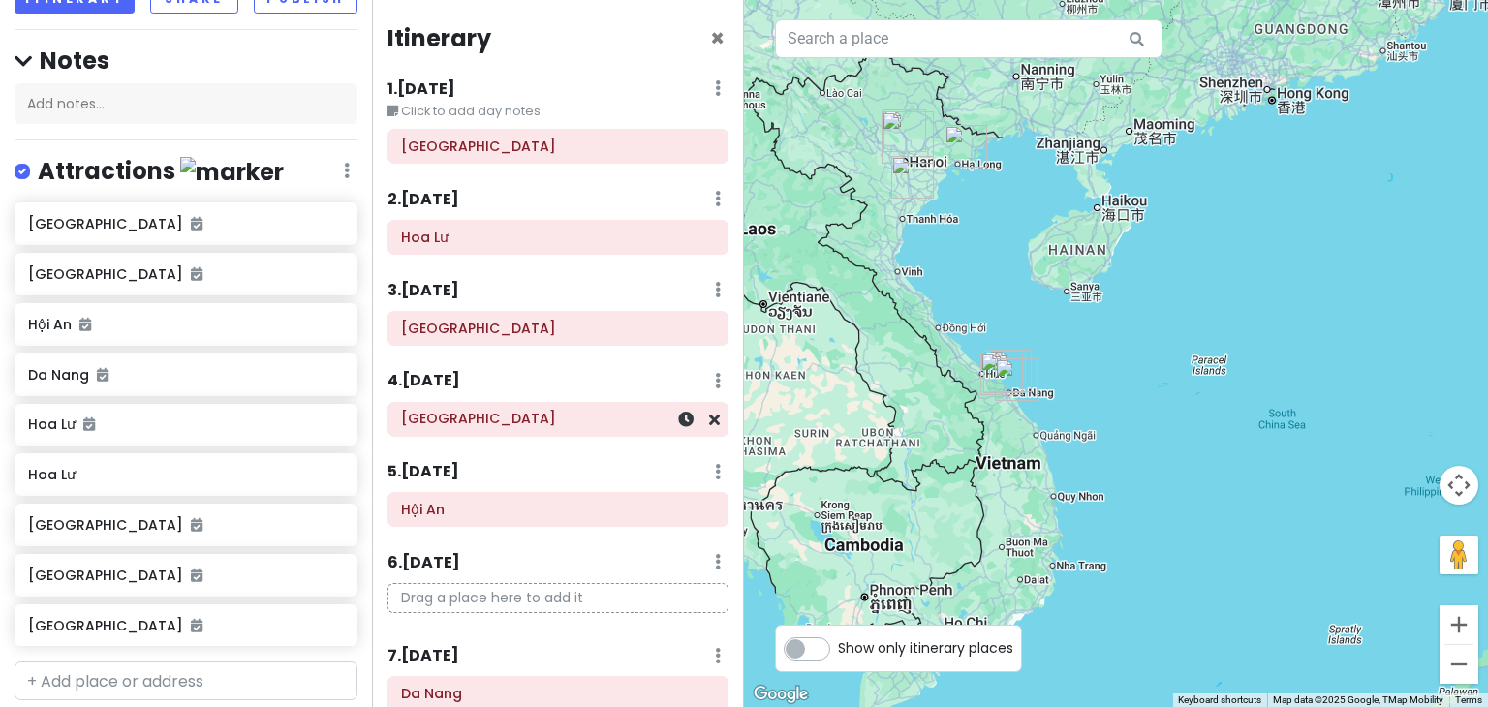
scroll to position [97, 0]
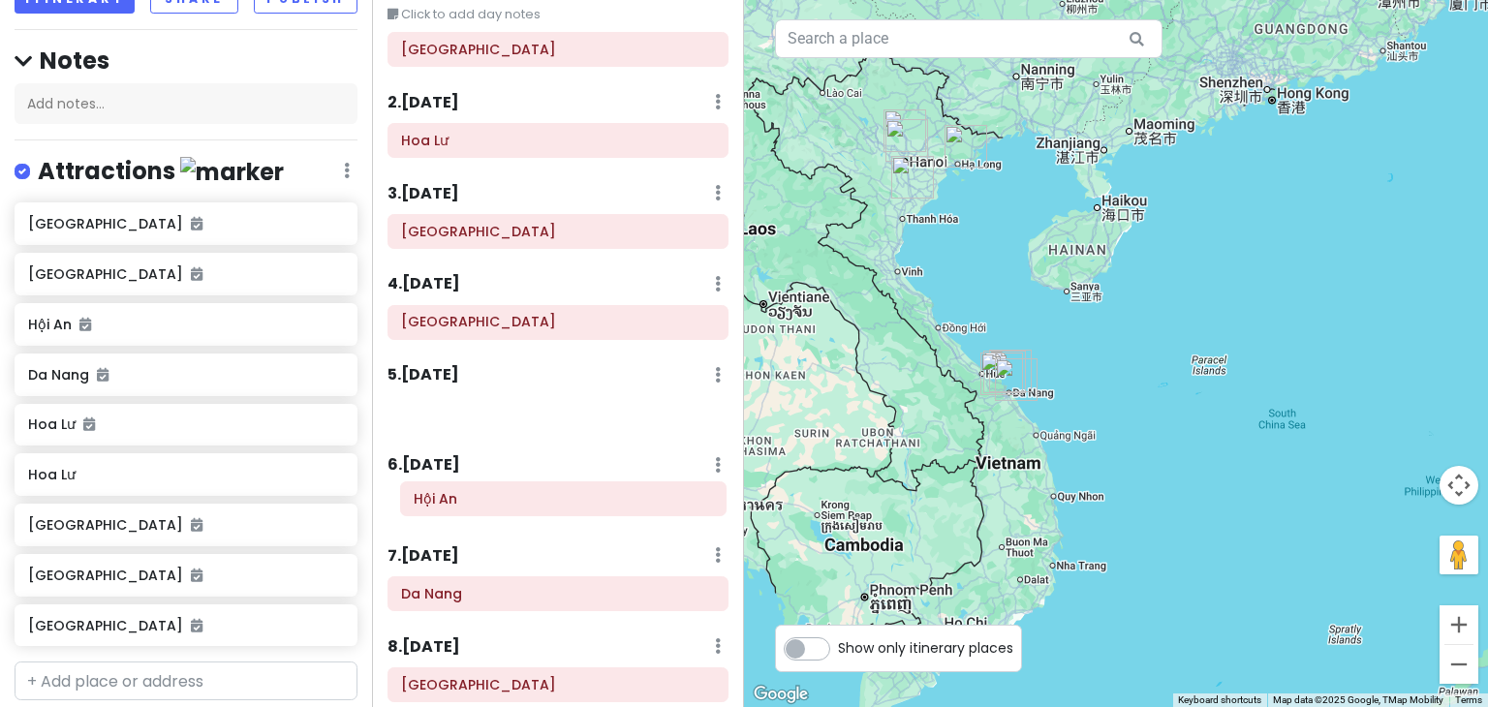
drag, startPoint x: 480, startPoint y: 415, endPoint x: 492, endPoint y: 502, distance: 88.1
click at [492, 502] on div "Itinerary × 1 . Sat 11/29 Edit Day Notes Delete Day Click to add day notes Noi …" at bounding box center [558, 353] width 372 height 707
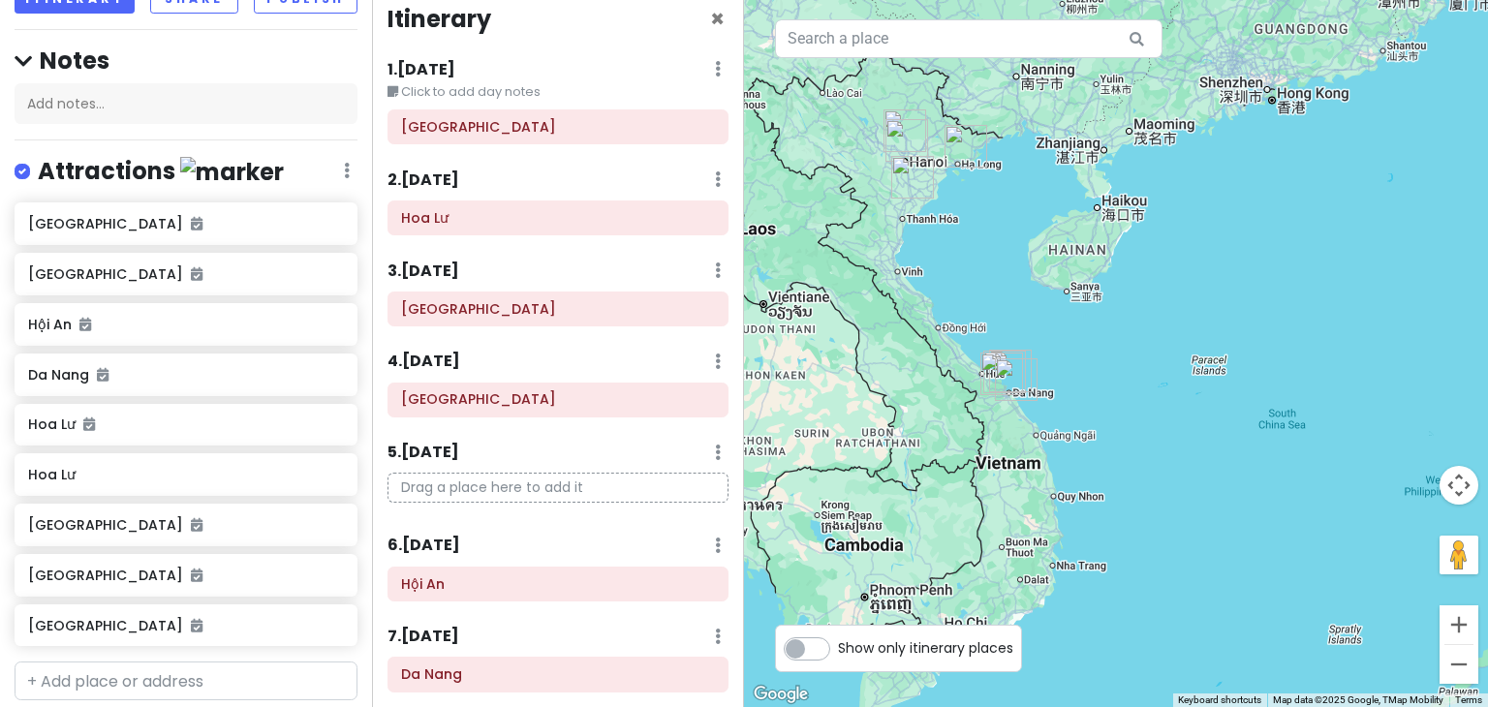
scroll to position [0, 0]
